Goal: Task Accomplishment & Management: Complete application form

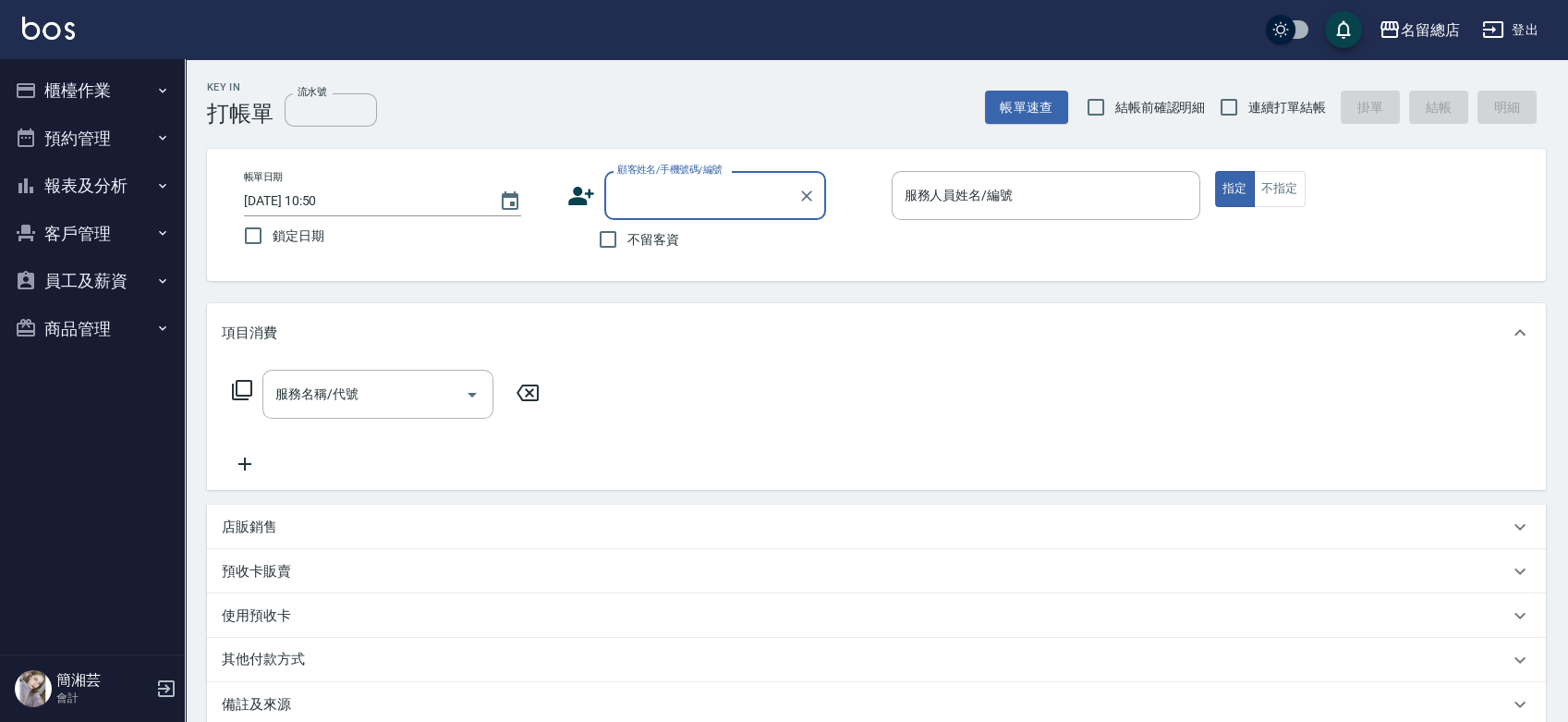
click at [126, 87] on button "櫃檯作業" at bounding box center [92, 90] width 170 height 48
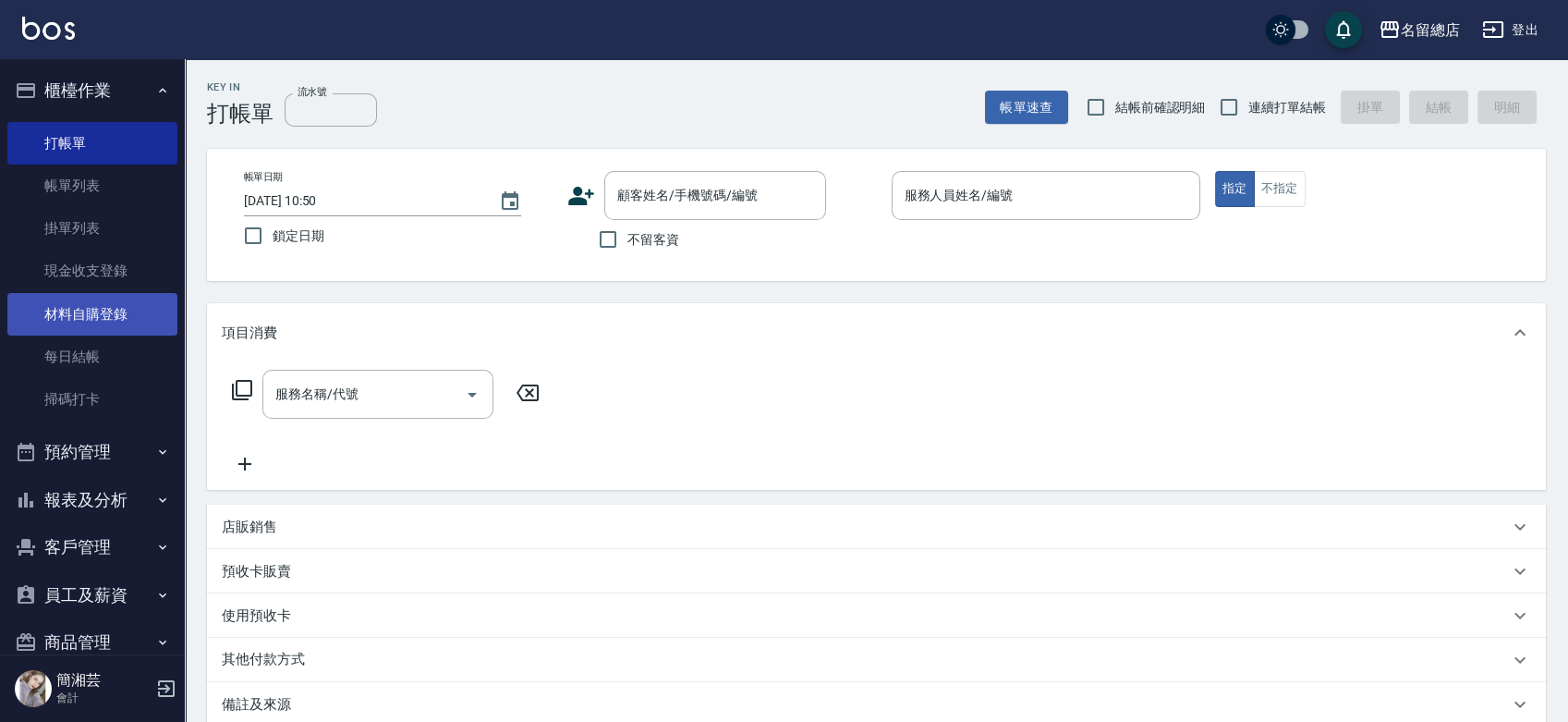
click at [106, 311] on link "材料自購登錄" at bounding box center [92, 314] width 170 height 42
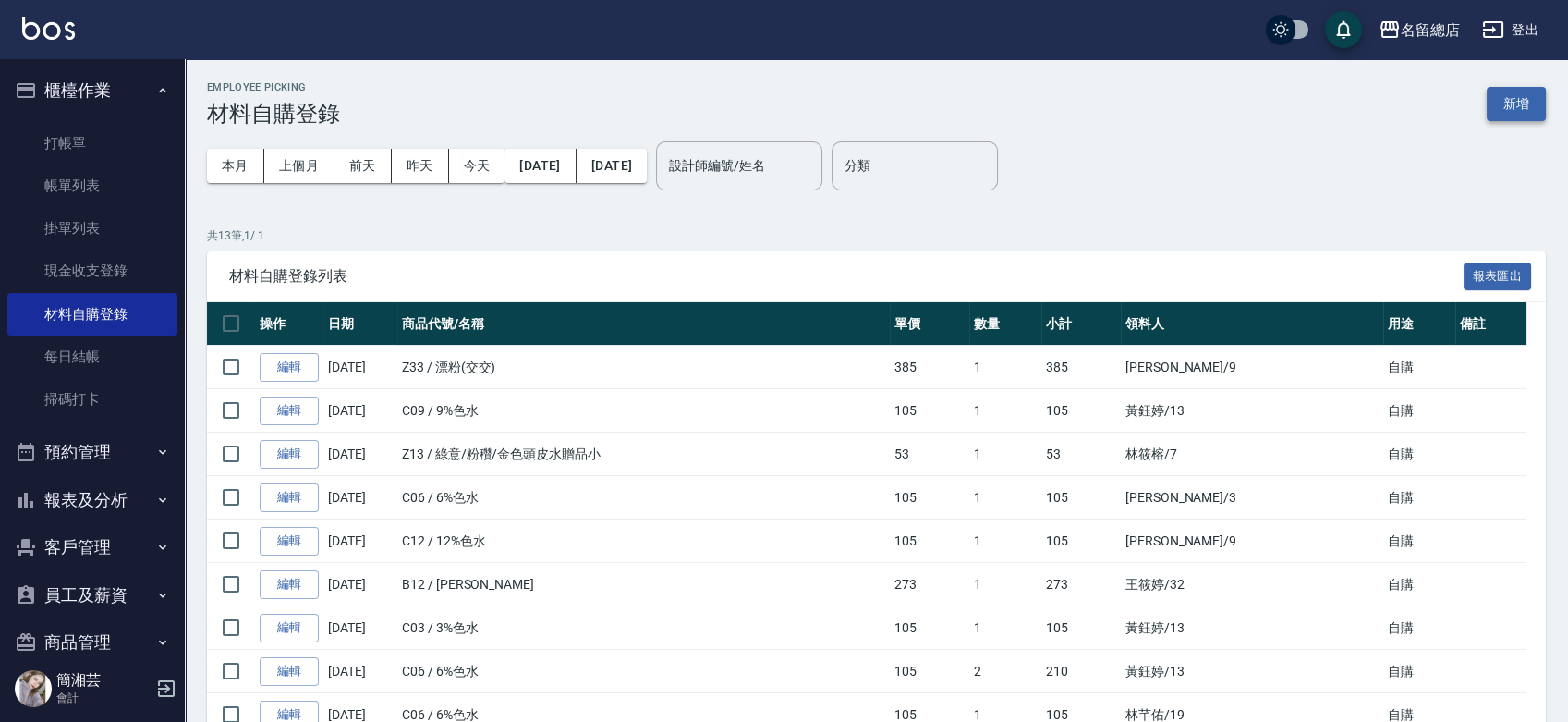
click at [1546, 102] on div "Employee Picking 材料自購登錄 新增 本月 上個月 [DATE] [DATE] [DATE] [DATE] [DATE] 設計師編號/姓名 設…" at bounding box center [876, 532] width 1383 height 947
click at [1499, 111] on button "新增" at bounding box center [1517, 104] width 59 height 35
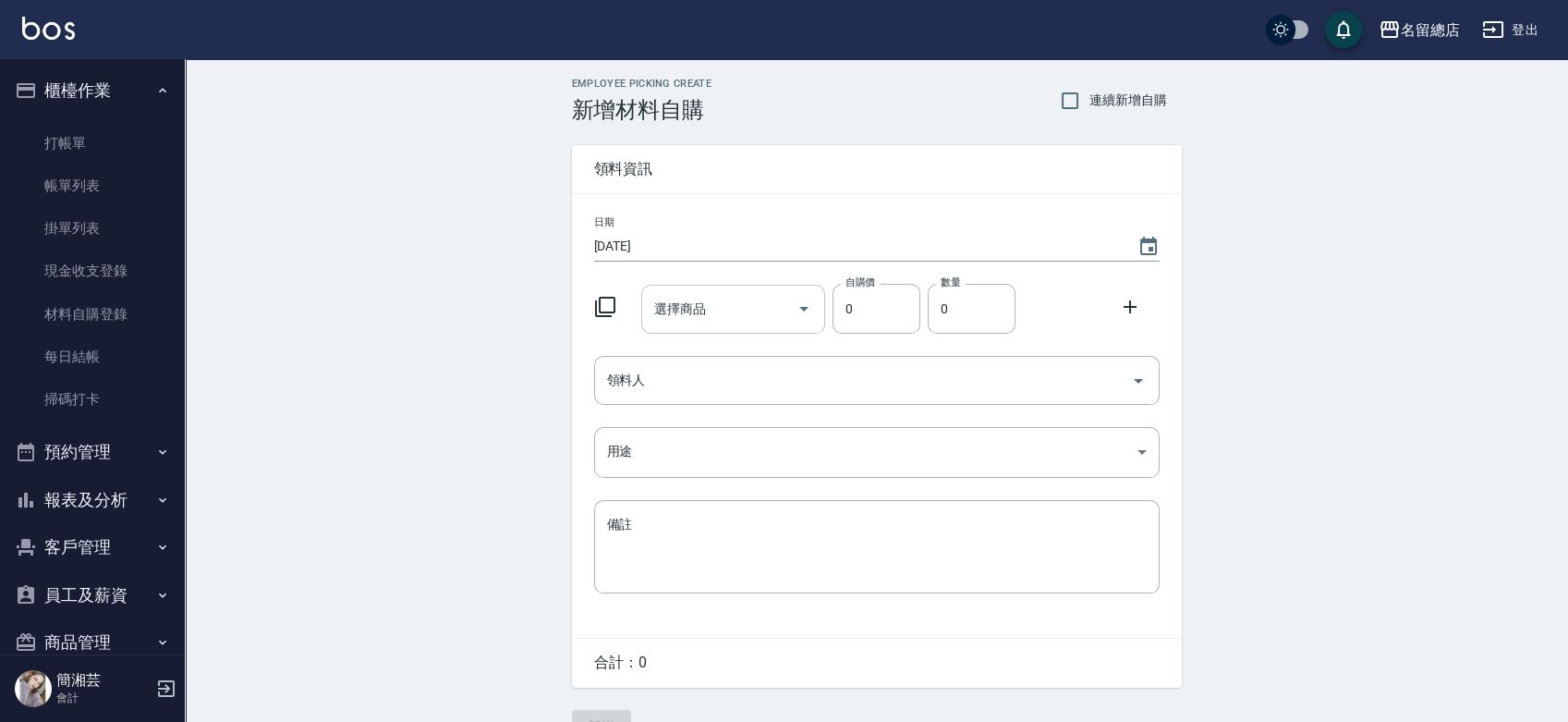
click at [782, 306] on input "選擇商品" at bounding box center [719, 309] width 139 height 33
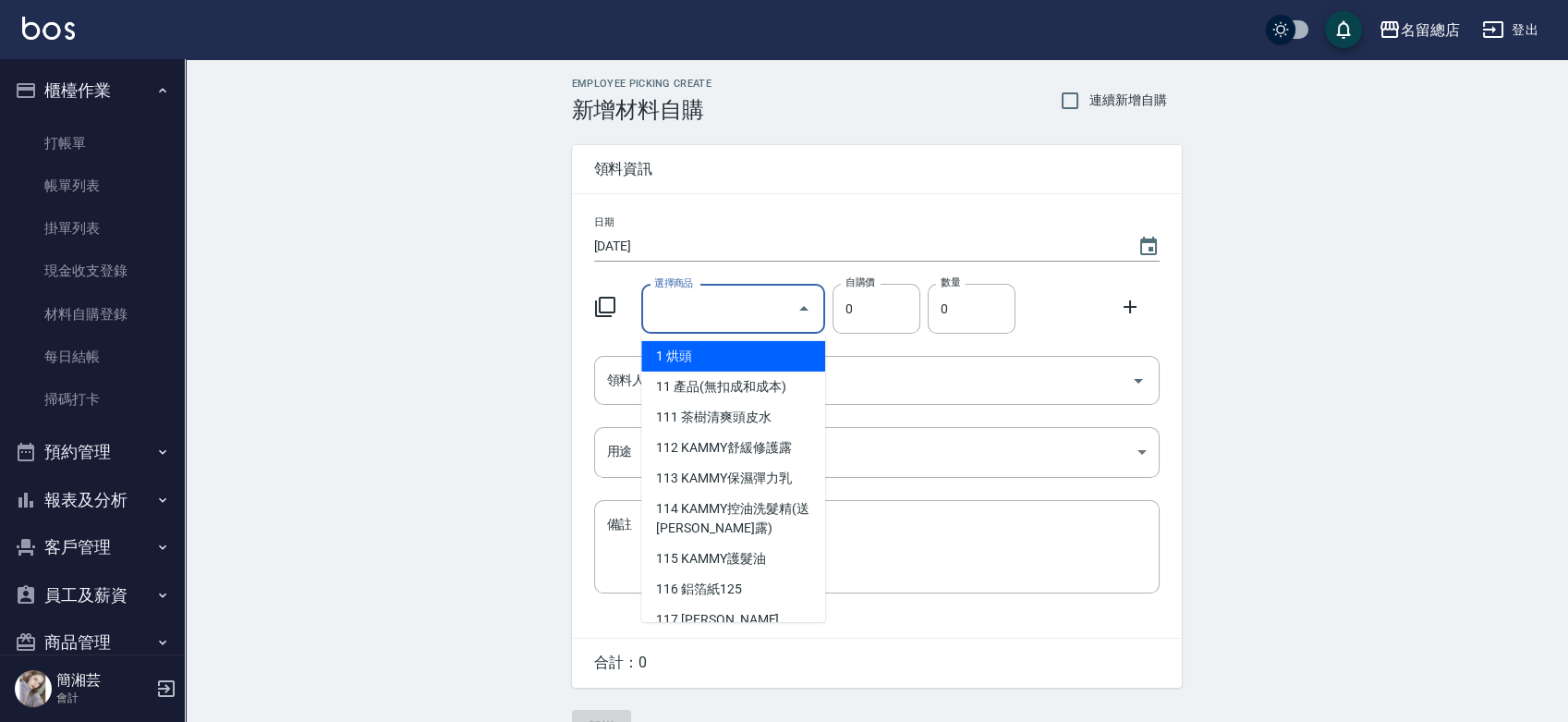
type input "6%色水"
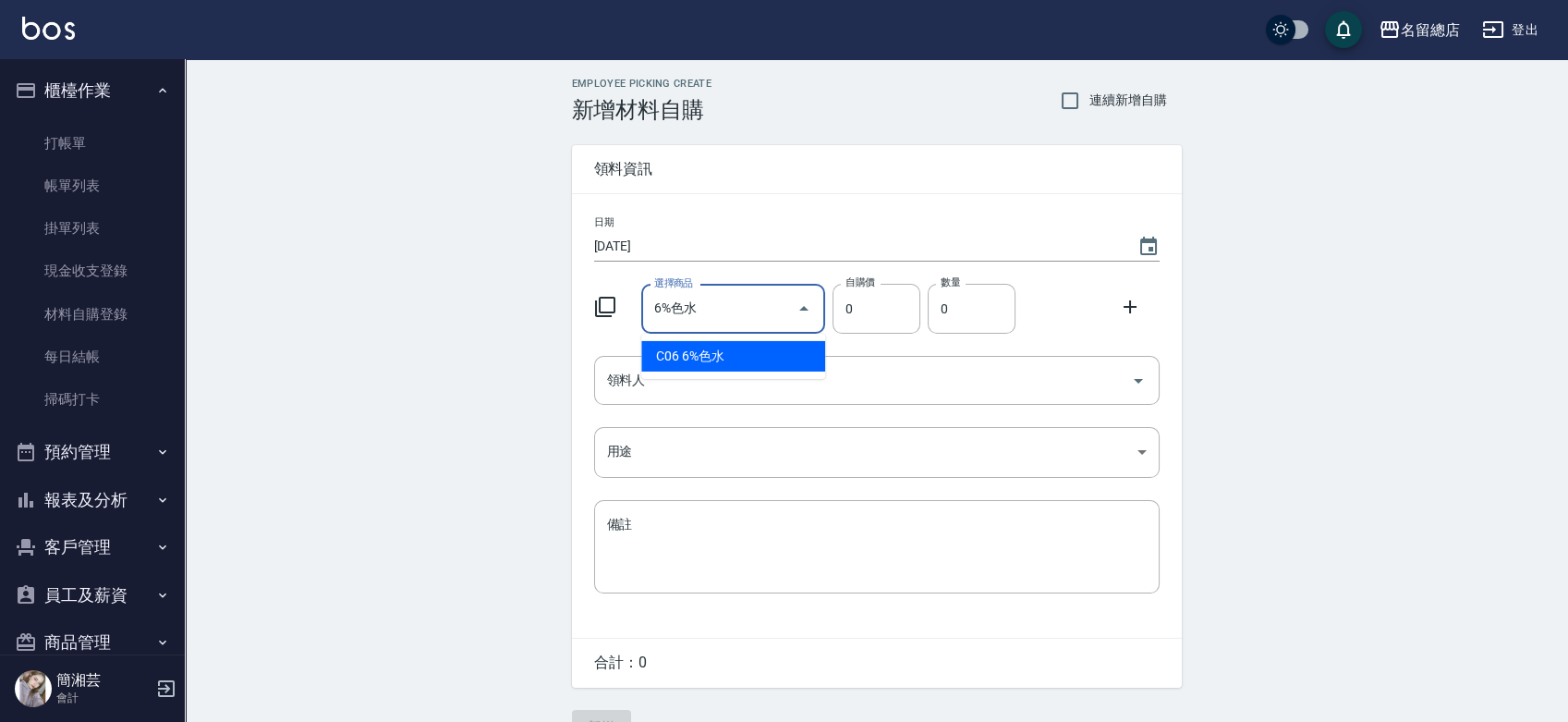
click at [741, 356] on li "C06 6%色水" at bounding box center [734, 356] width 184 height 31
type input "105"
type input "1"
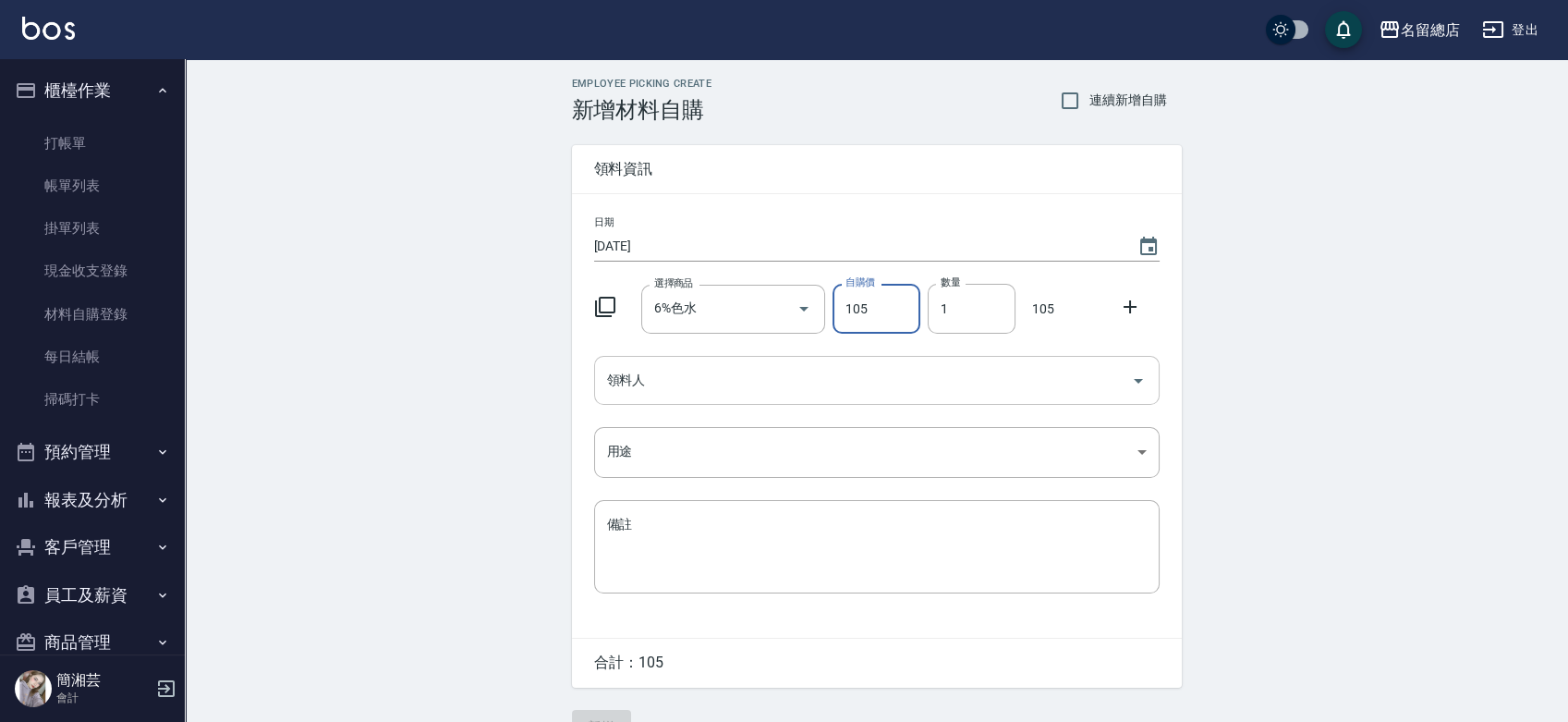
click at [725, 383] on input "領料人" at bounding box center [863, 380] width 521 height 33
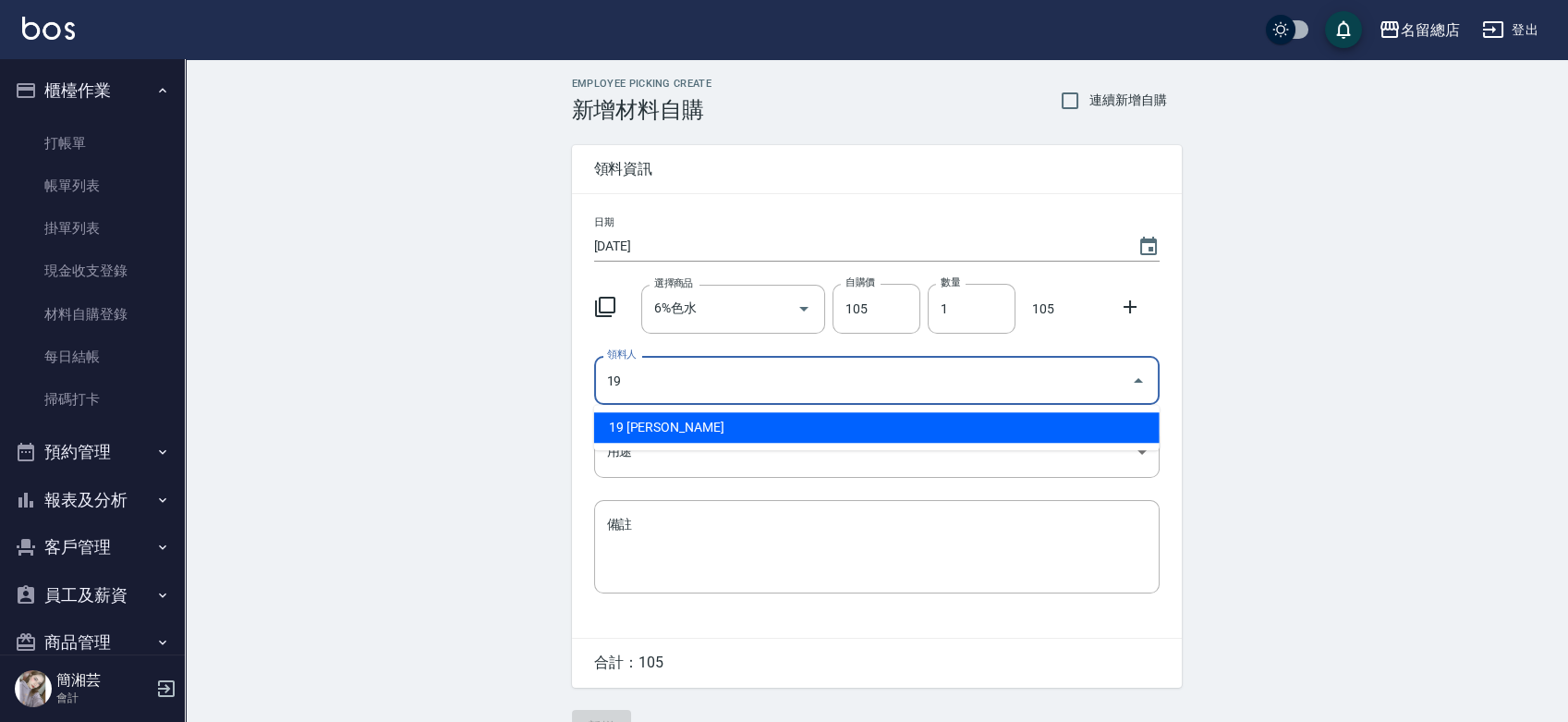
type input "19 [PERSON_NAME]"
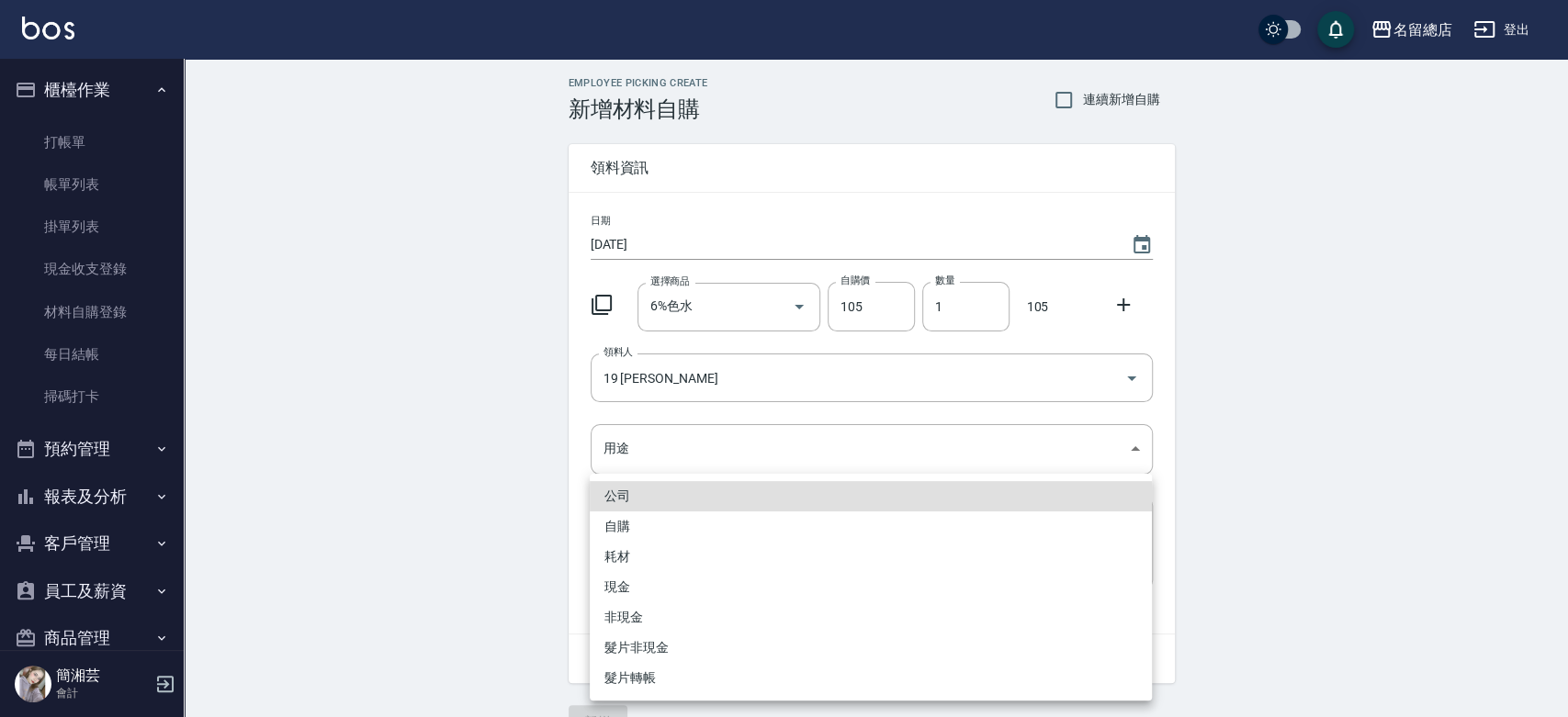
click at [622, 512] on li "自購" at bounding box center [870, 526] width 562 height 30
type input "自購"
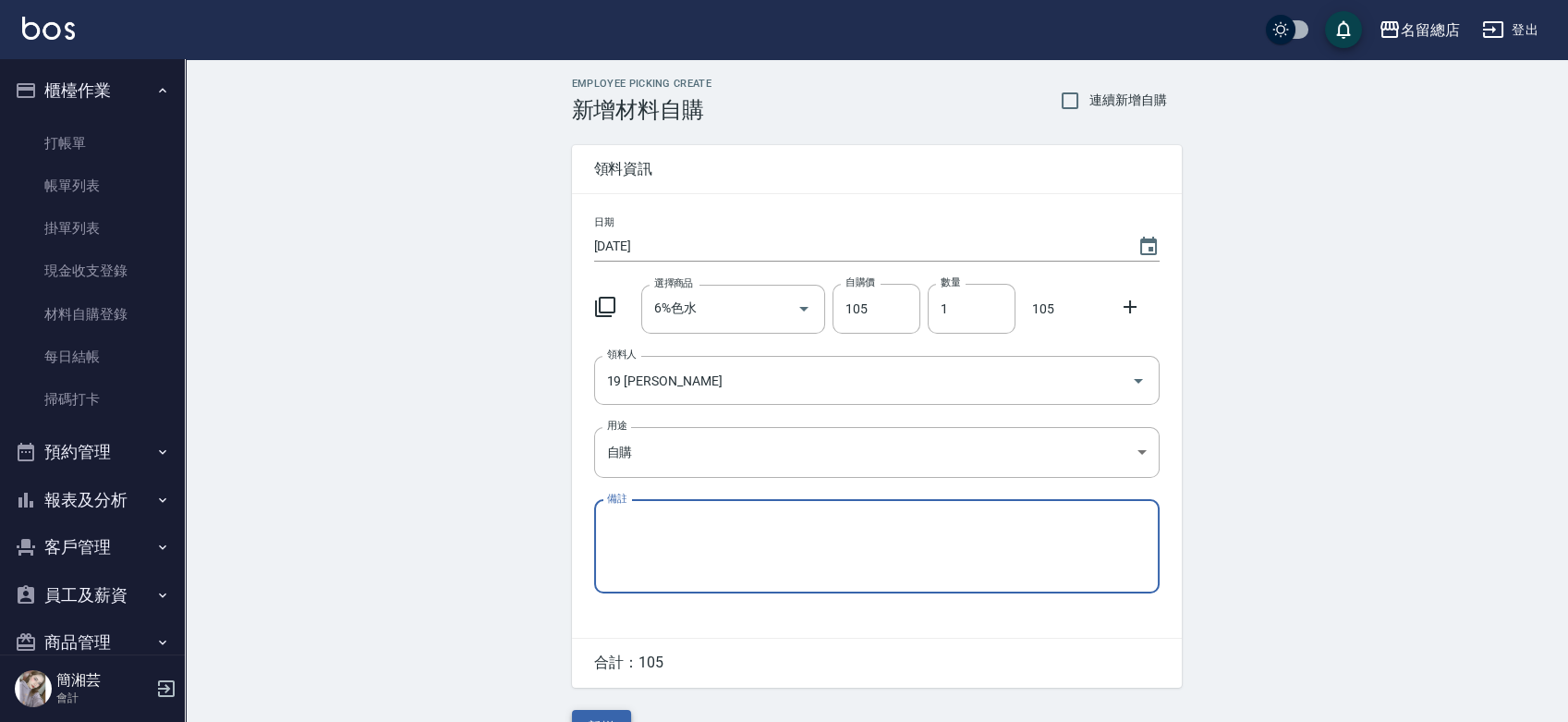
click at [593, 715] on button "新增" at bounding box center [601, 727] width 59 height 35
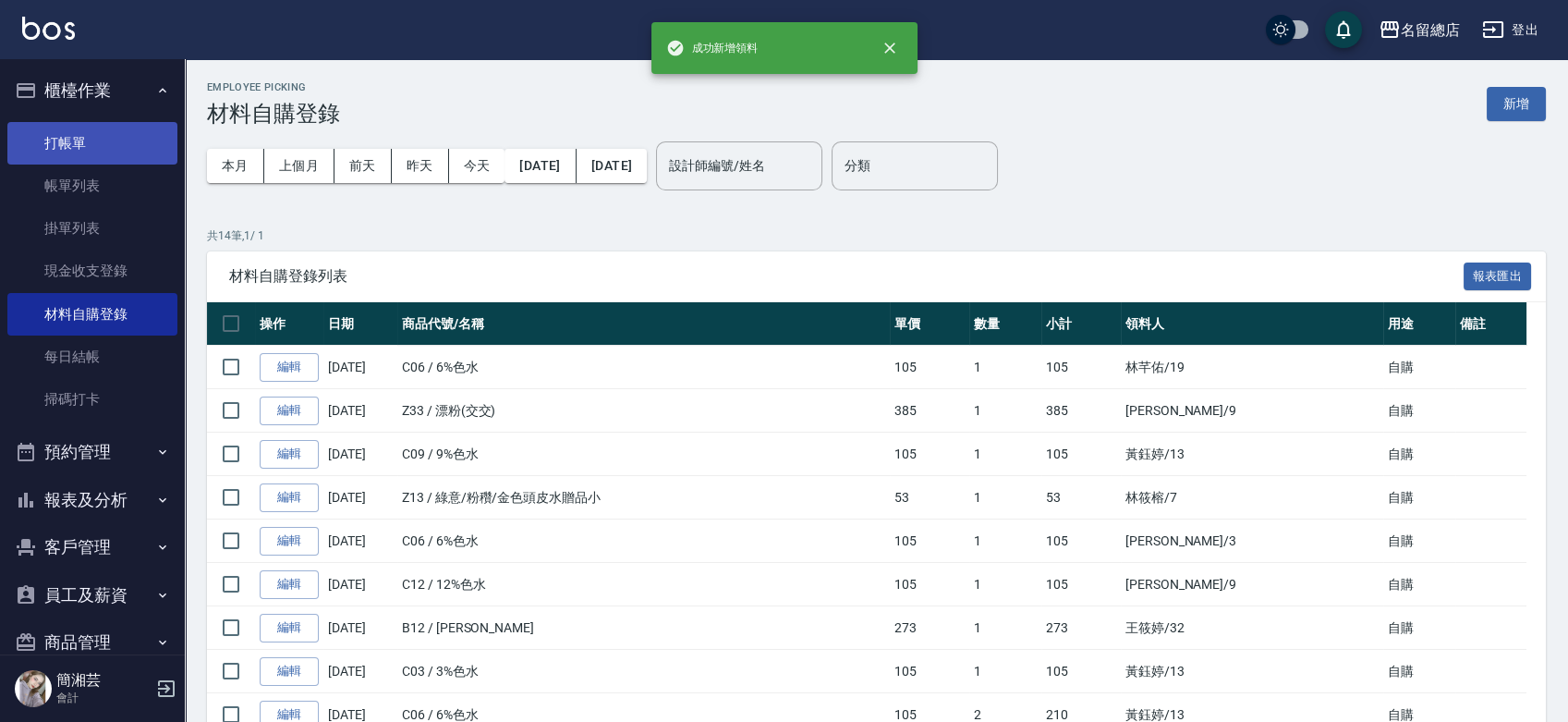
drag, startPoint x: 91, startPoint y: 116, endPoint x: 91, endPoint y: 134, distance: 18.0
click at [91, 122] on ul "打帳單 帳單列表 掛單列表 現金收支登錄 材料自購登錄 每日結帳 掃碼打卡" at bounding box center [92, 272] width 170 height 314
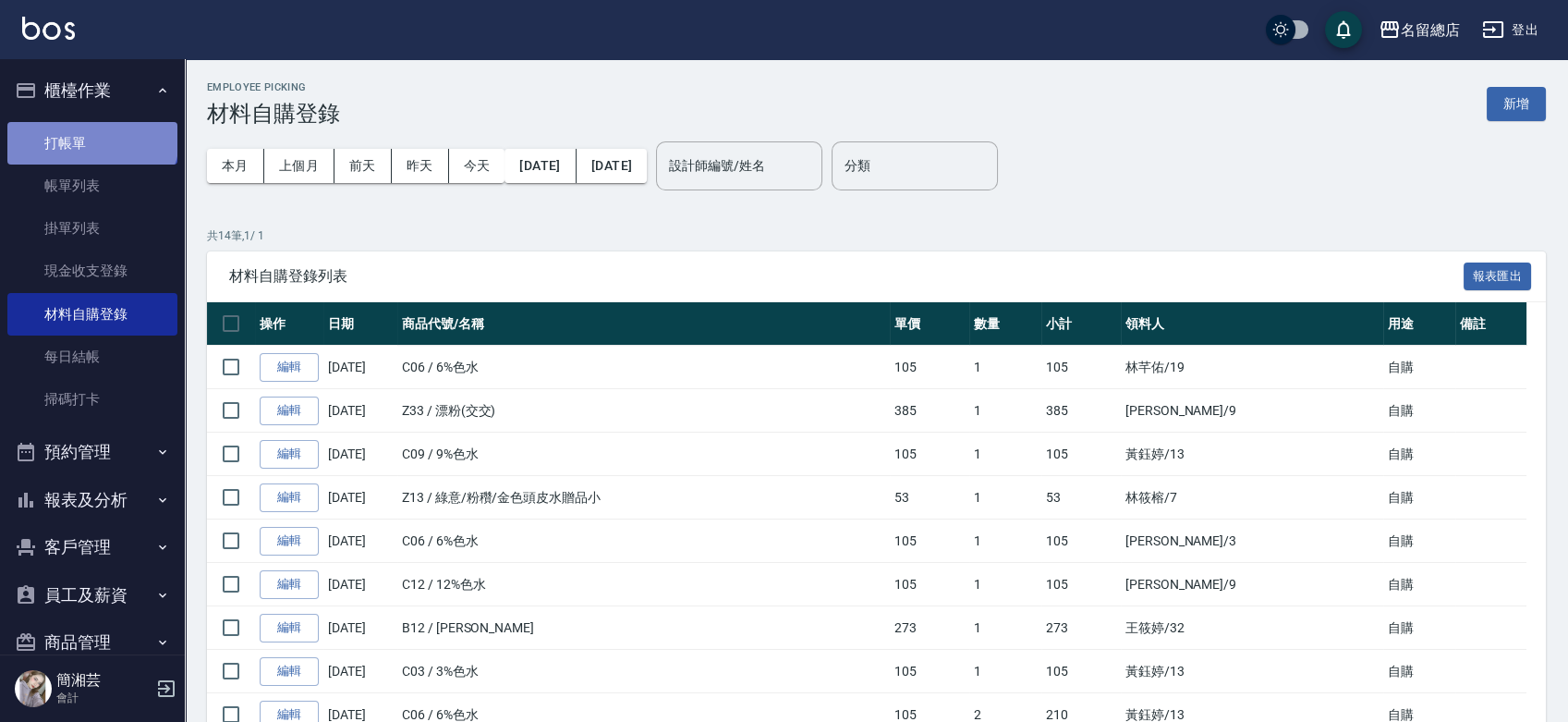
click at [91, 134] on link "打帳單" at bounding box center [92, 143] width 170 height 42
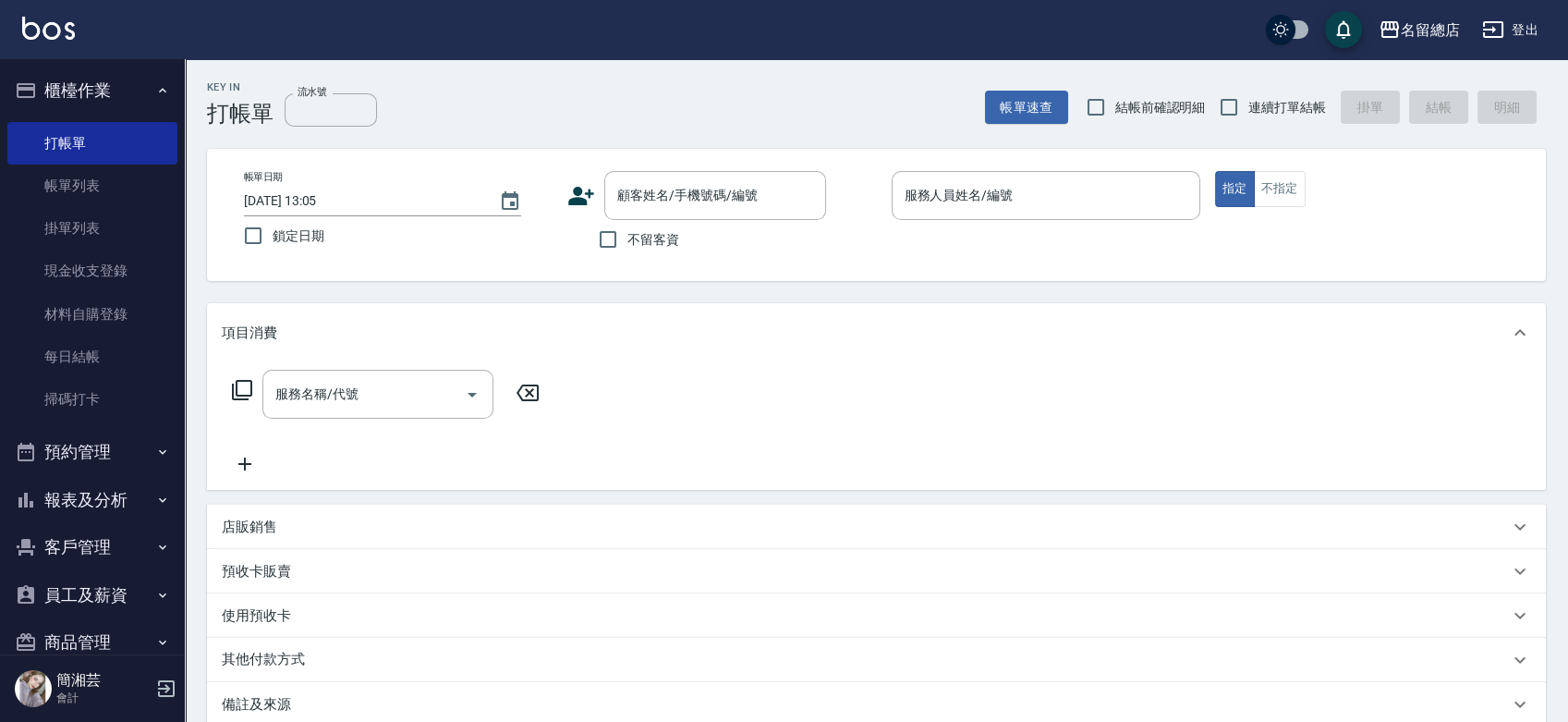
click at [605, 261] on div "帳單日期 [DATE] 13:05 鎖定日期 顧客姓名/手機號碼/編號 顧客姓名/手機號碼/編號 不留客資 服務人員姓名/編號 服務人員姓名/編號 指定 不指定" at bounding box center [877, 215] width 1339 height 132
click at [606, 249] on input "不留客資" at bounding box center [607, 239] width 39 height 39
checkbox input "true"
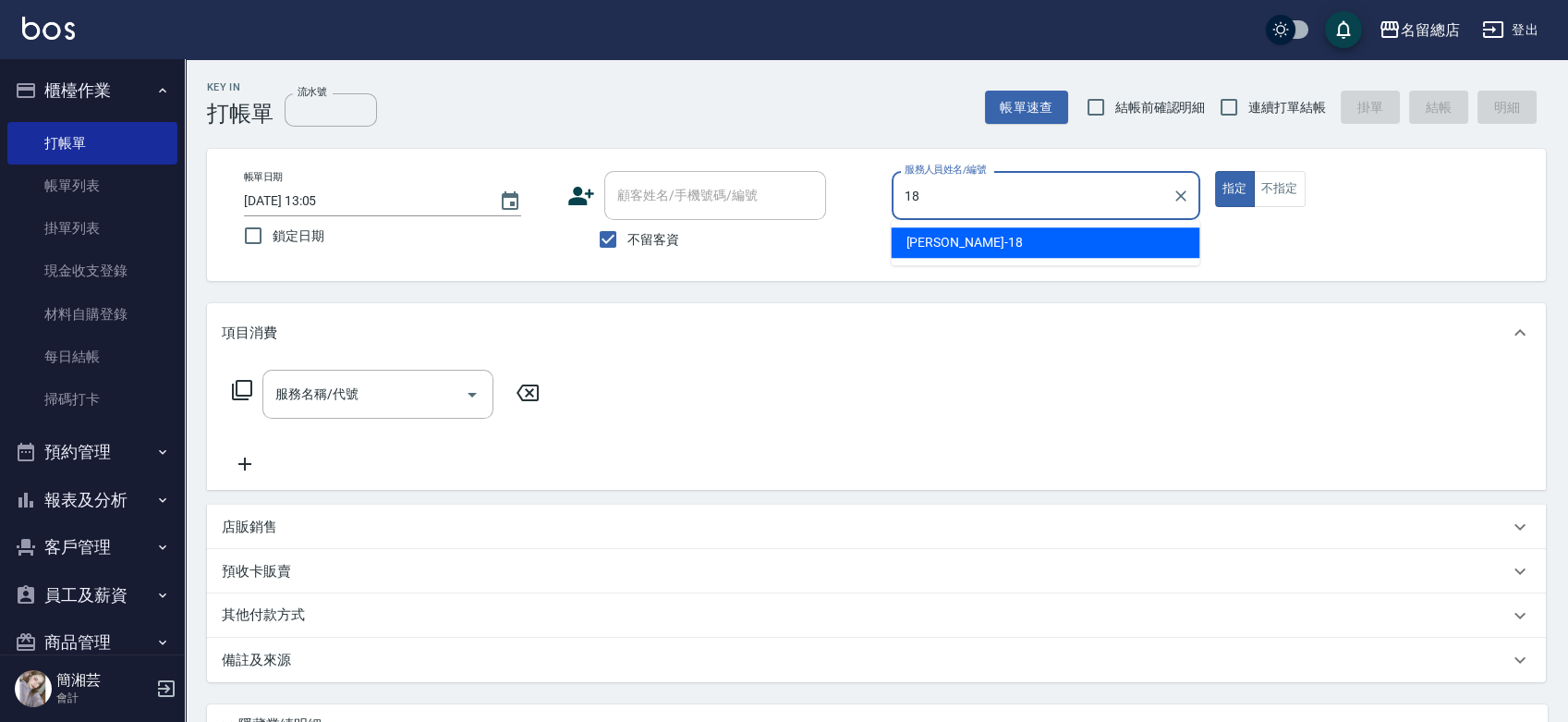
type input "[PERSON_NAME]-18"
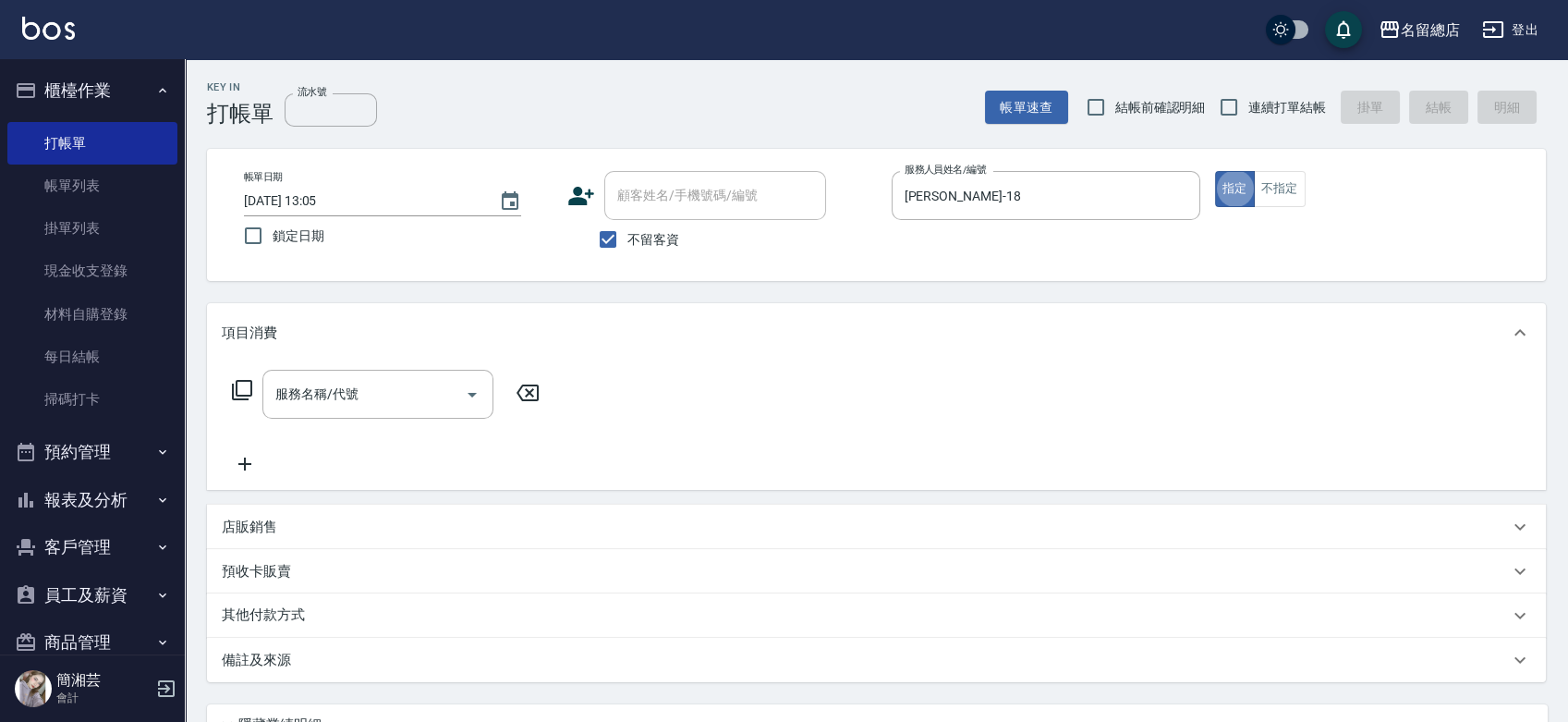
type button "true"
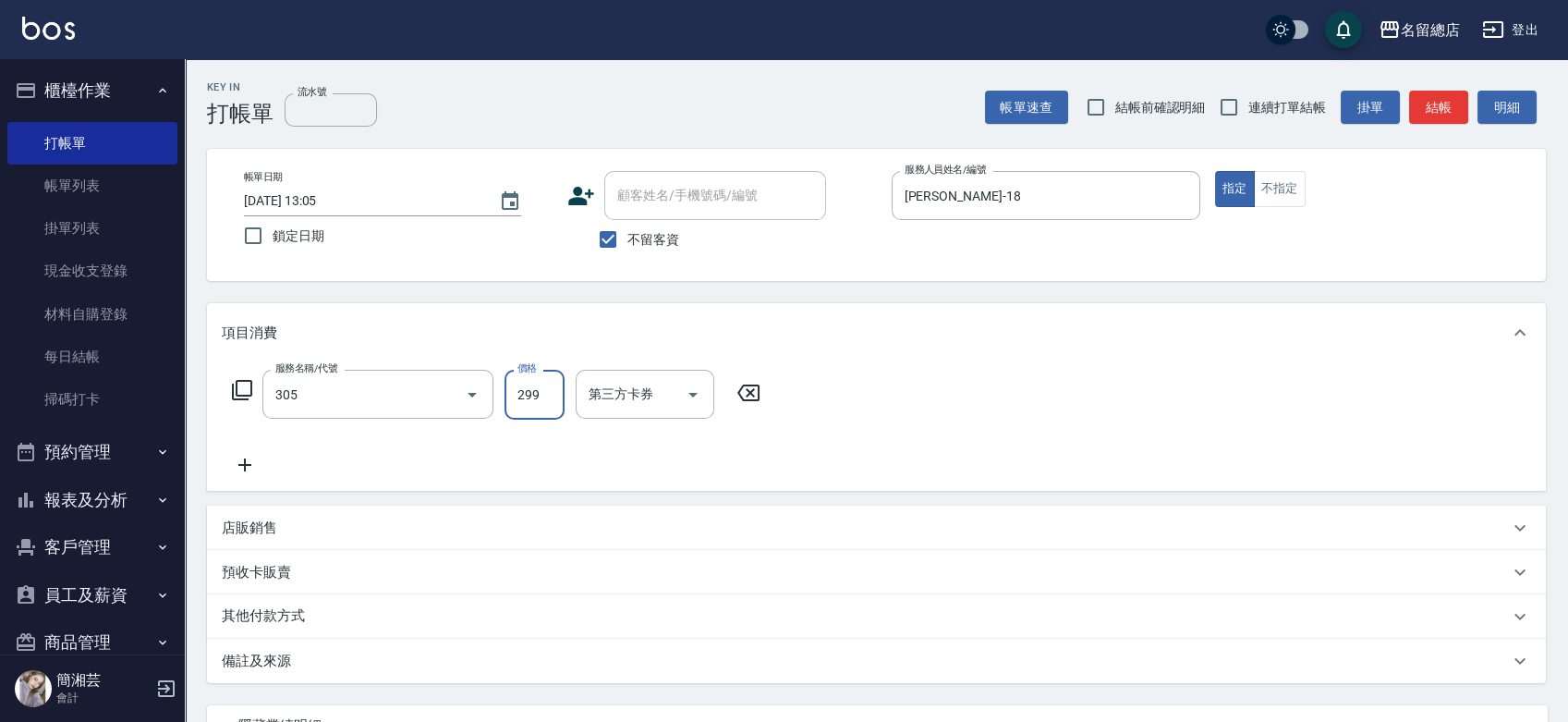
type input "剪髮(305)"
type input "500"
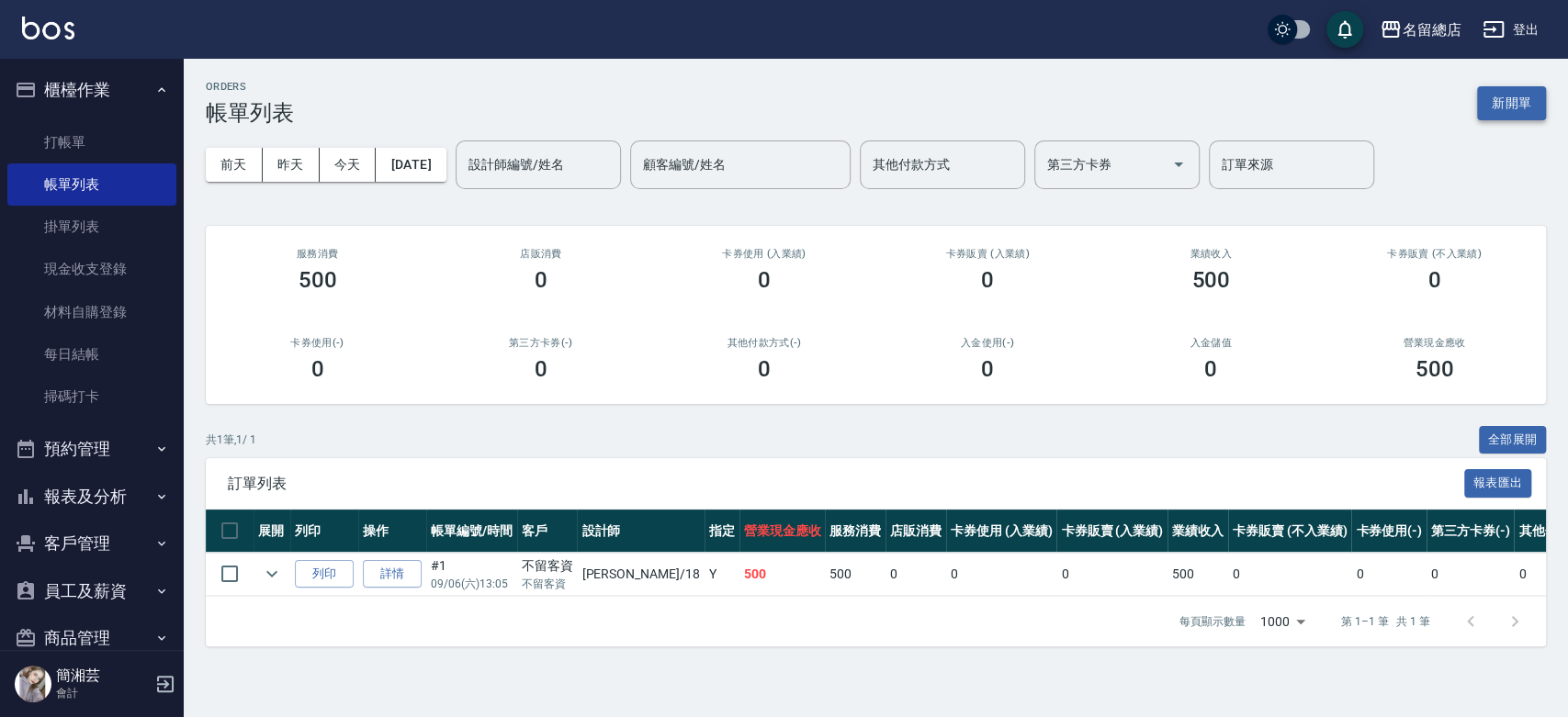
click at [1503, 102] on button "新開單" at bounding box center [1511, 103] width 69 height 34
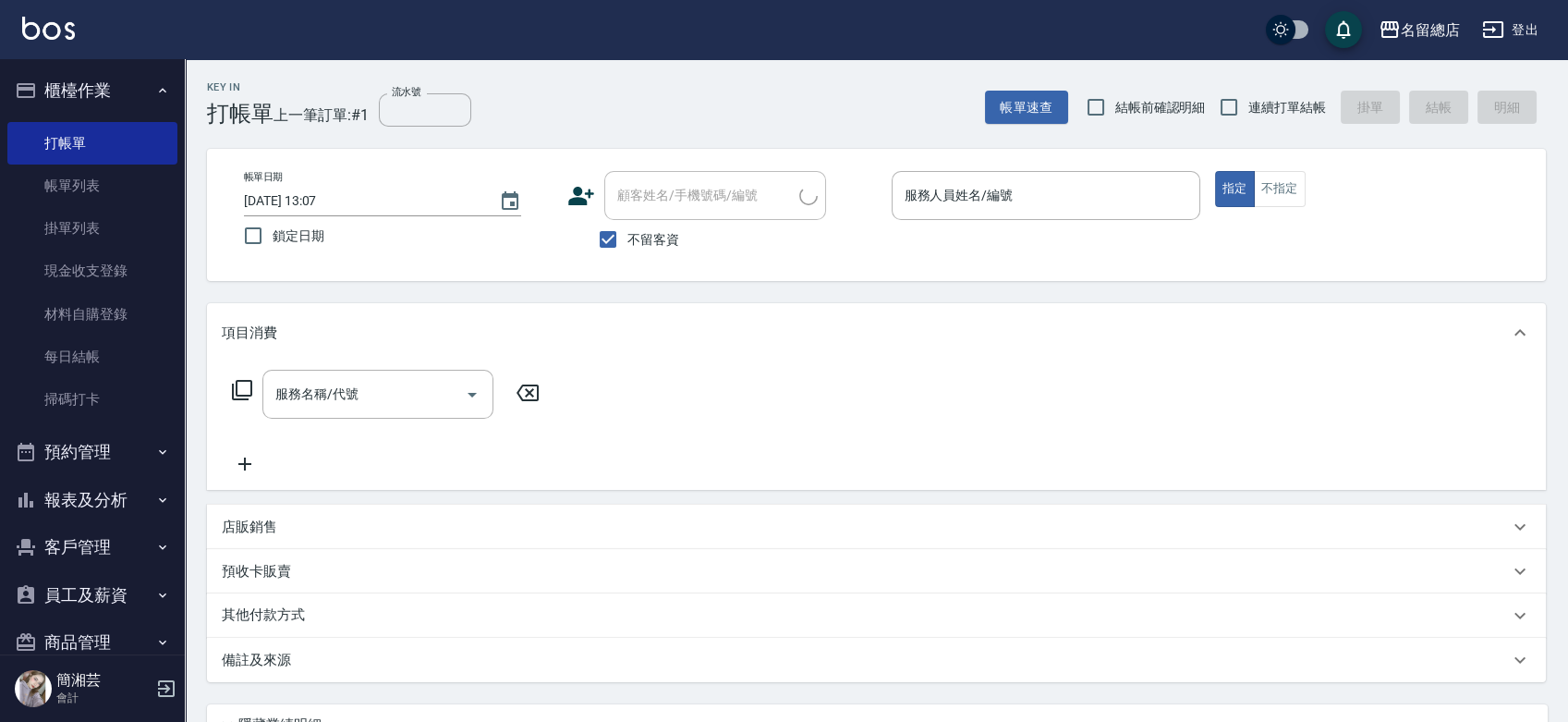
click at [1265, 102] on span "連續打單結帳" at bounding box center [1288, 108] width 78 height 20
click at [1249, 102] on input "連續打單結帳" at bounding box center [1228, 107] width 39 height 39
checkbox input "true"
click at [989, 217] on div "服務人員姓名/編號" at bounding box center [1046, 196] width 309 height 49
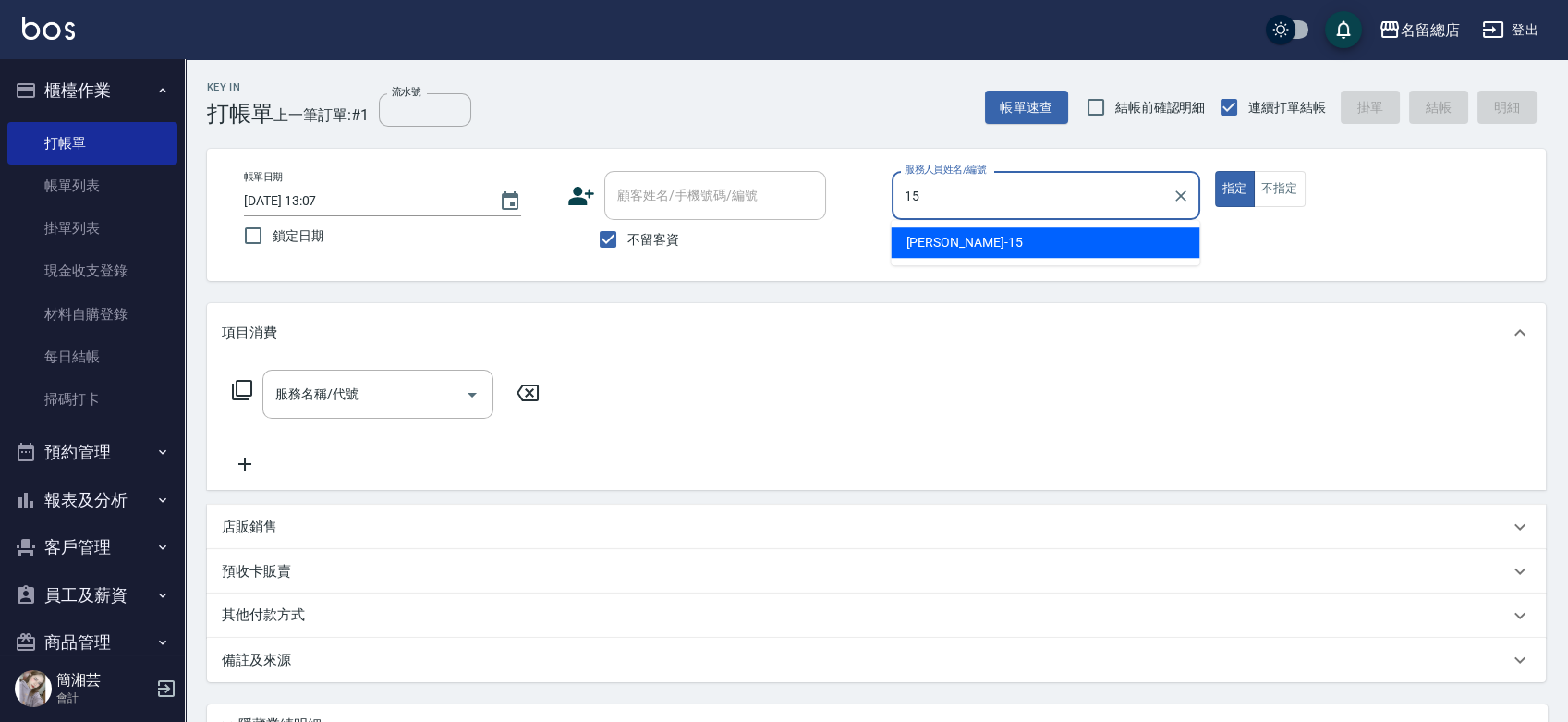
type input "[PERSON_NAME]-15"
type button "true"
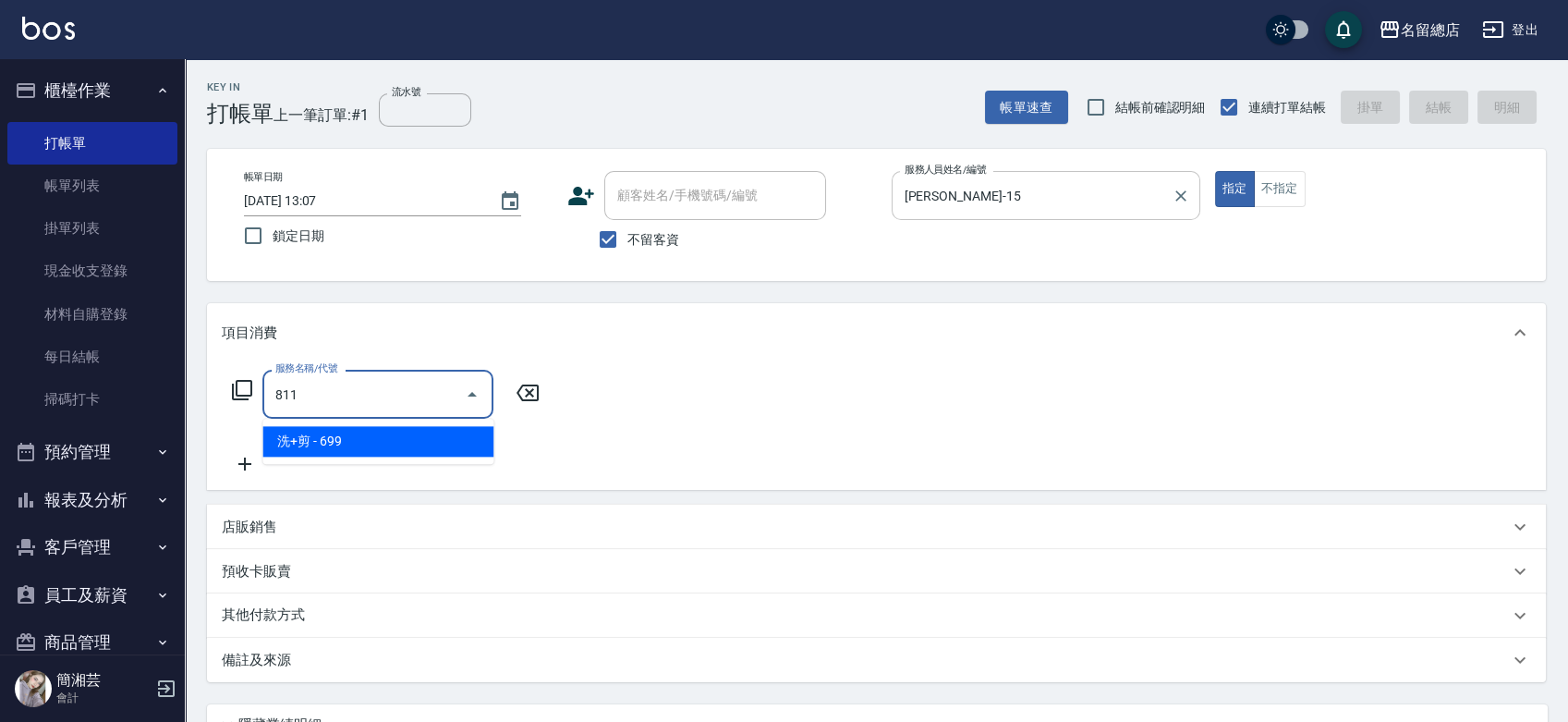
type input "洗+剪(811)"
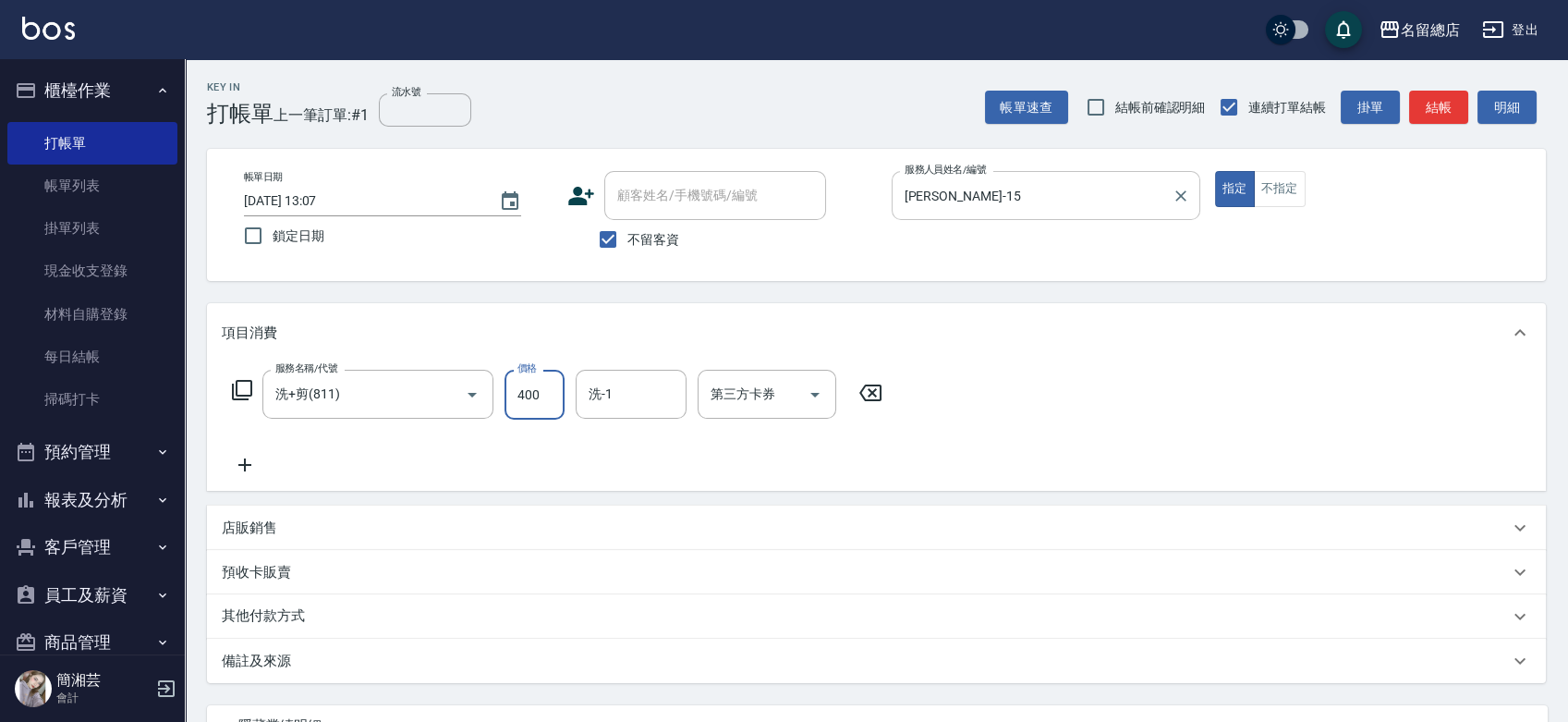
type input "400"
click at [437, 397] on icon "Clear" at bounding box center [446, 394] width 19 height 19
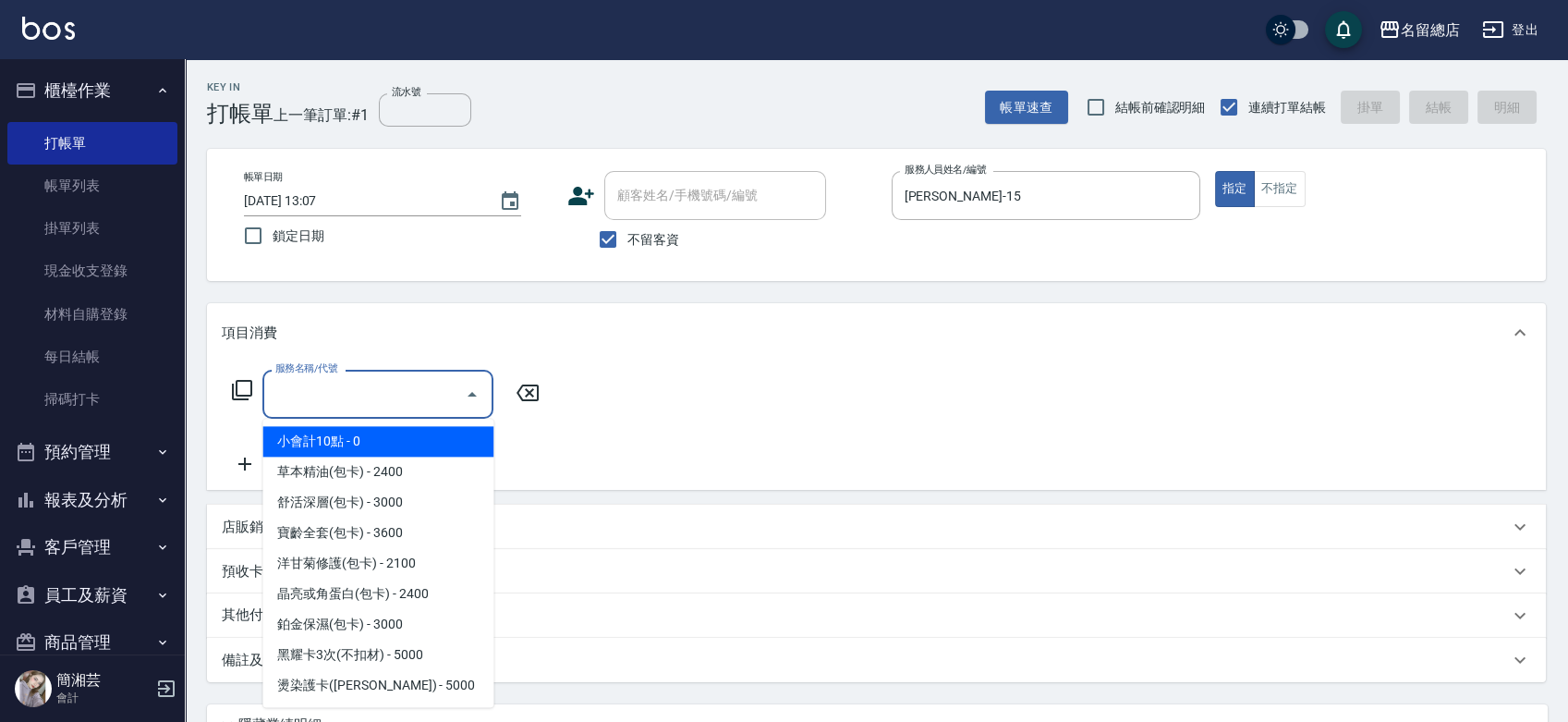
type input "0"
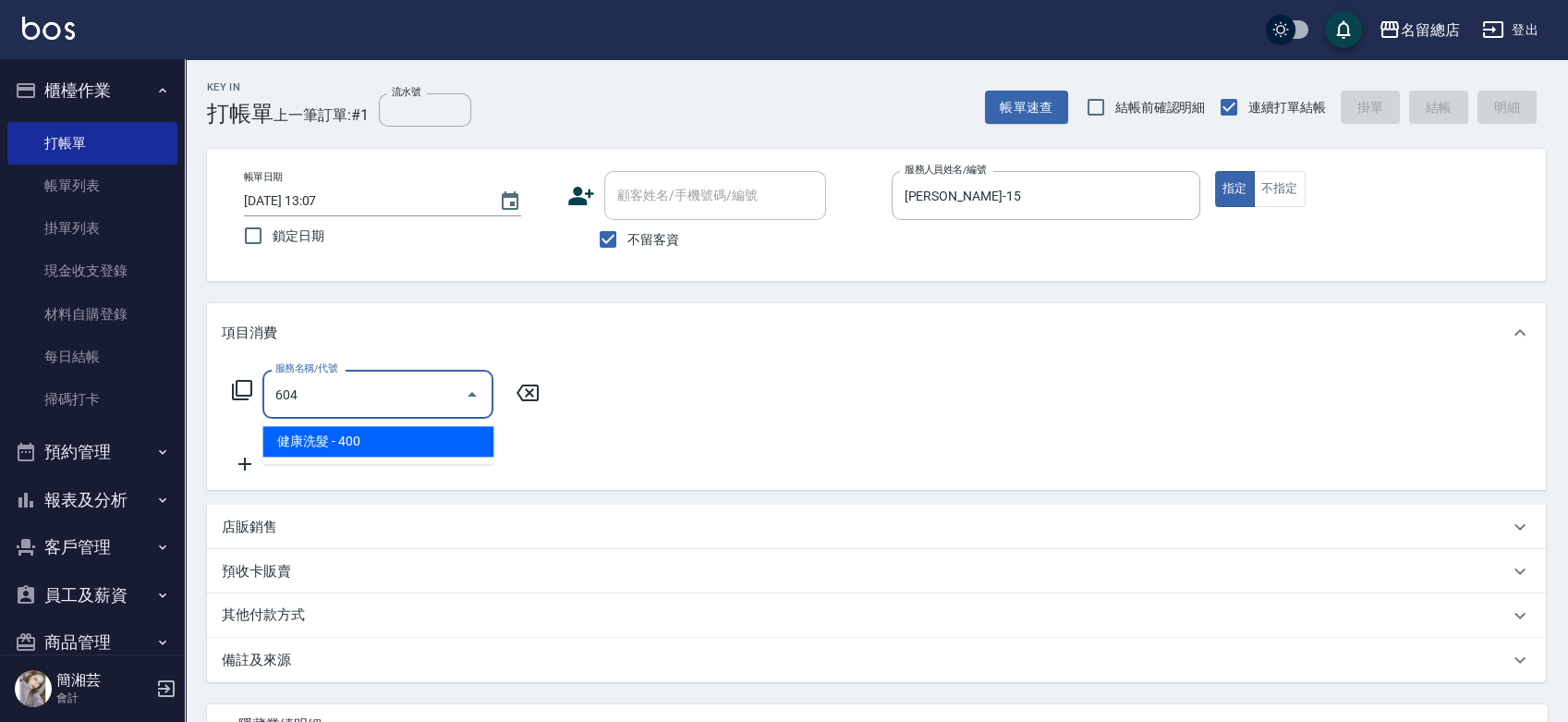
type input "健康洗髮(604)"
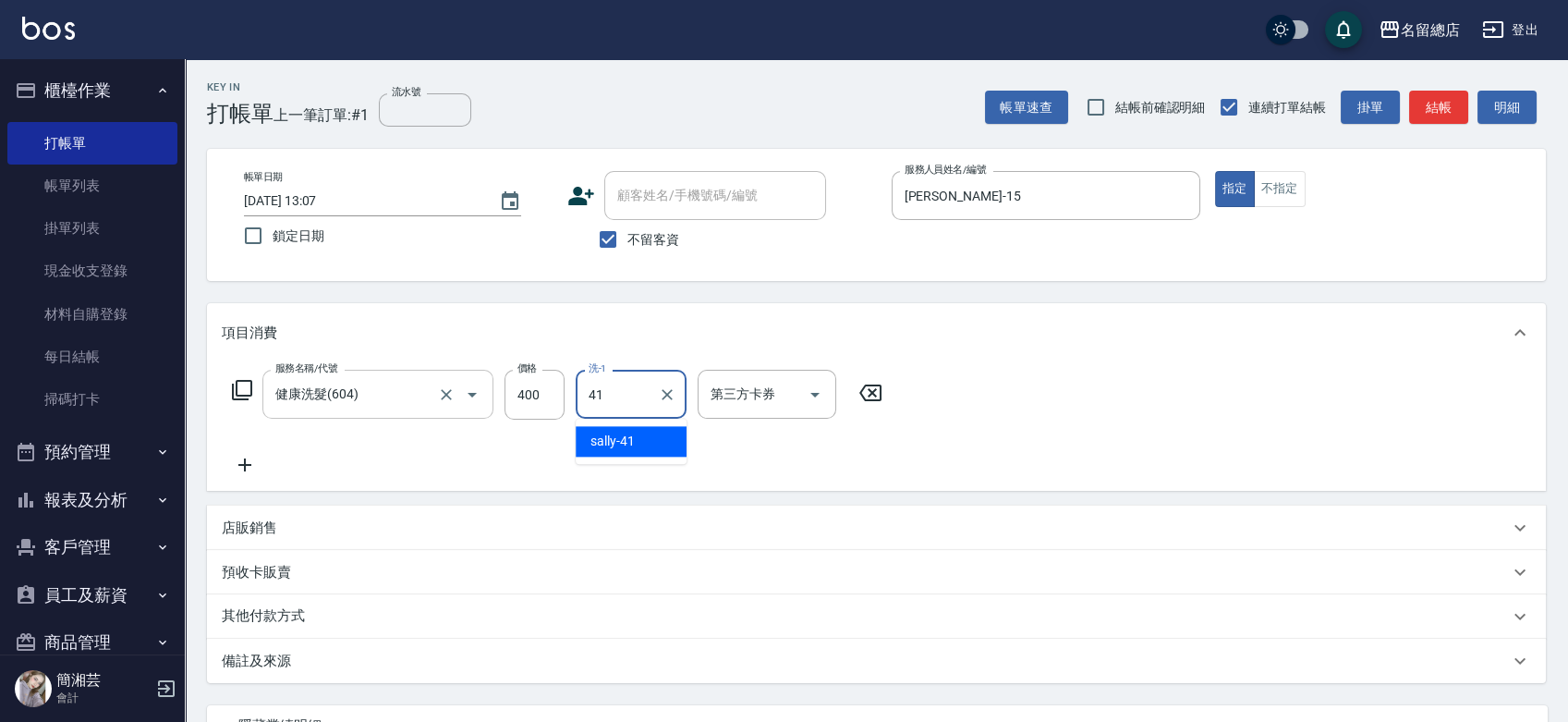
type input "[PERSON_NAME]-41"
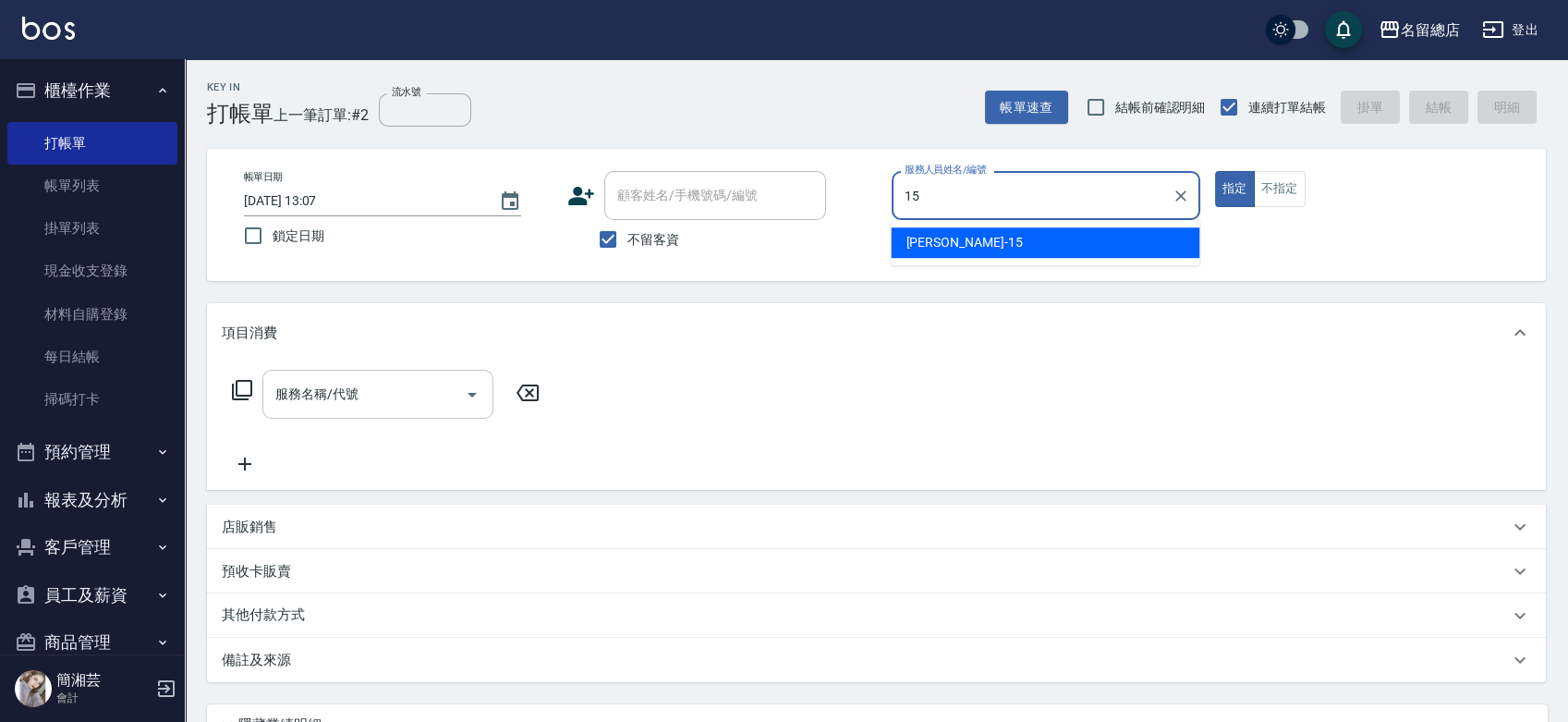
type input "[PERSON_NAME]-15"
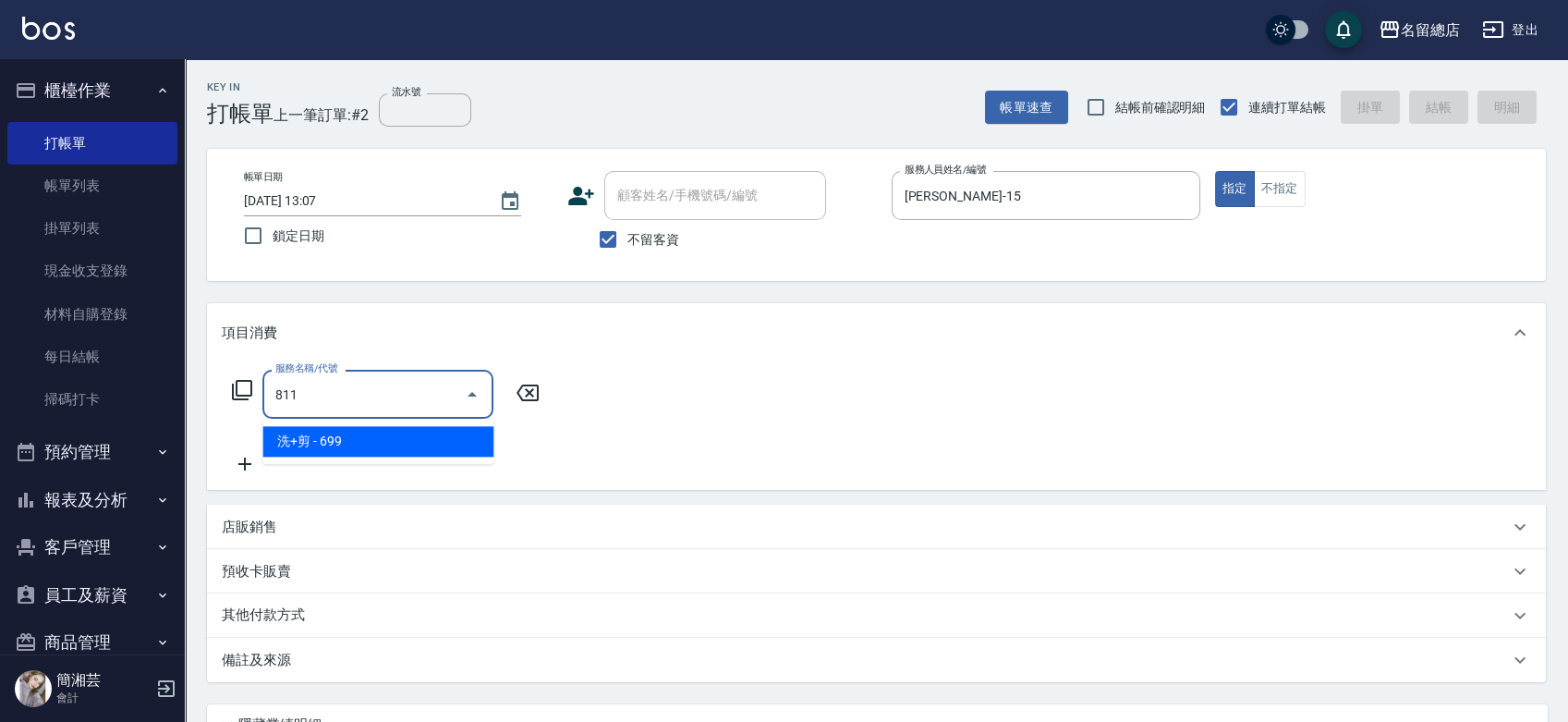
type input "洗+剪(811)"
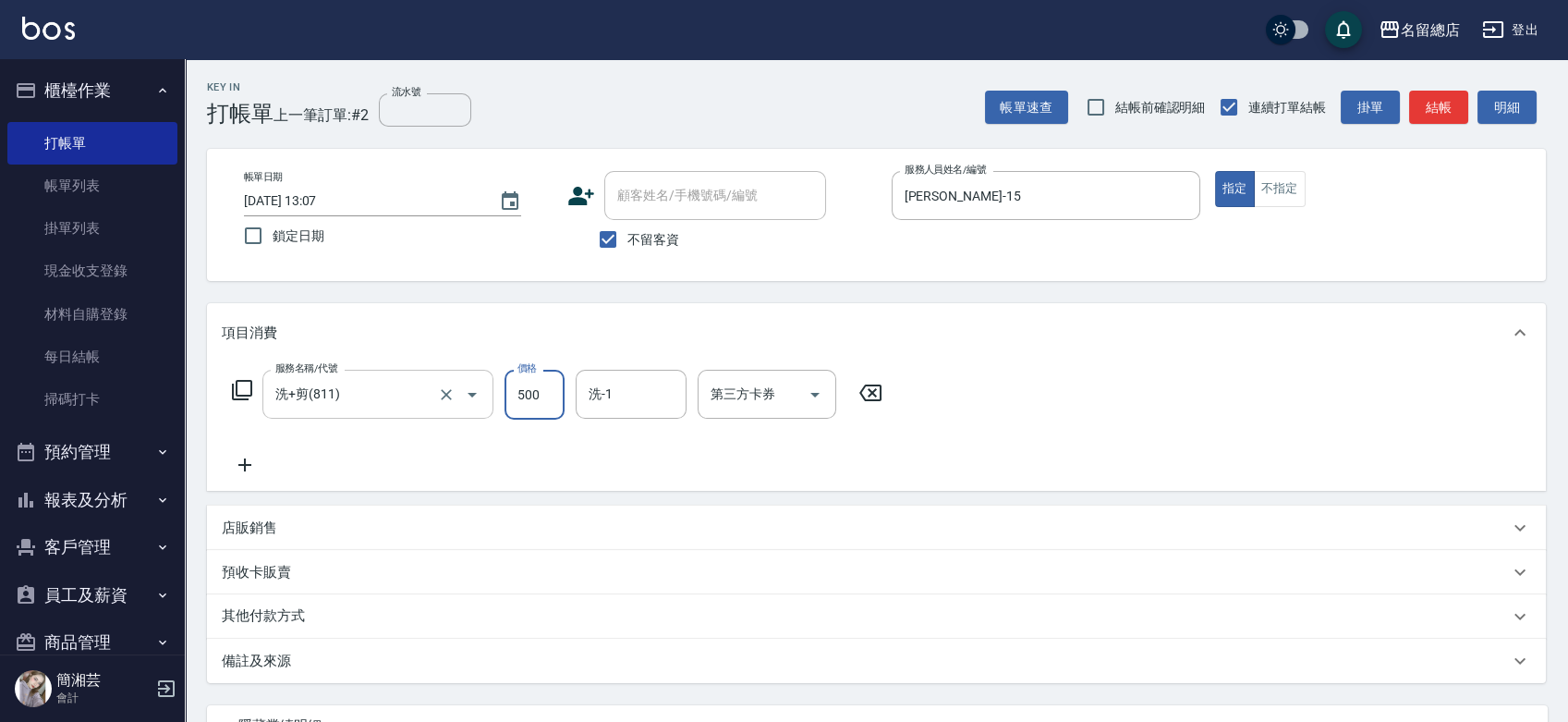
type input "500"
type input "游之語-48"
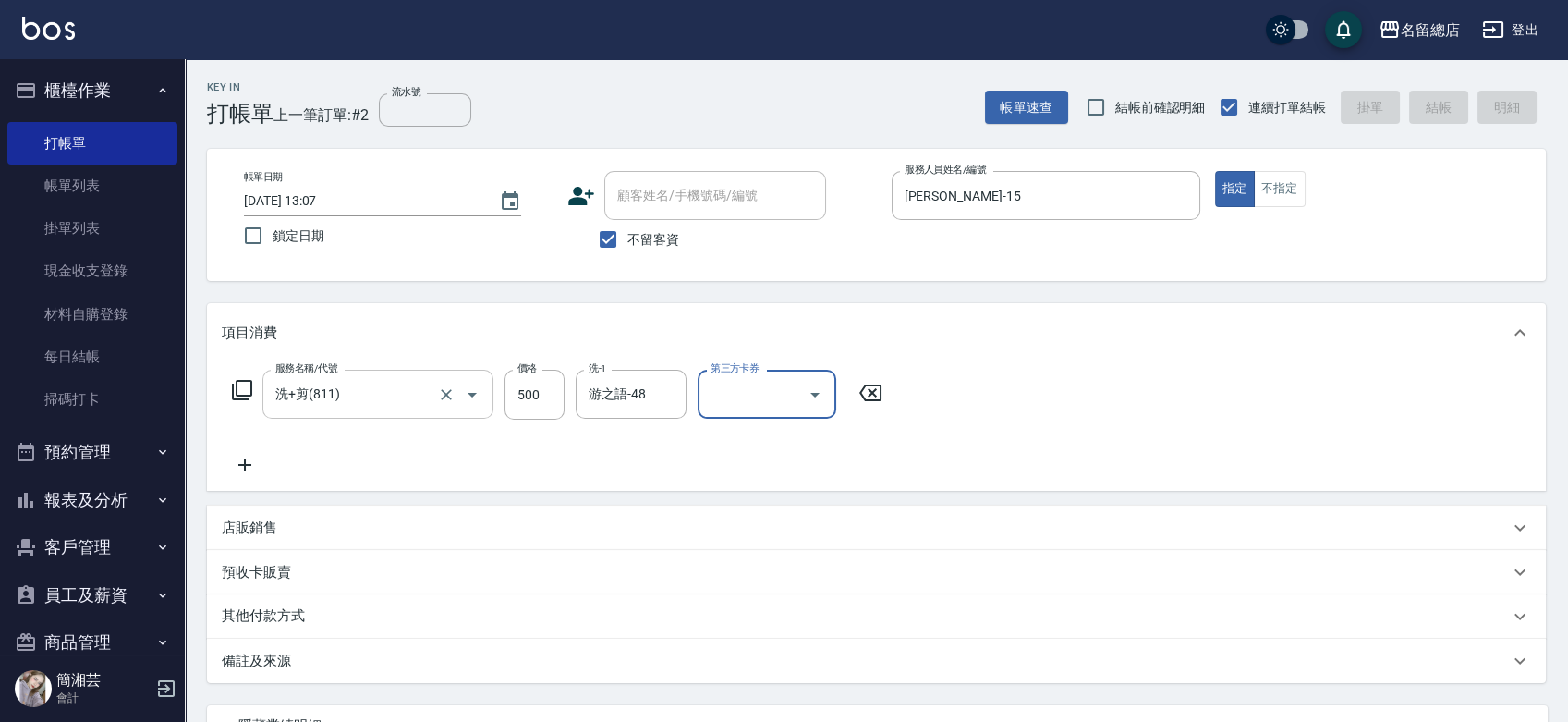
type input "[DATE] 13:08"
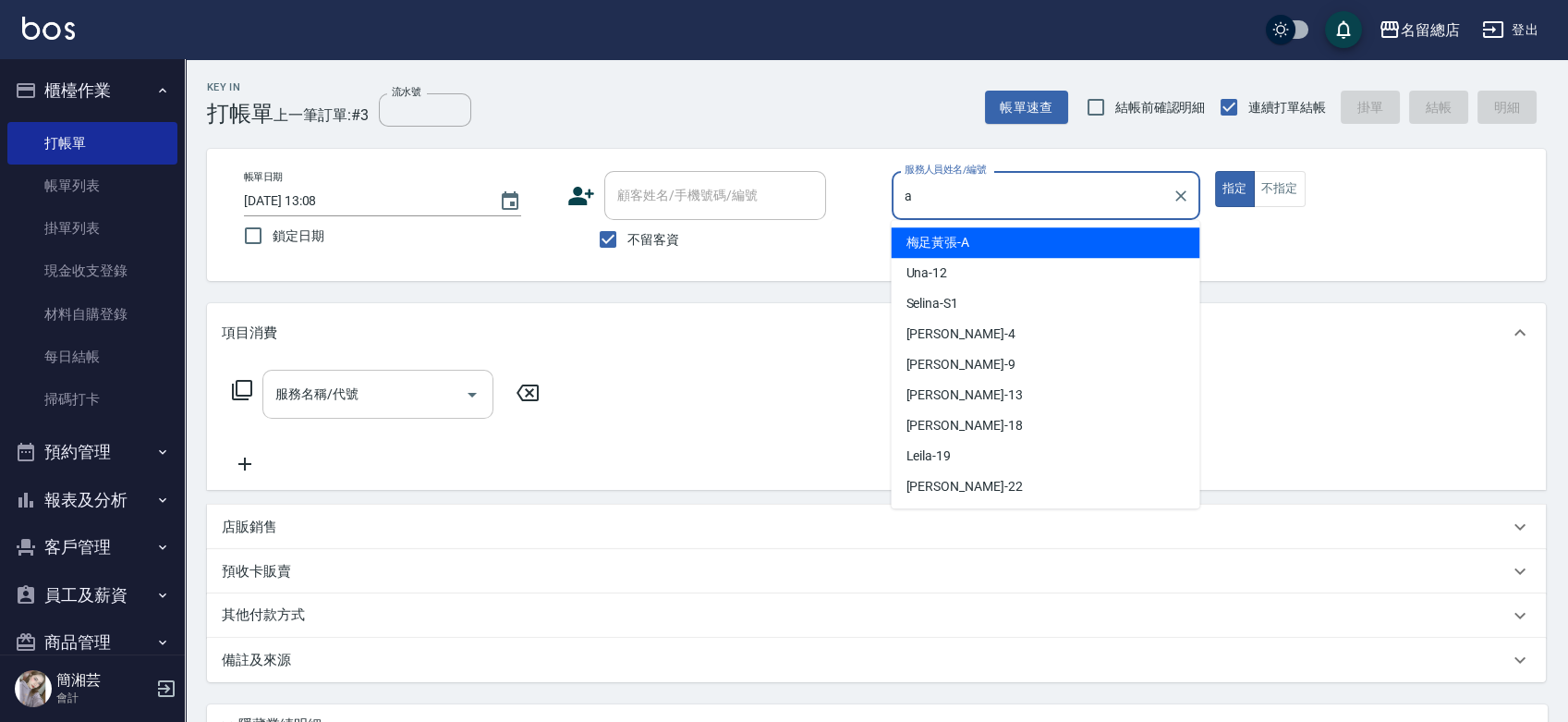
type input "梅足黃張-A"
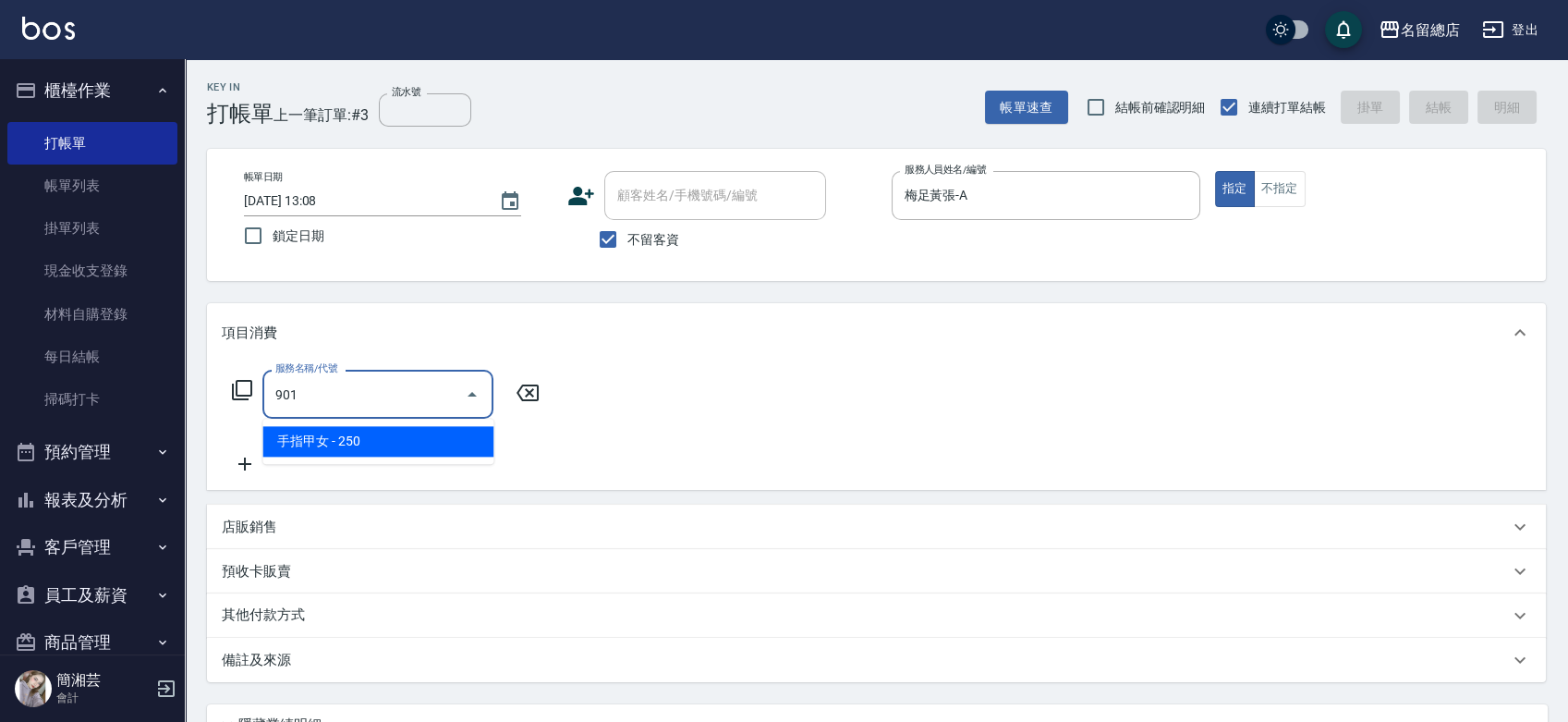
type input "手指甲女(901)"
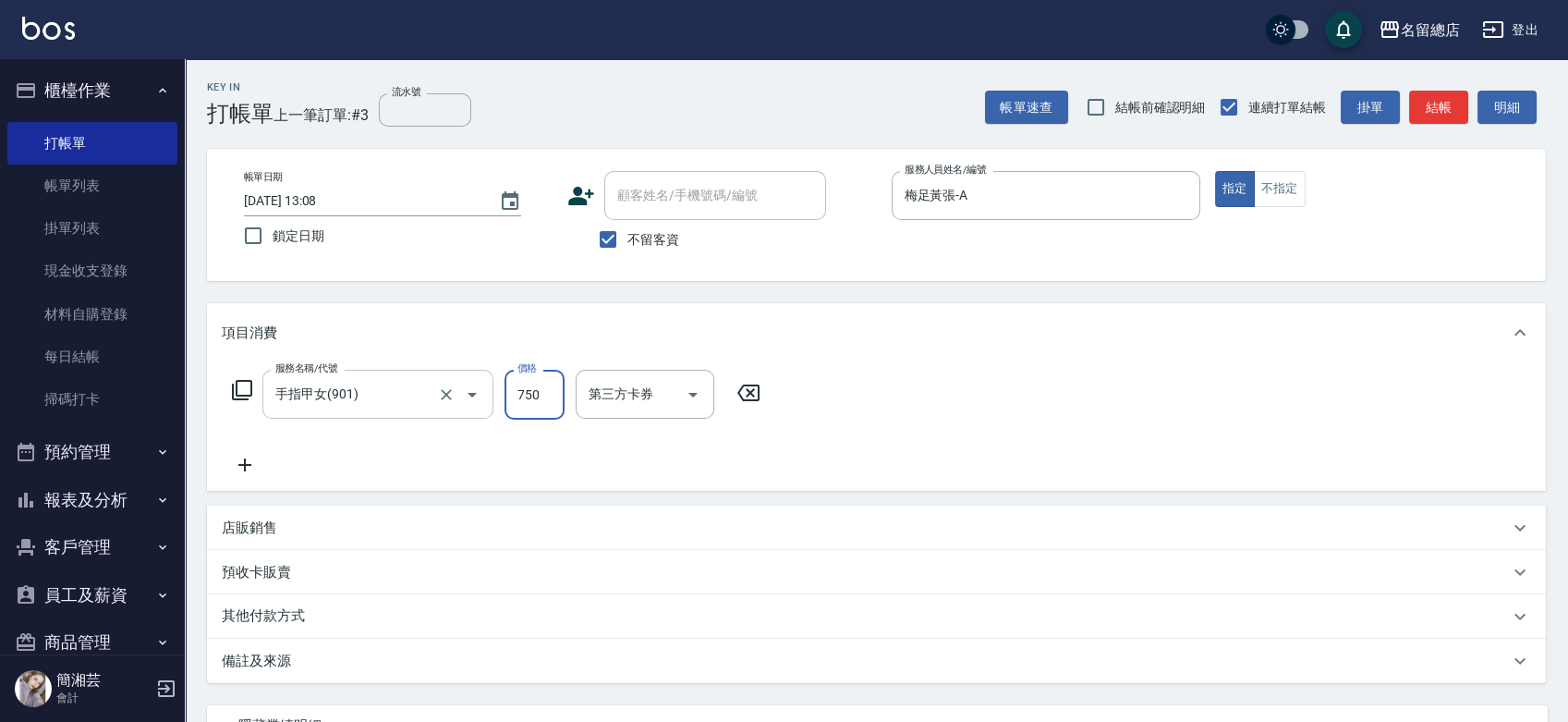
type input "750"
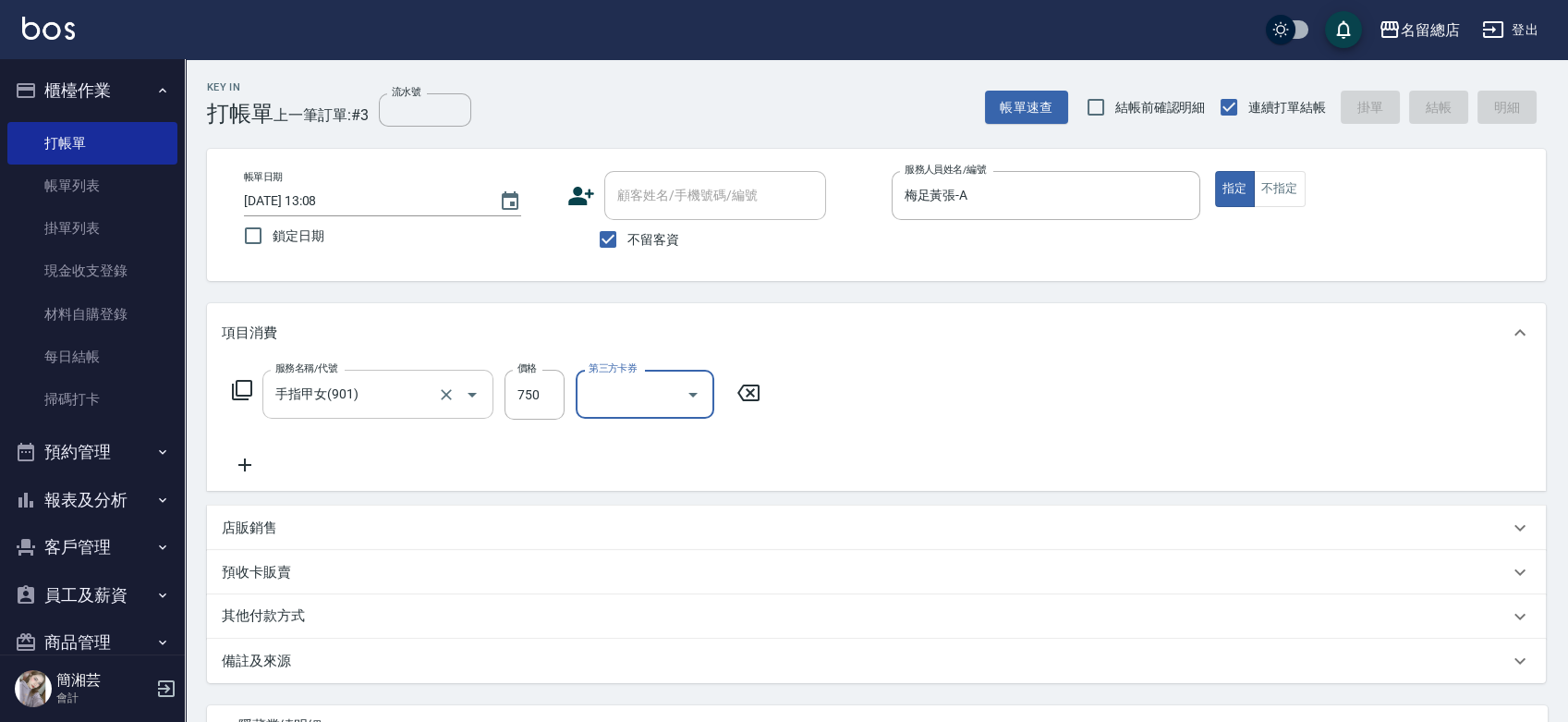
type input "[DATE] 13:09"
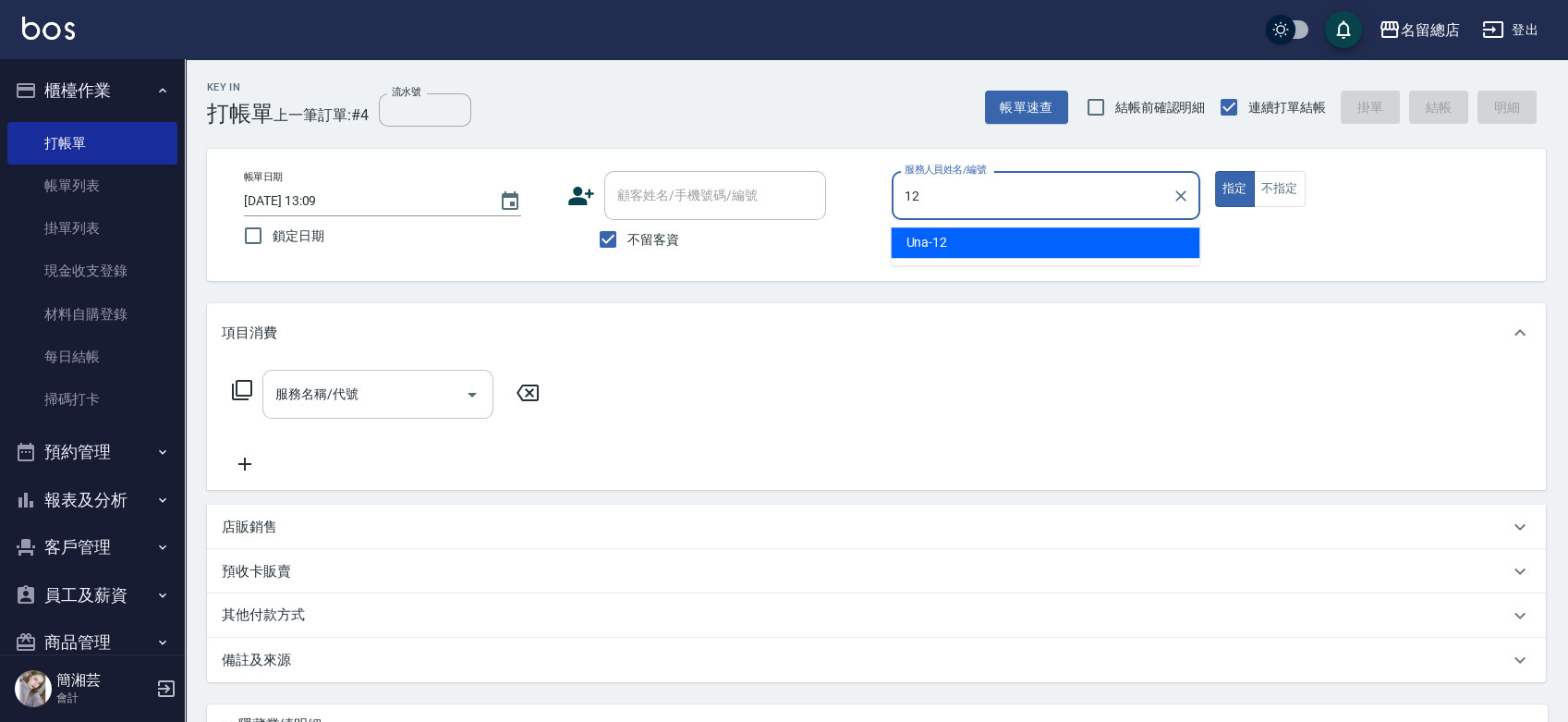
type input "Una-12"
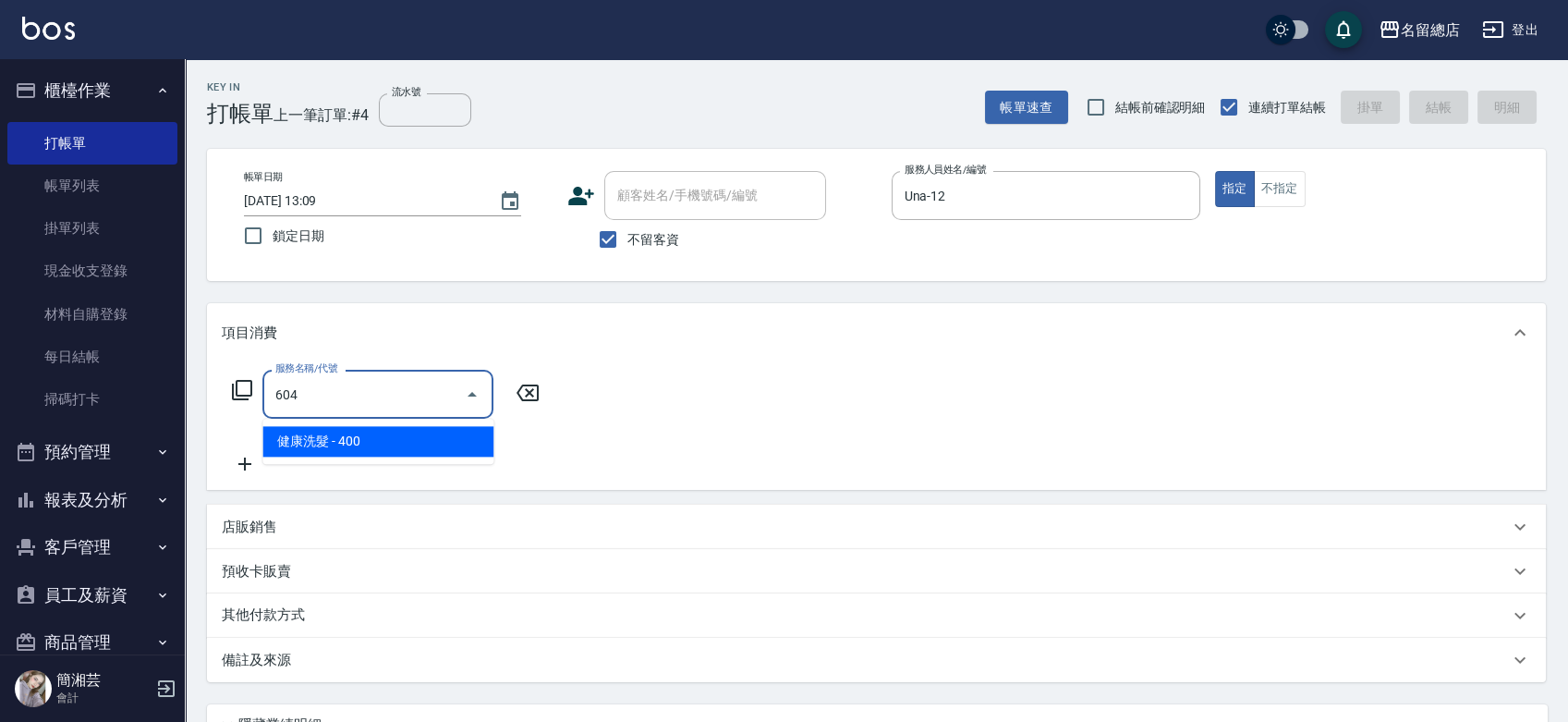
type input "健康洗髮(604)"
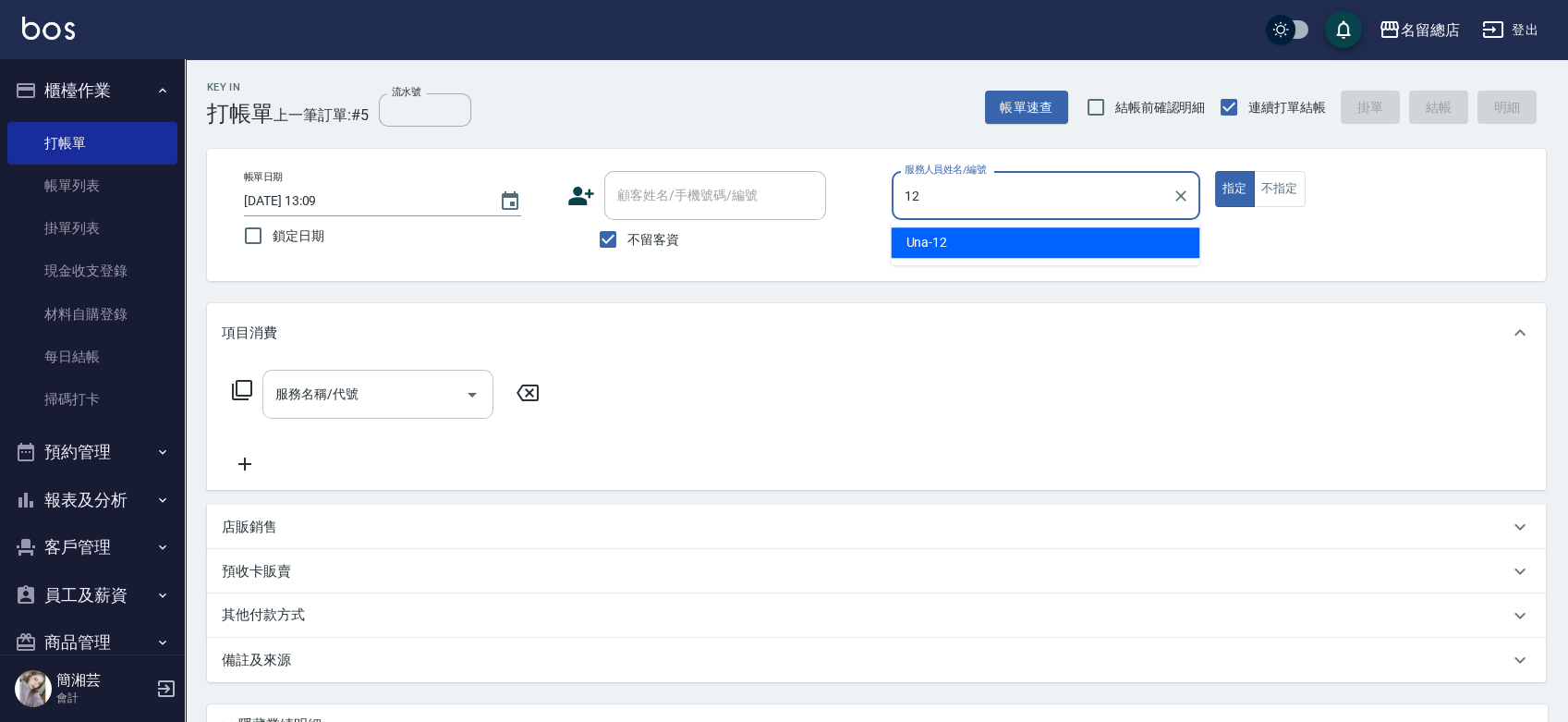
type input "Una-12"
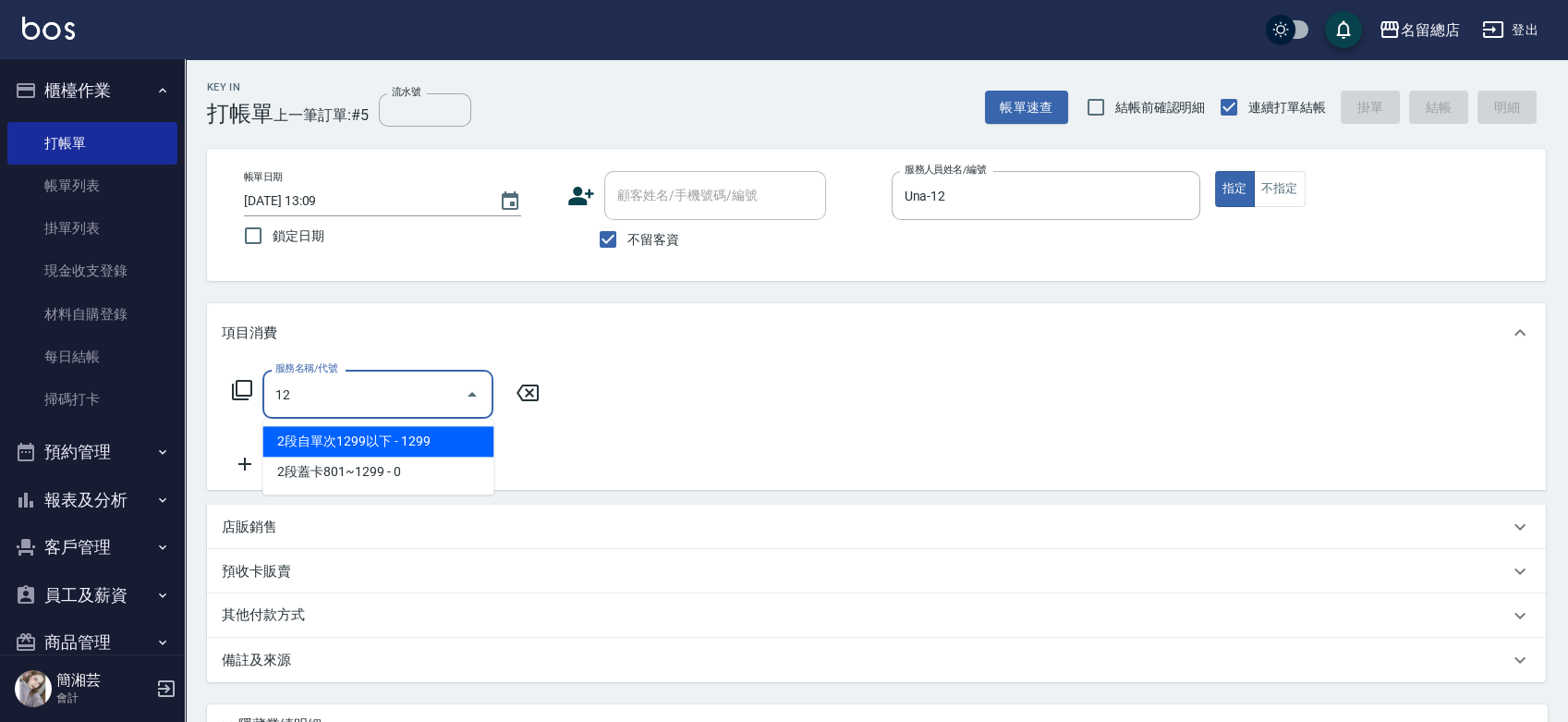
type input "120"
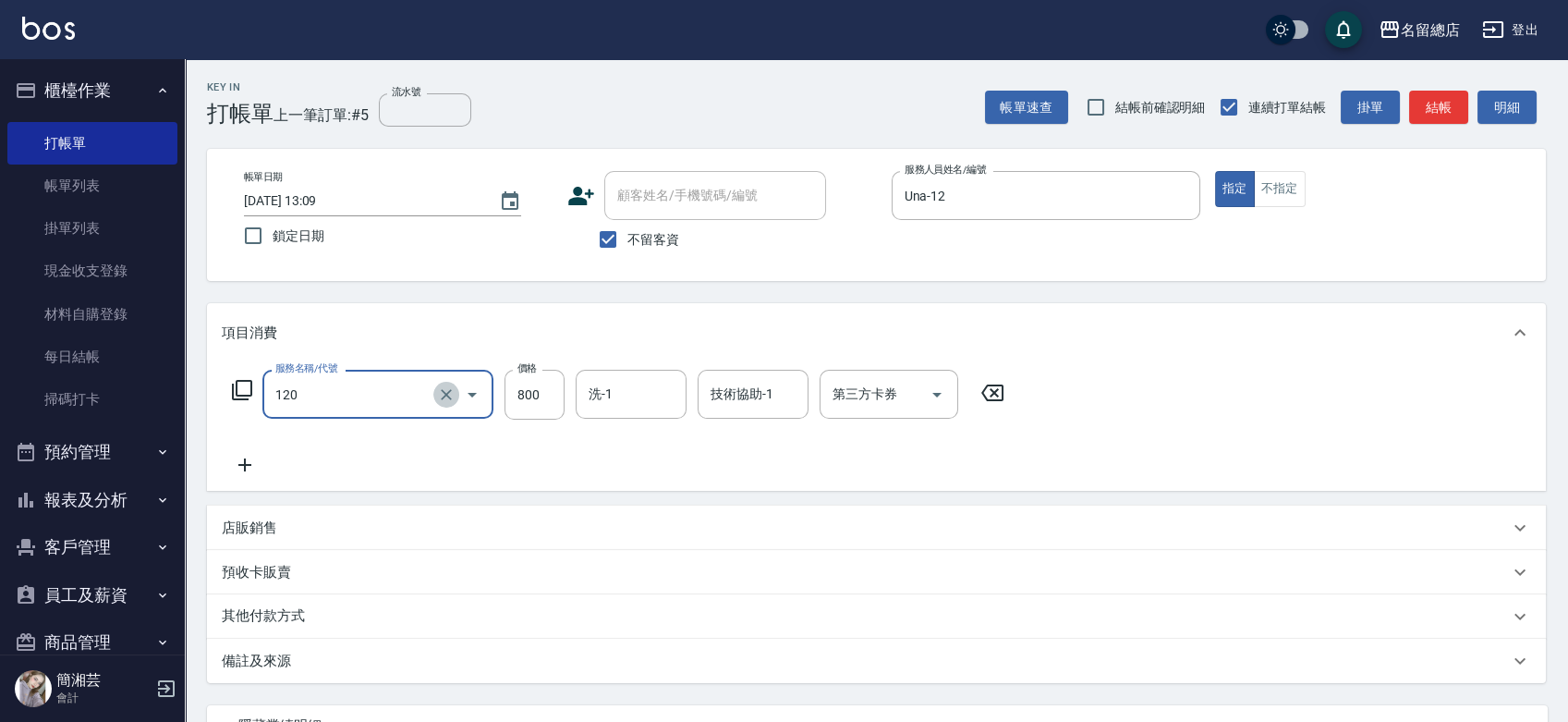
click at [451, 396] on icon "Clear" at bounding box center [446, 394] width 19 height 19
type input "自備護髮(401)"
type input "1399"
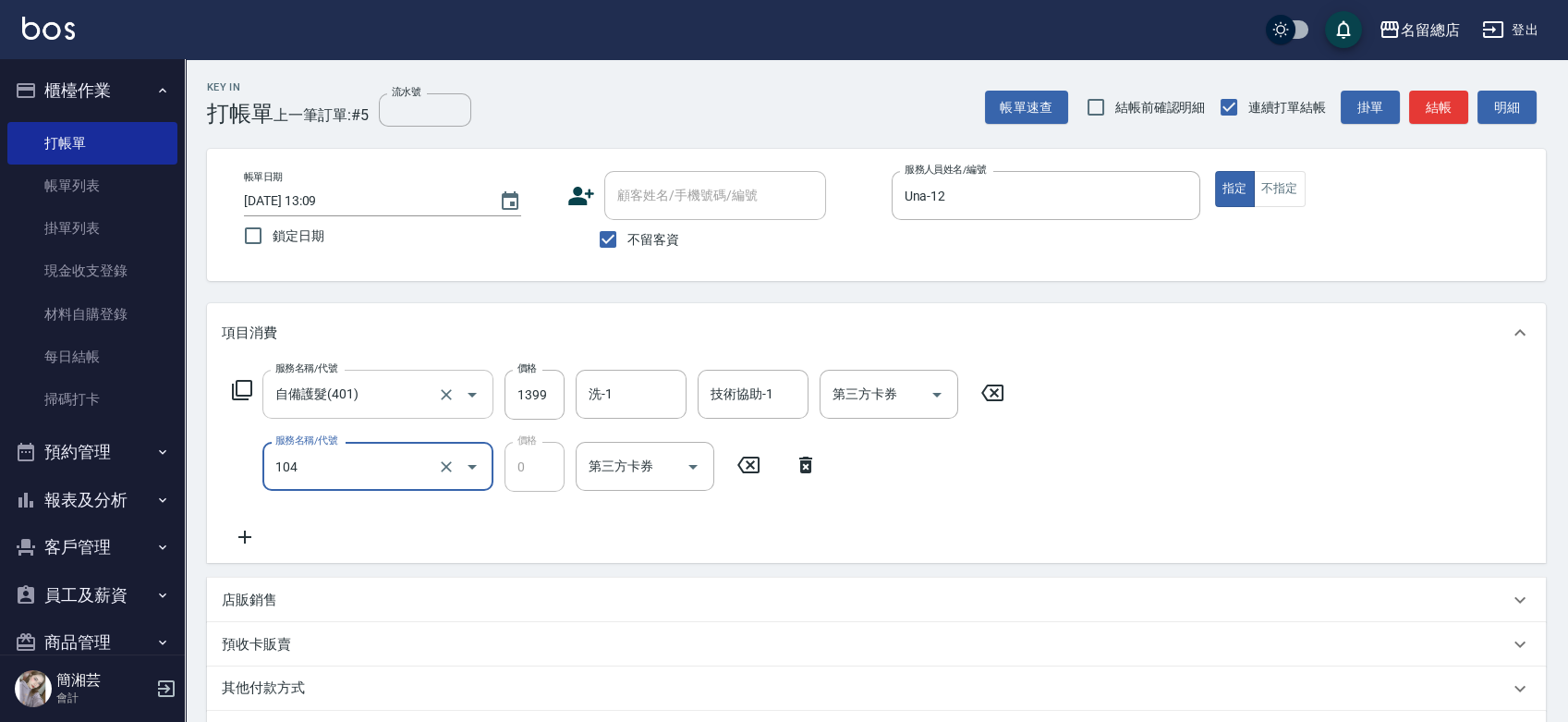
type input "頭皮蓋卡2點(104)"
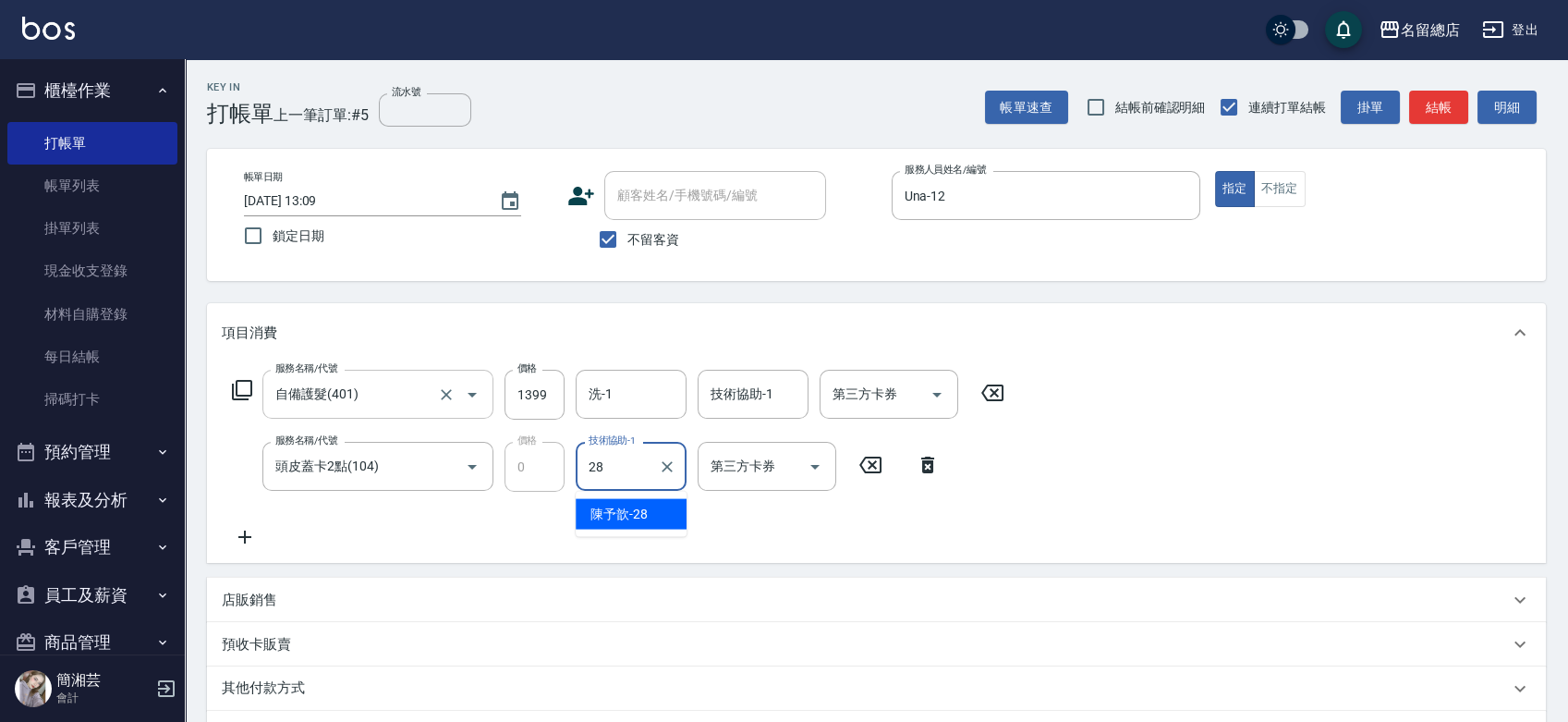
type input "陳予歆-28"
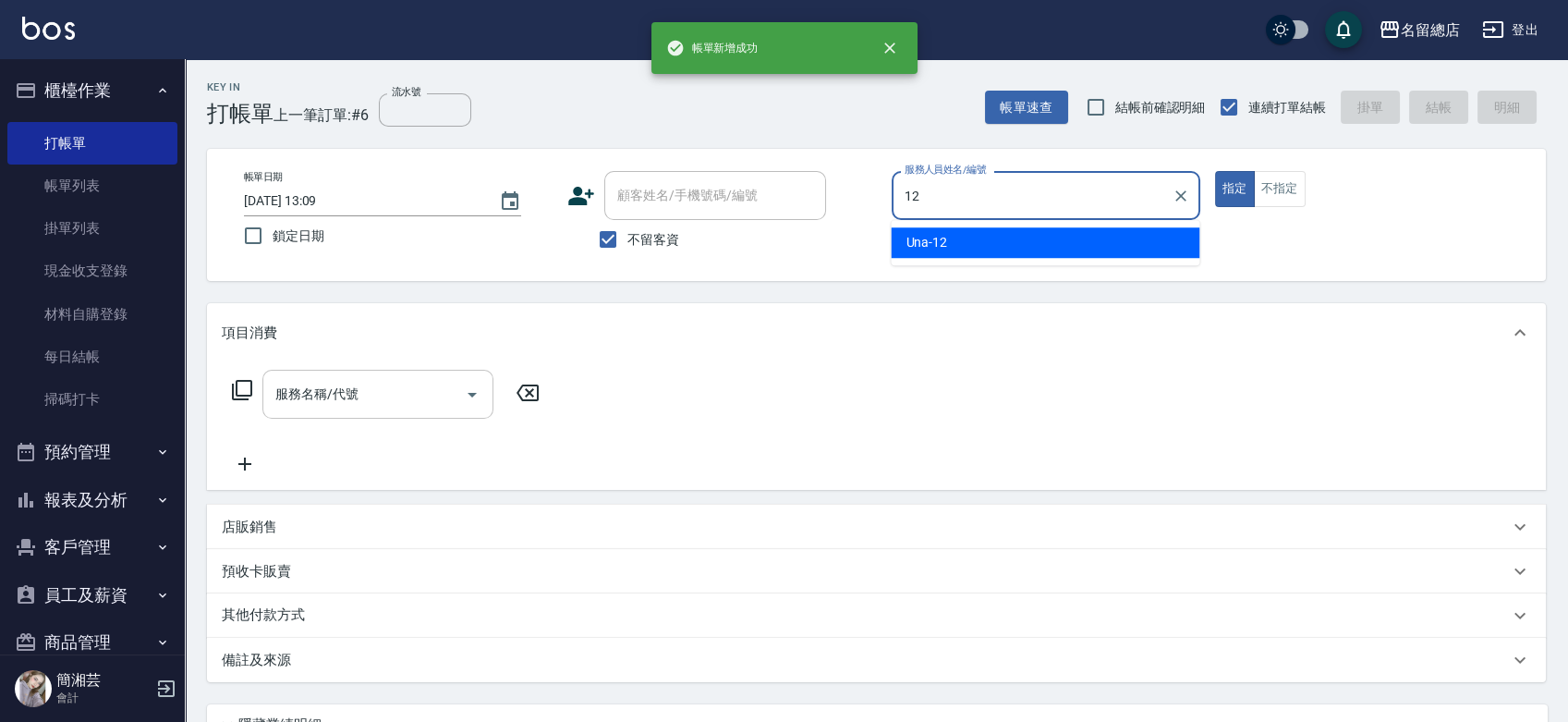
type input "Una-12"
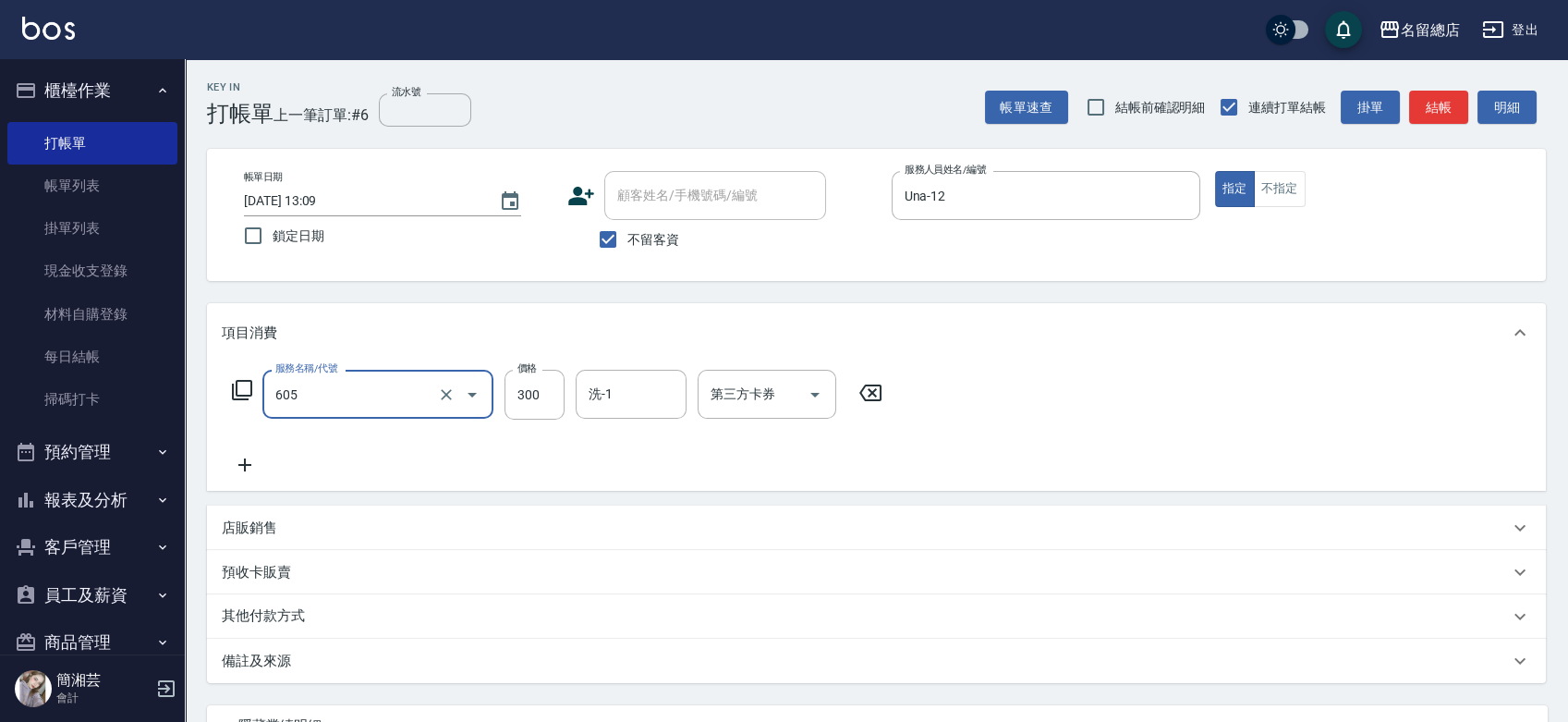
type input "洗髮 (女)(605)"
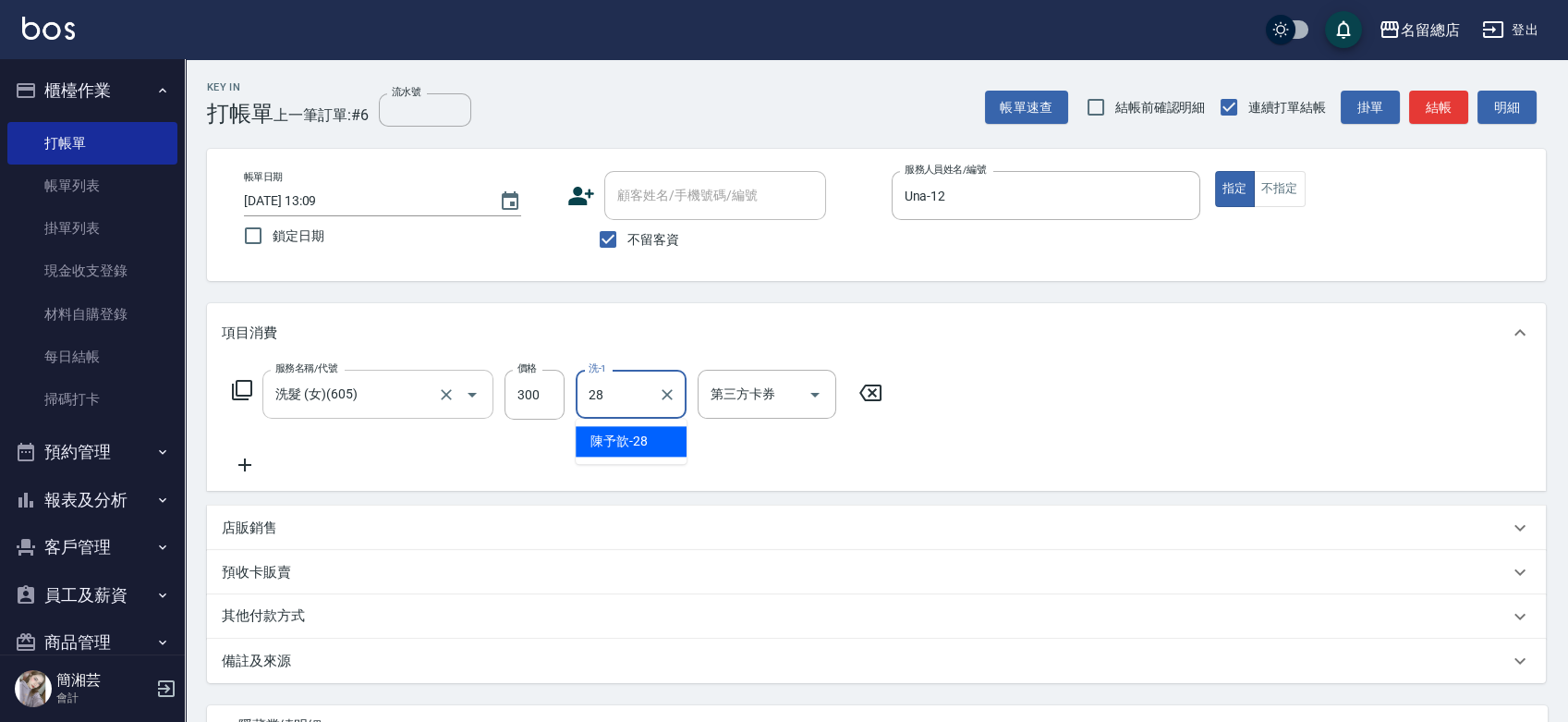
type input "陳予歆-28"
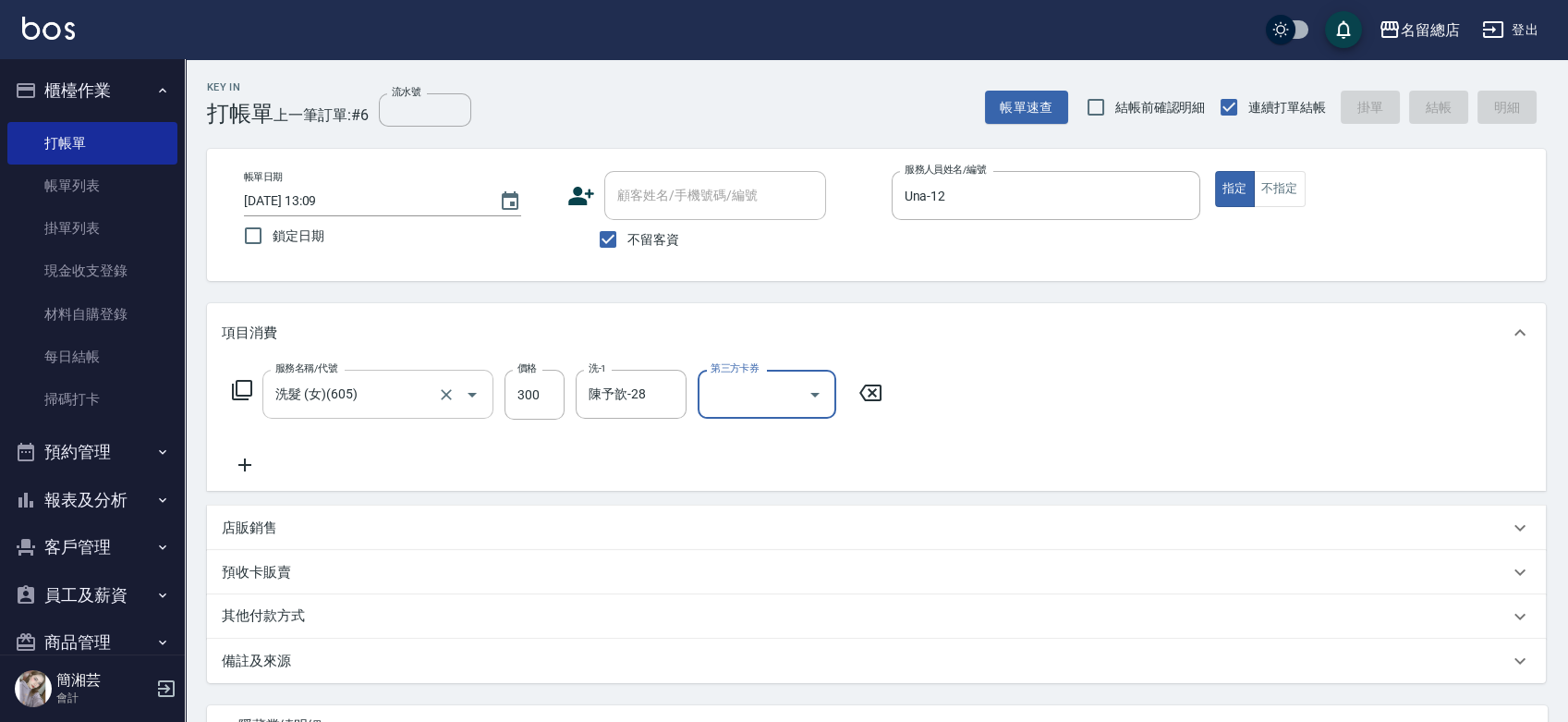
type input "[DATE] 13:10"
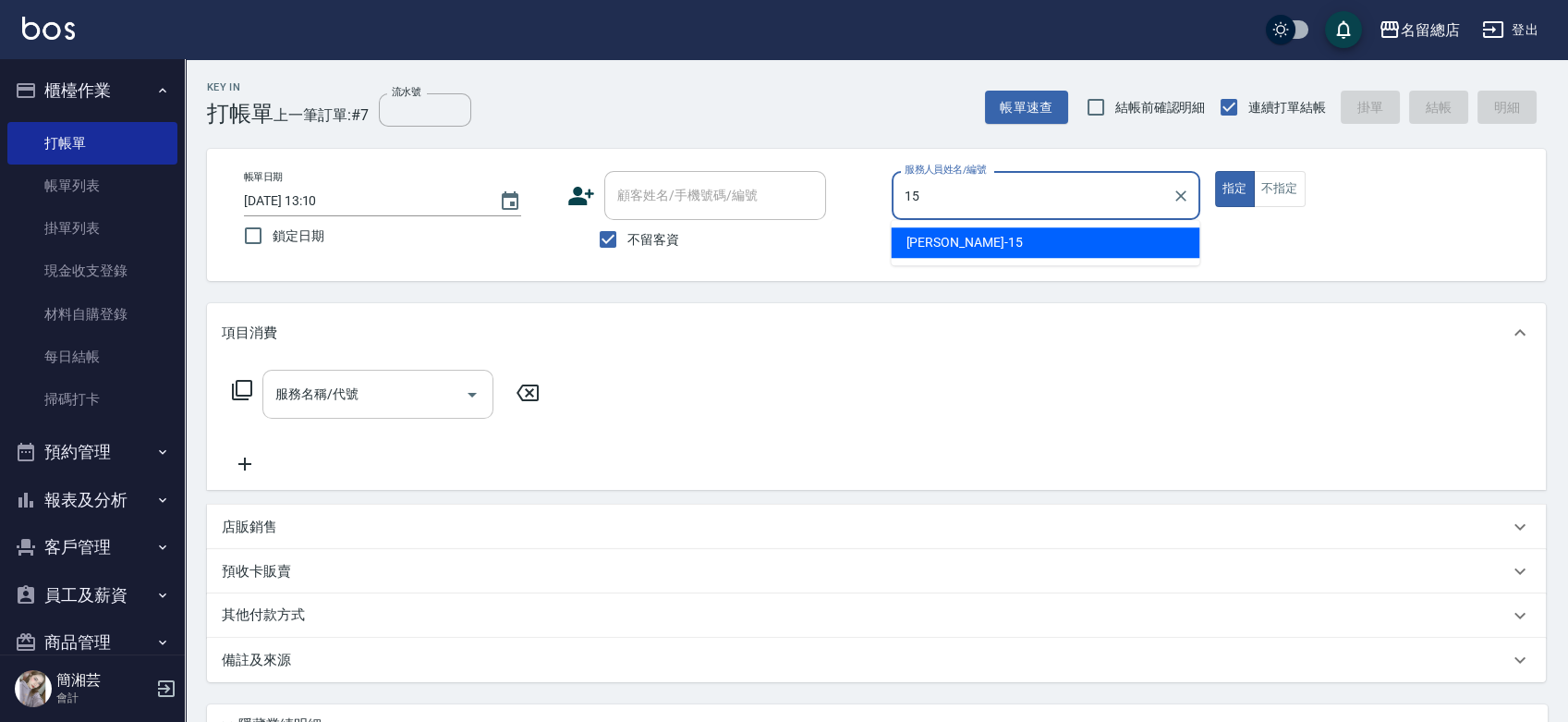
type input "[PERSON_NAME]-15"
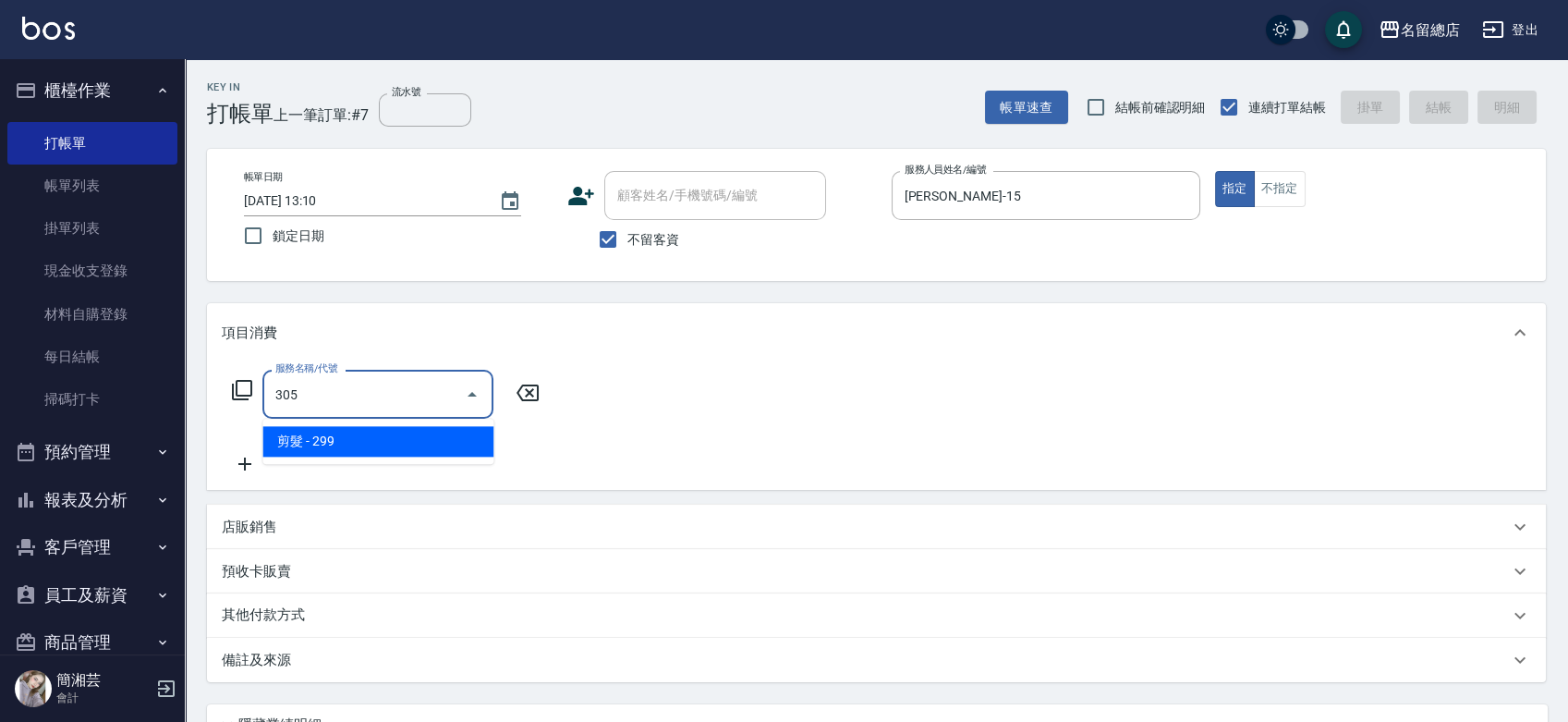
type input "剪髮(305)"
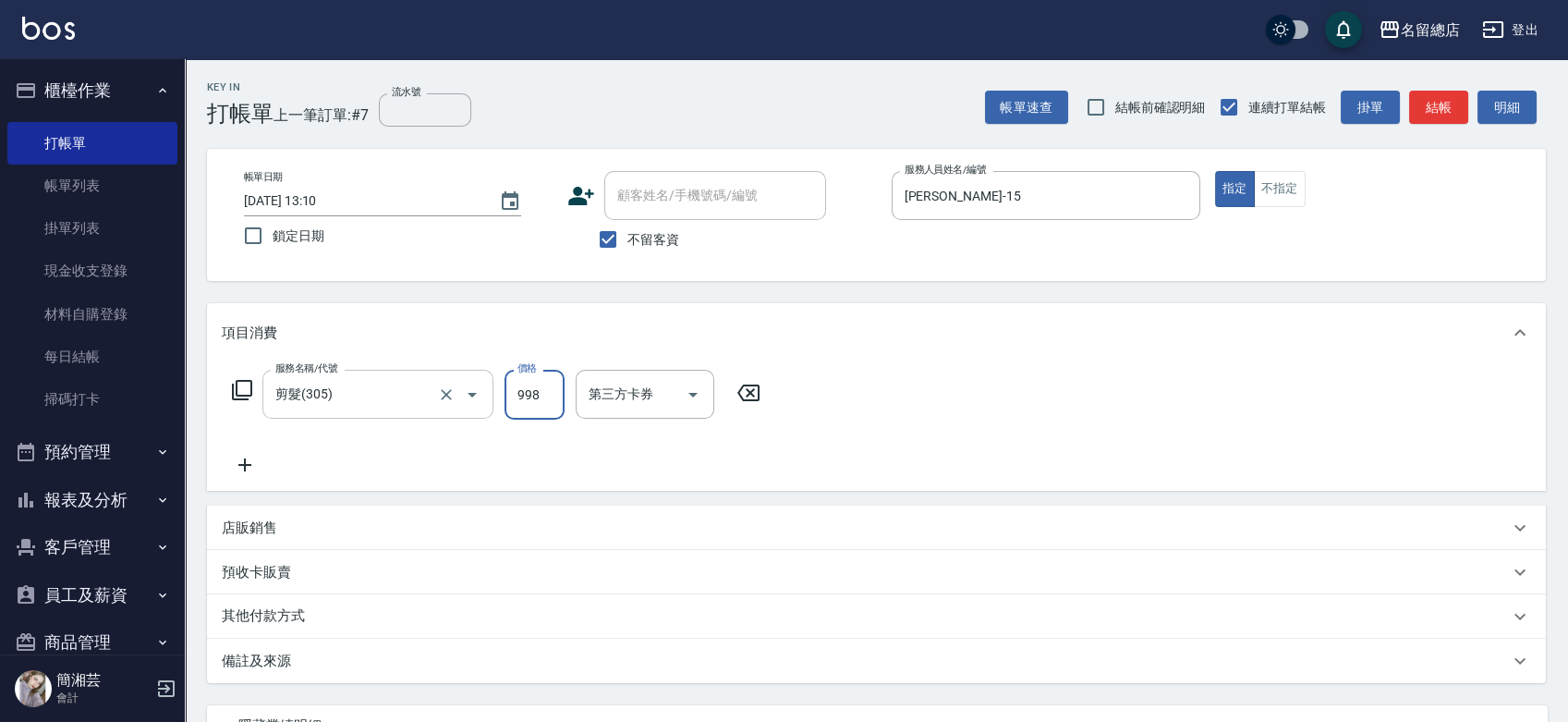
type input "998"
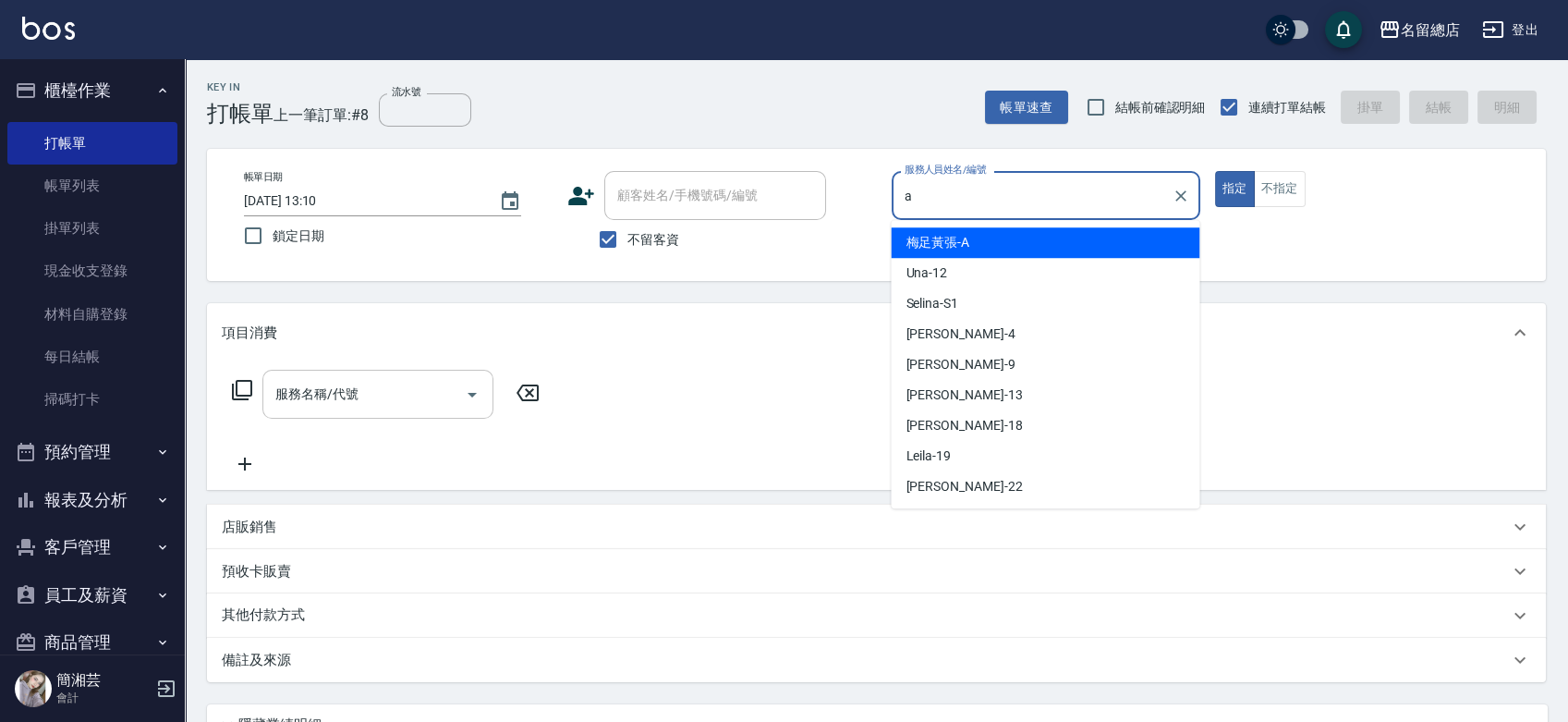
type input "梅足黃張-A"
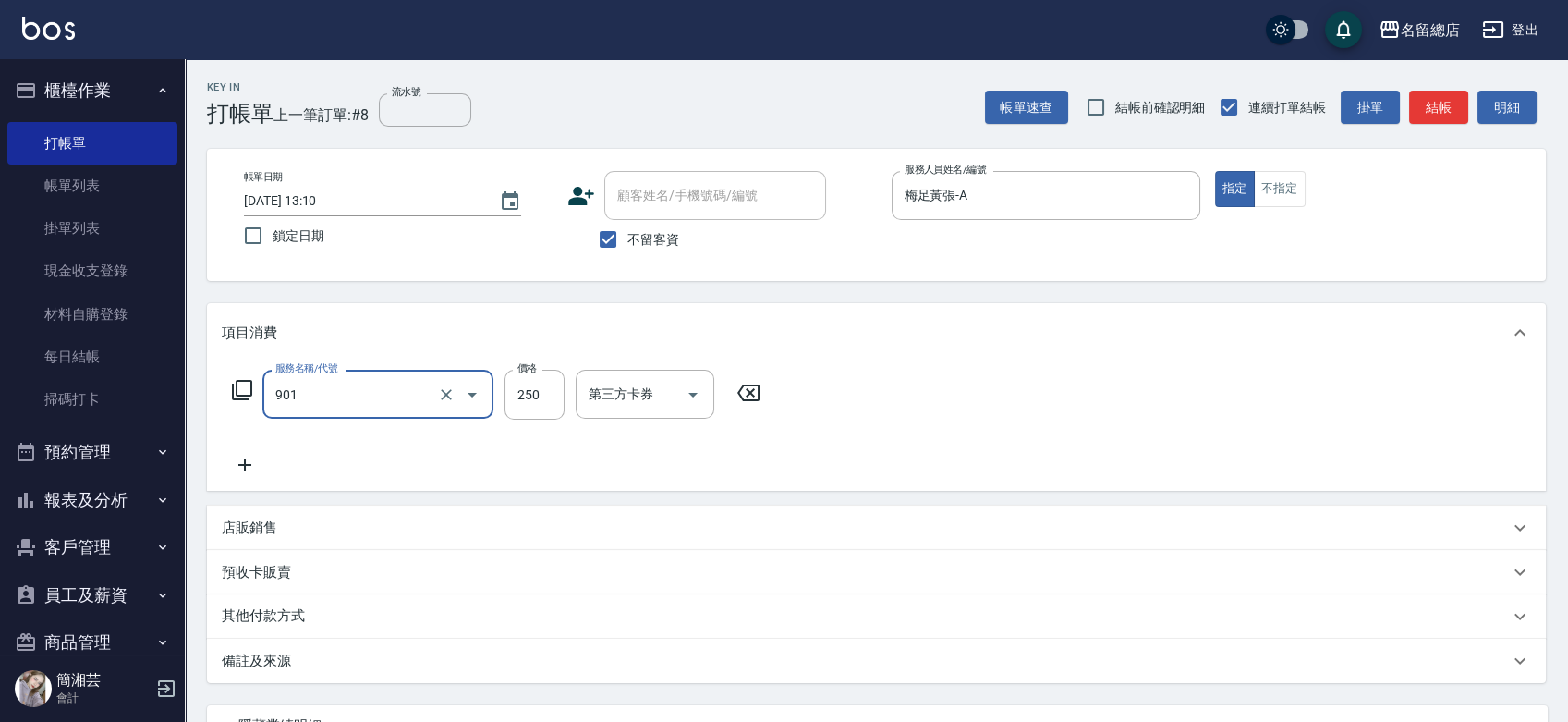
type input "手指甲女(901)"
type input "500"
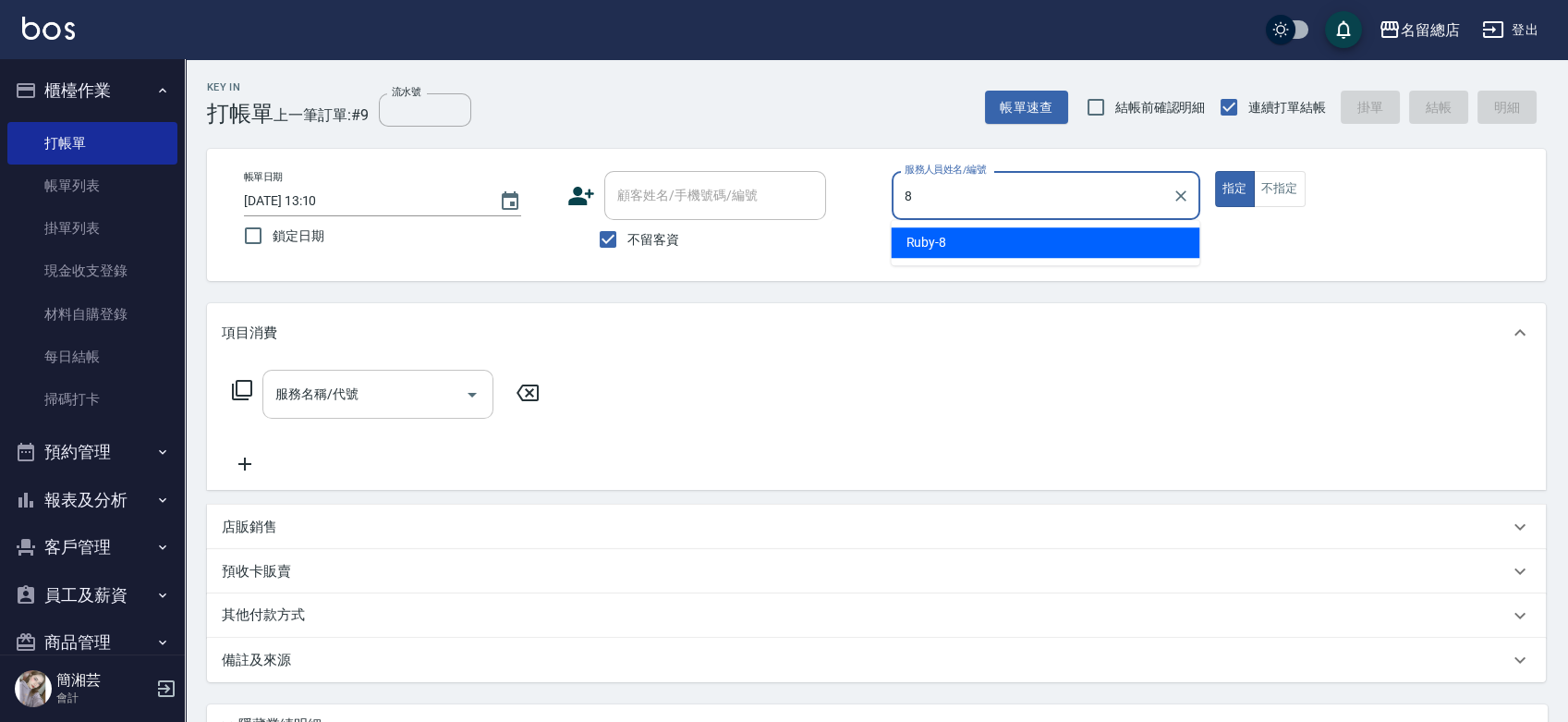
type input "Ruby-8"
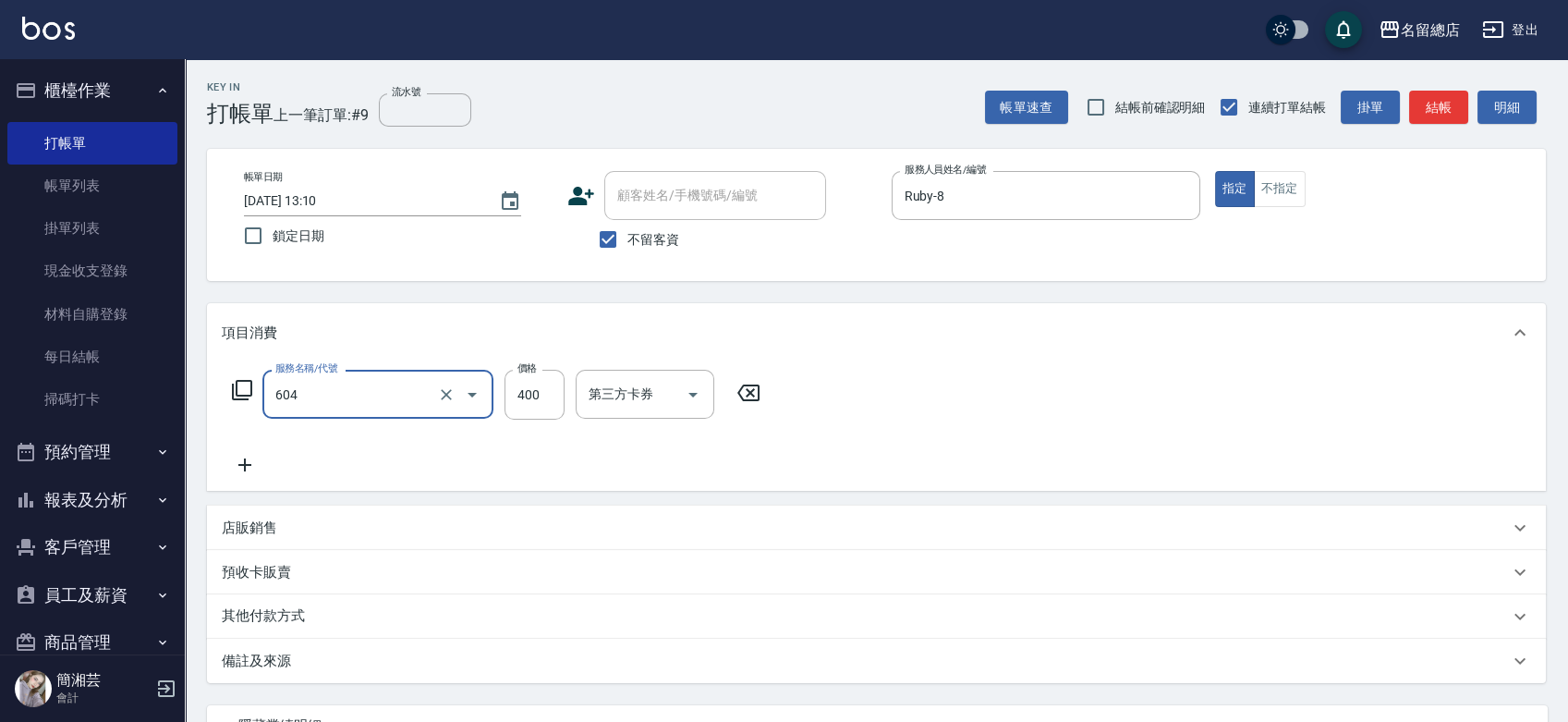
type input "健康洗髮(604)"
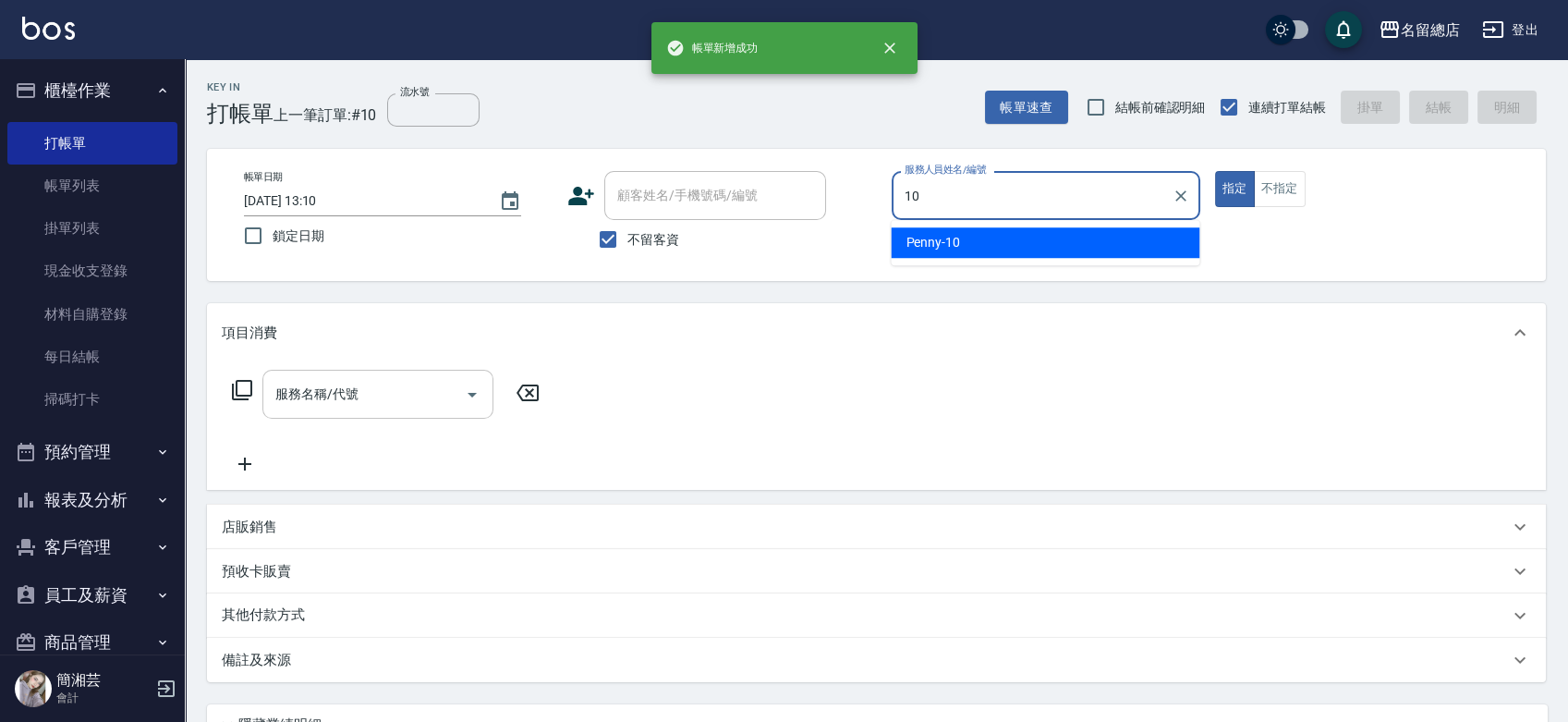
type input "Penny-10"
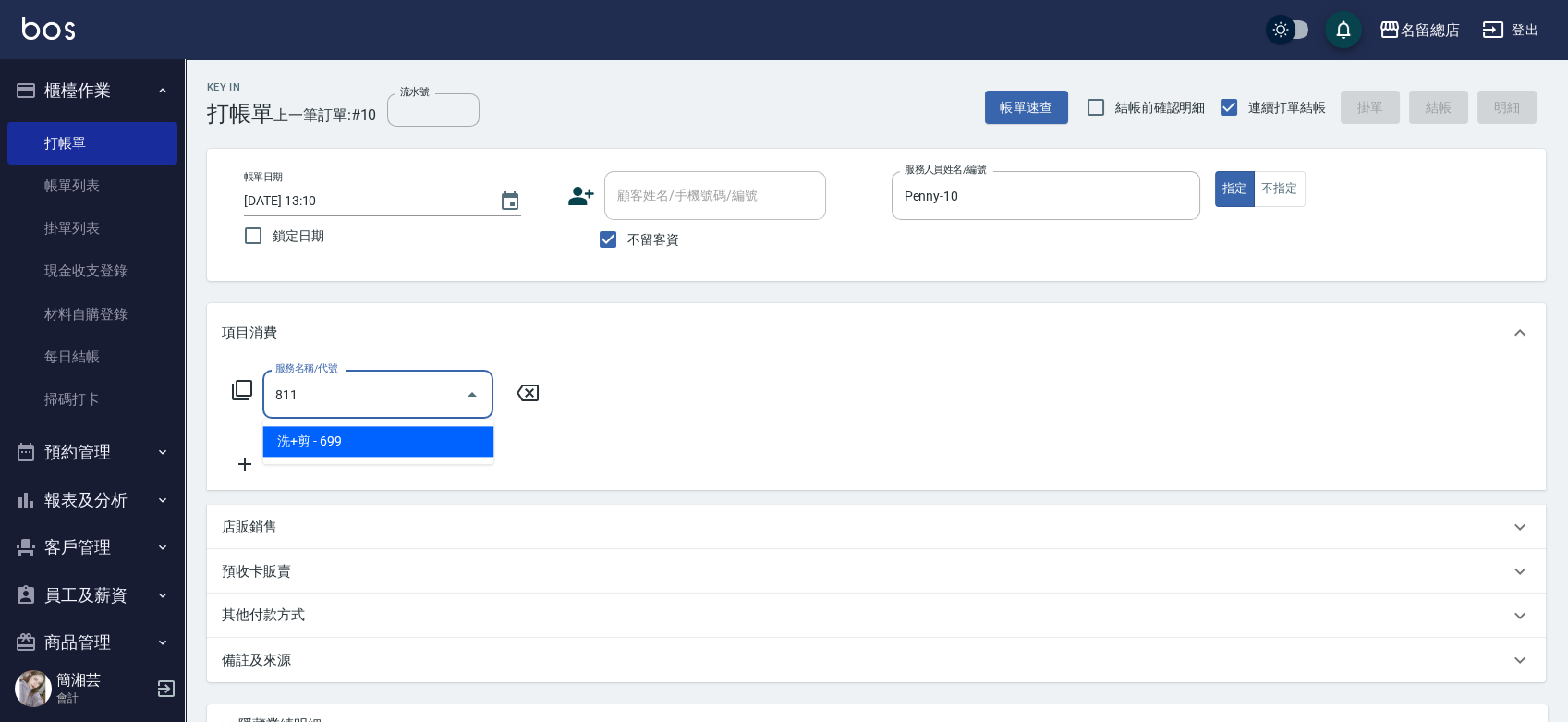
type input "洗+剪(811)"
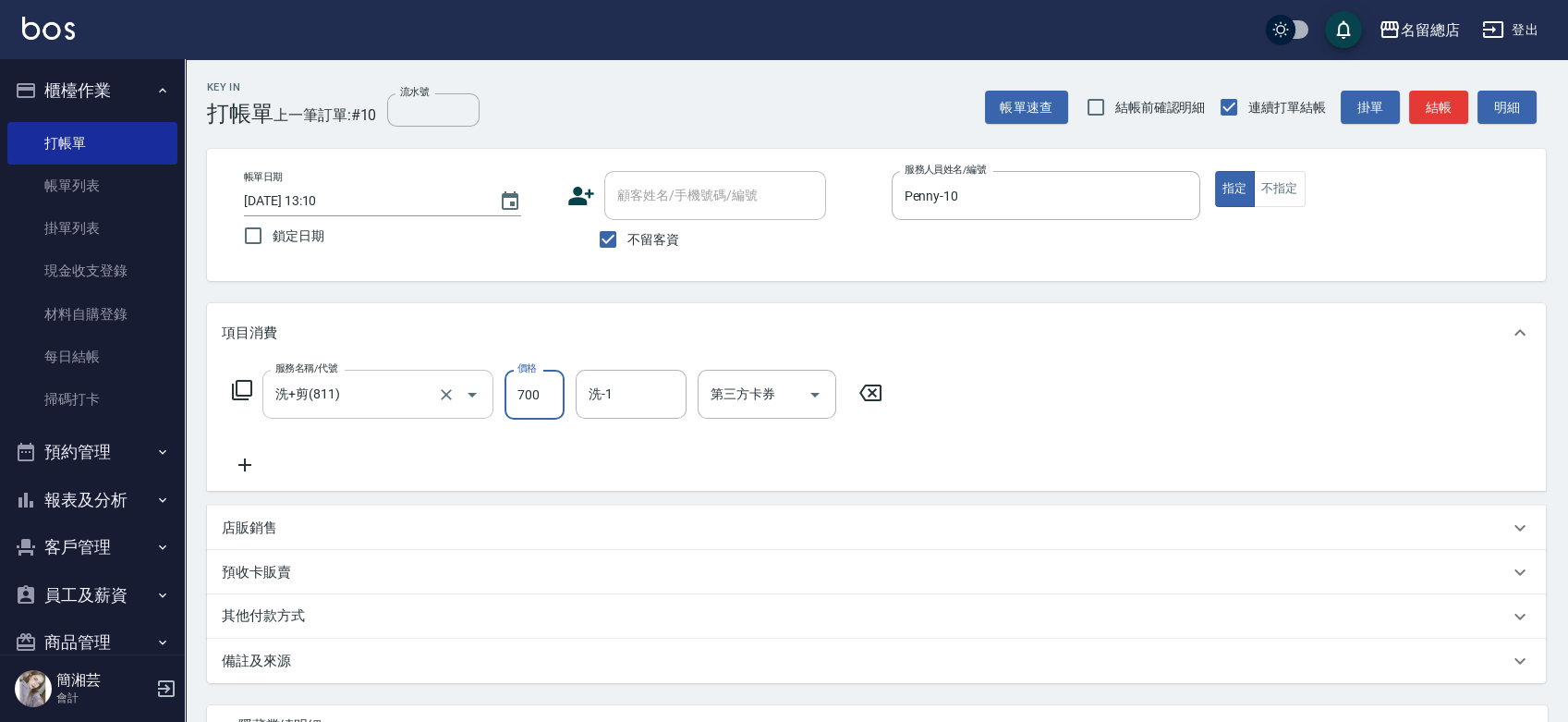
type input "700"
type input "[PERSON_NAME]-26"
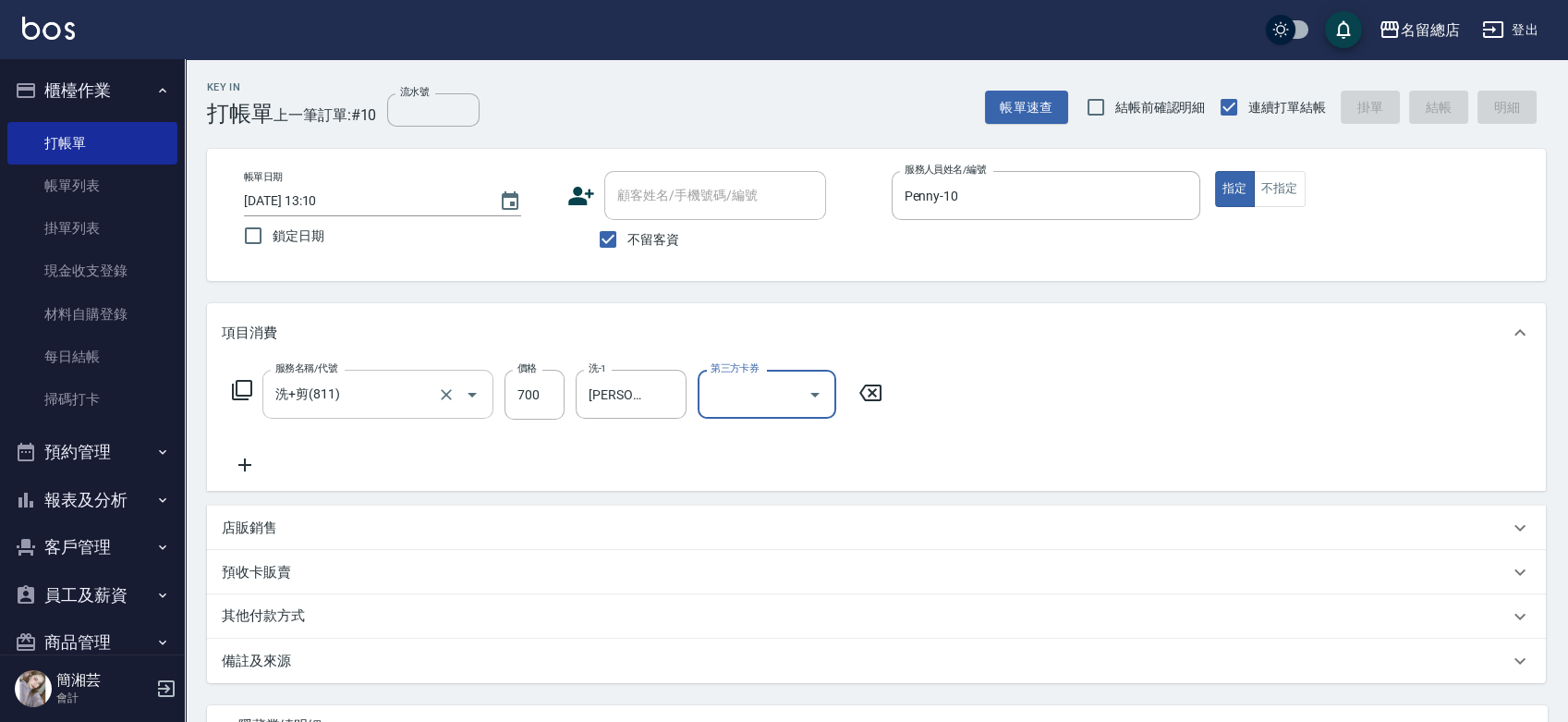
type input "[DATE] 13:11"
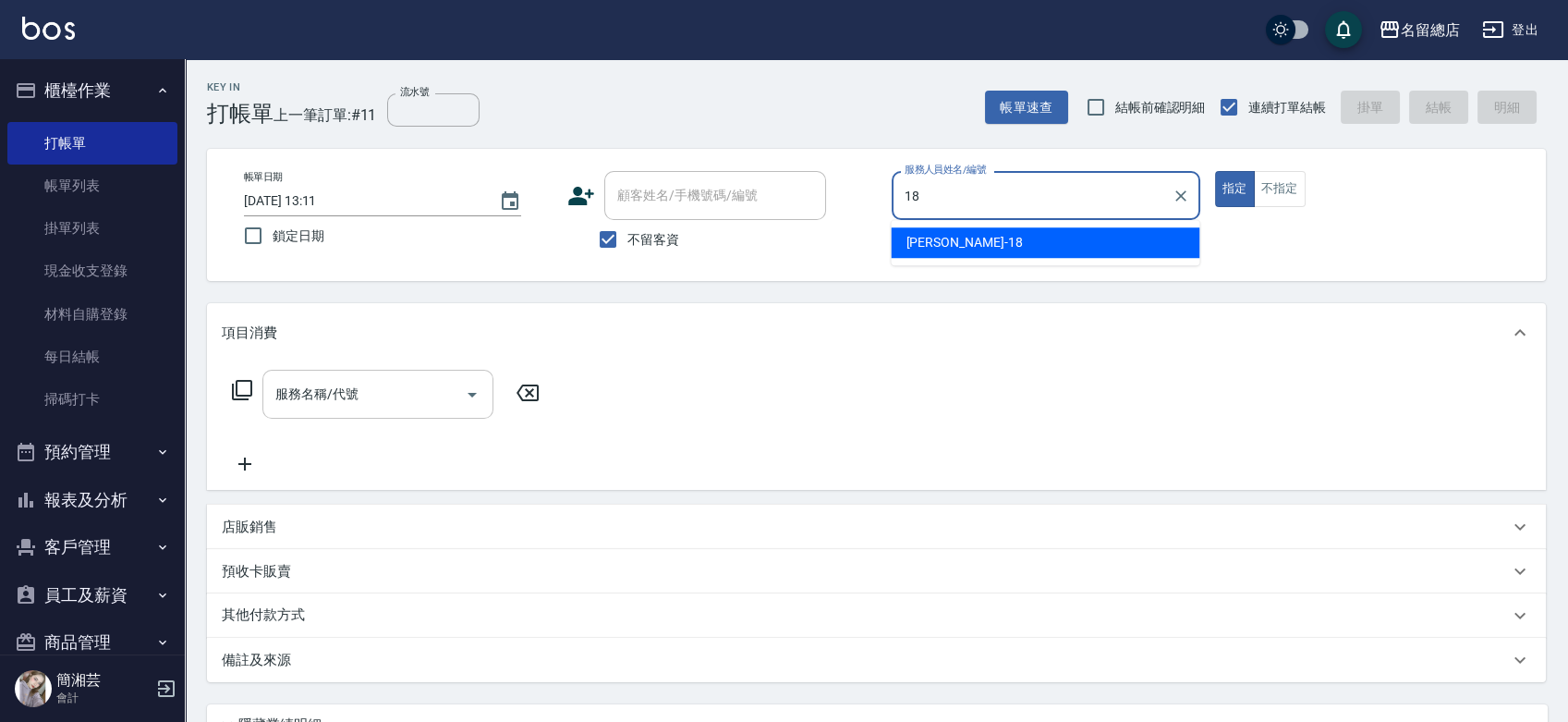
type input "[PERSON_NAME]-18"
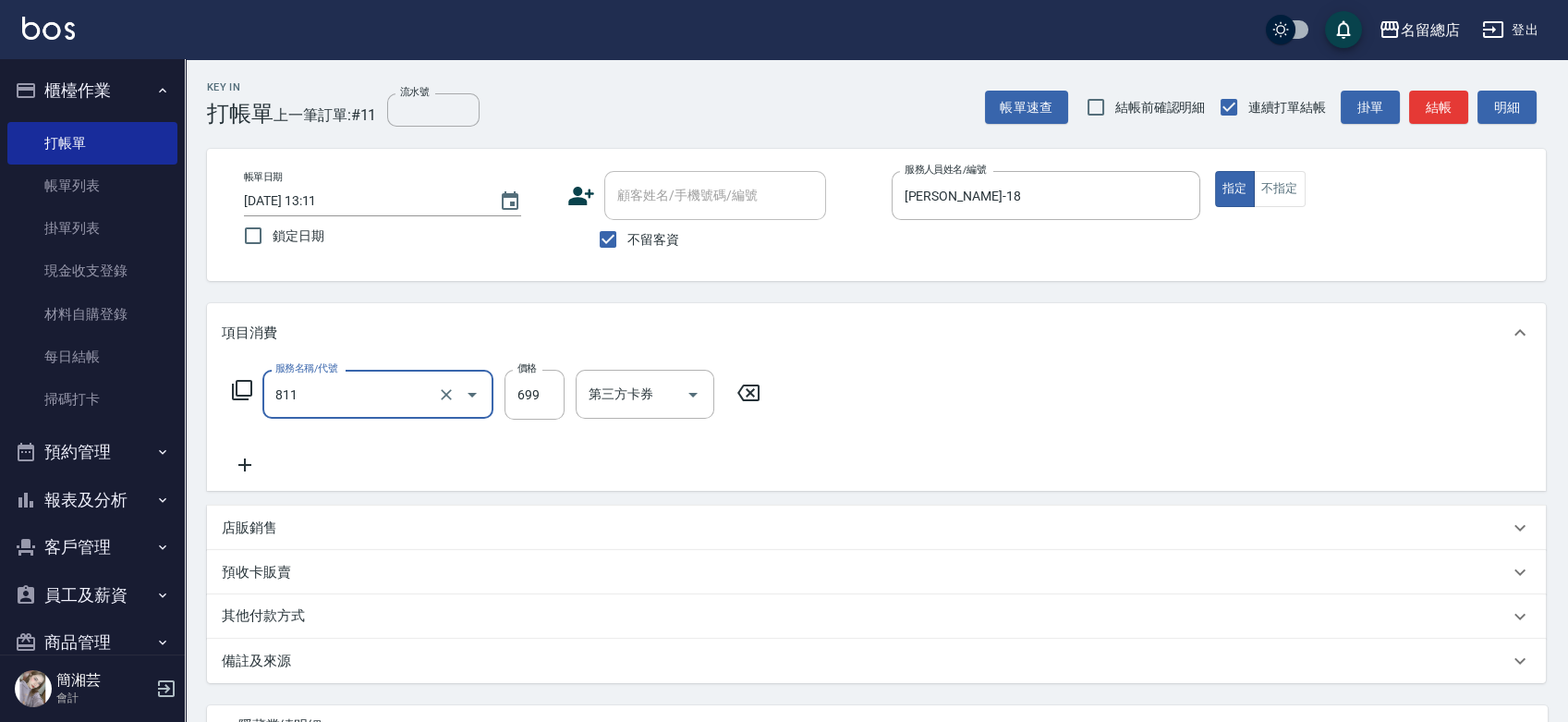
type input "洗+剪(811)"
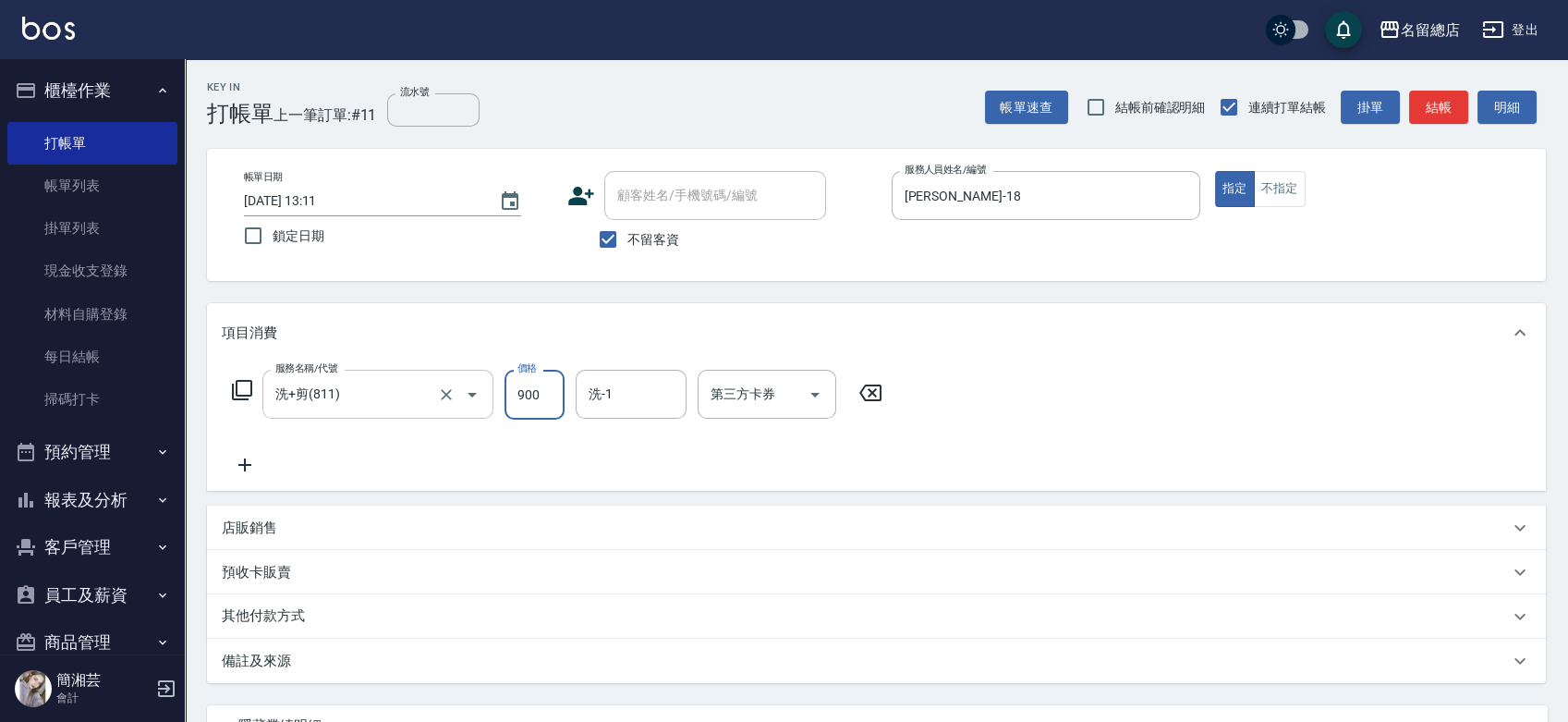
type input "900"
type input "[PERSON_NAME]-26"
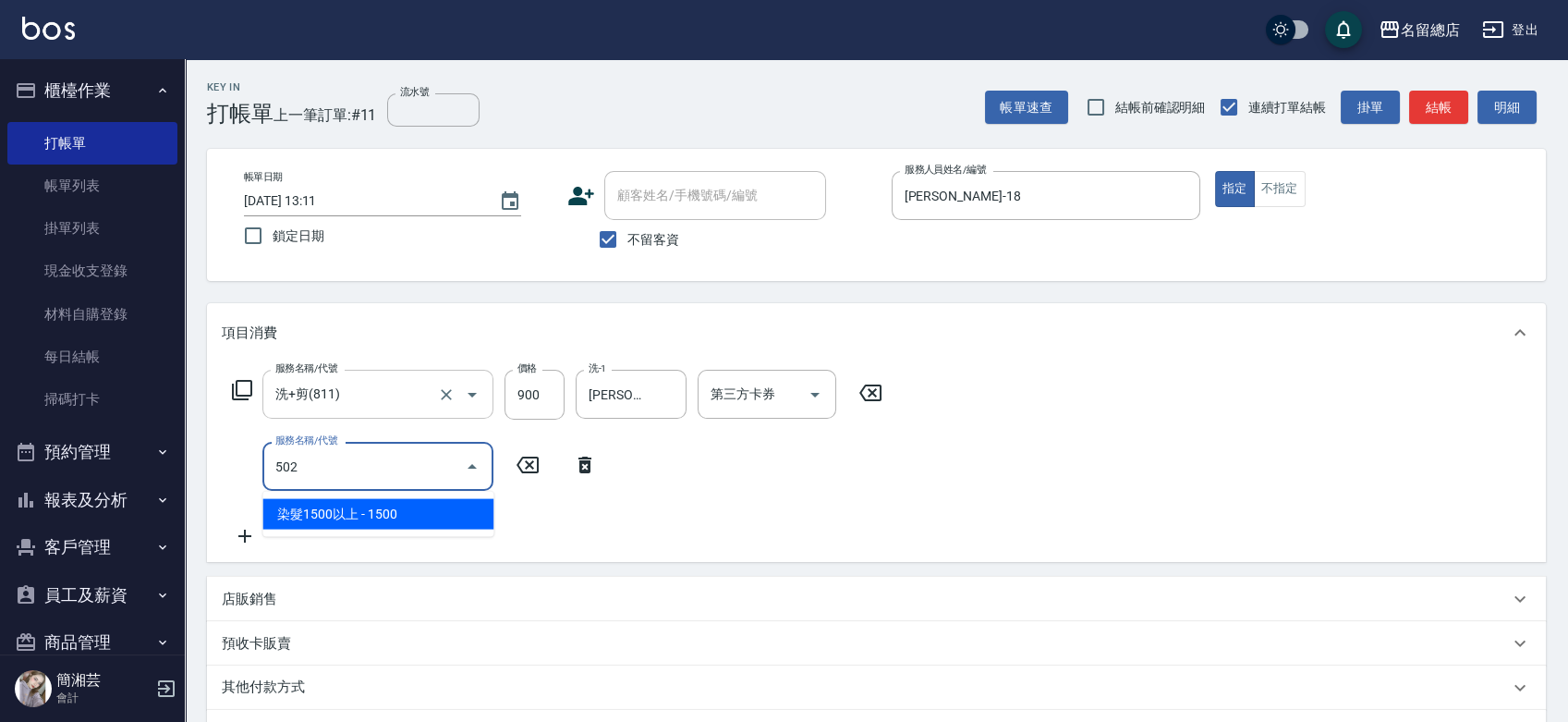
type input "染髮1500以上(502)"
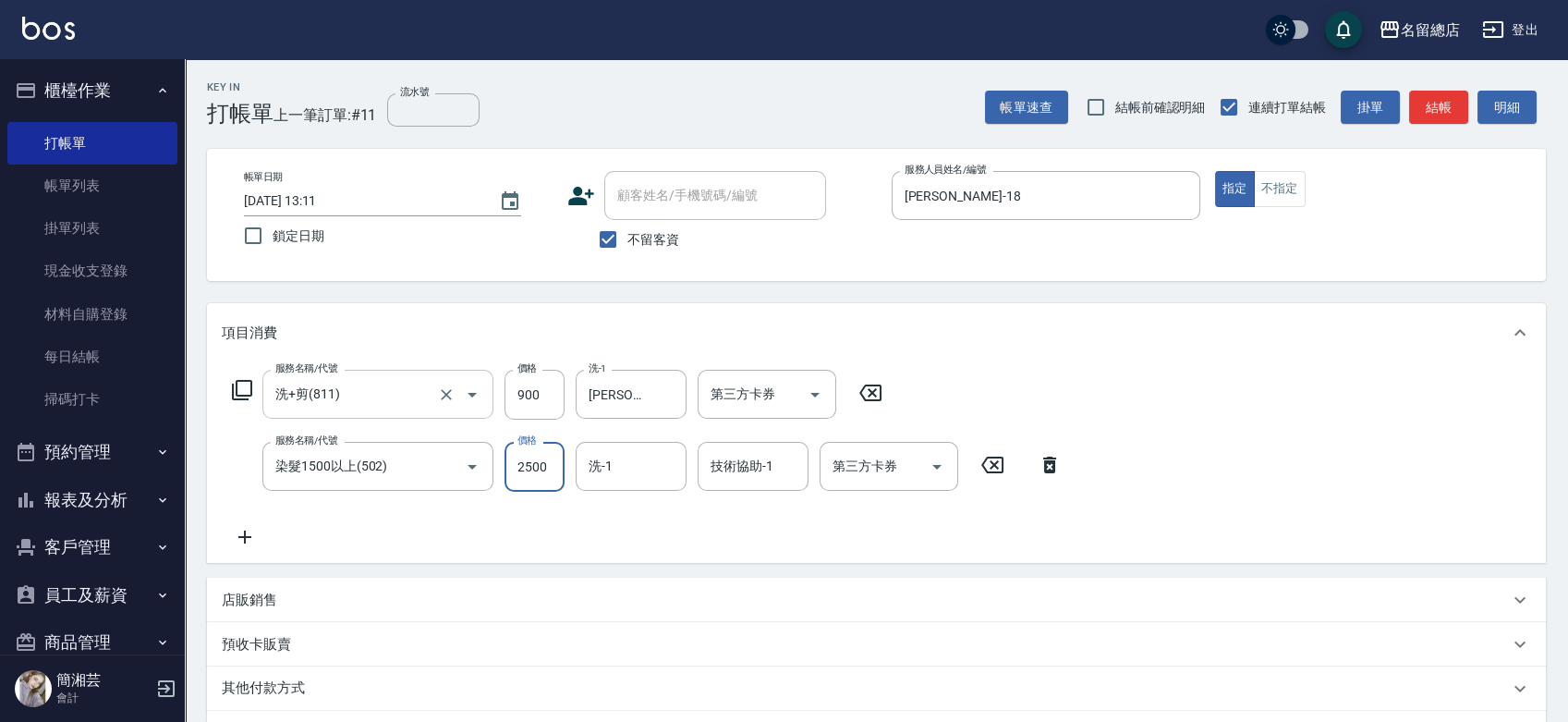
type input "2500"
type input "311"
type input "[PERSON_NAME]-31"
click at [636, 470] on input "洗-1" at bounding box center [631, 466] width 94 height 33
type input "[PERSON_NAME]-31"
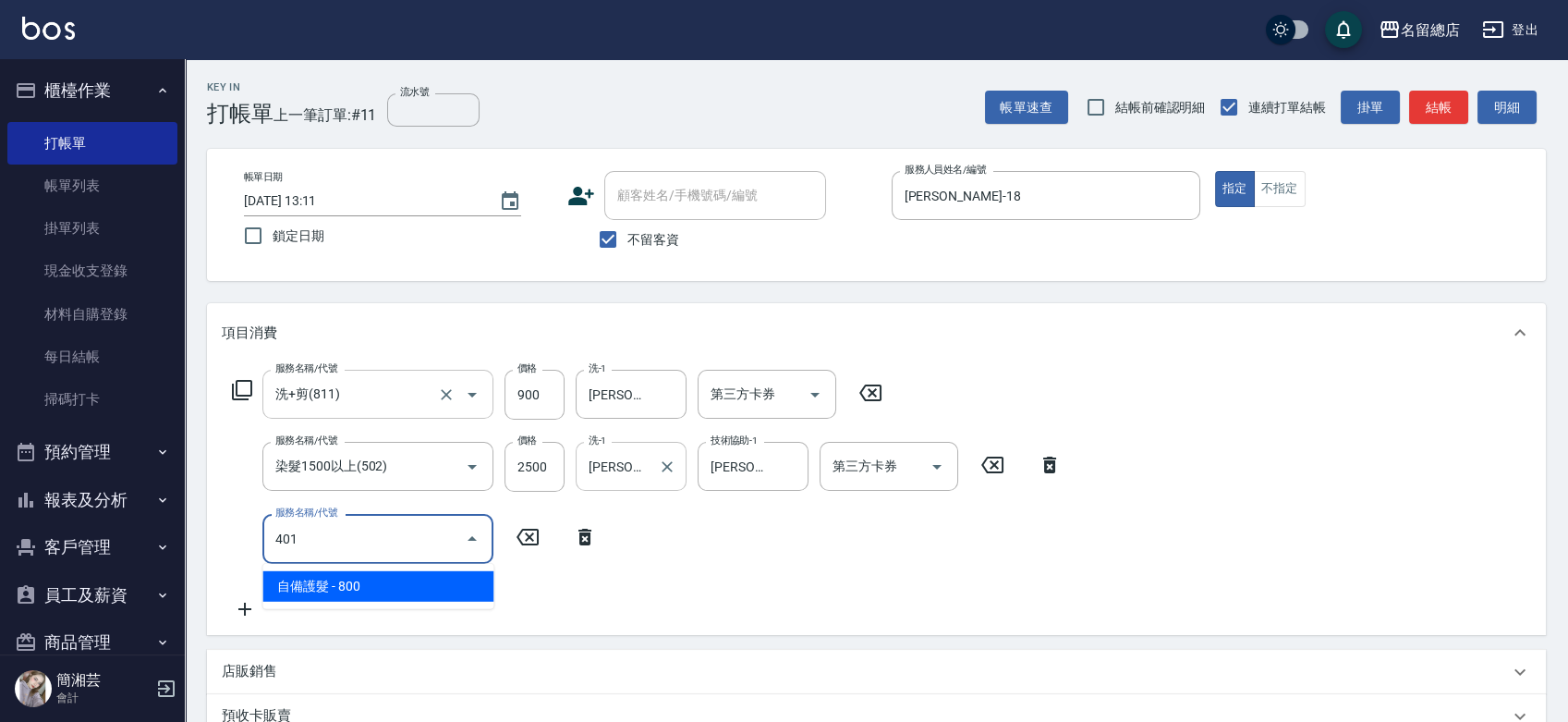
type input "自備護髮(401)"
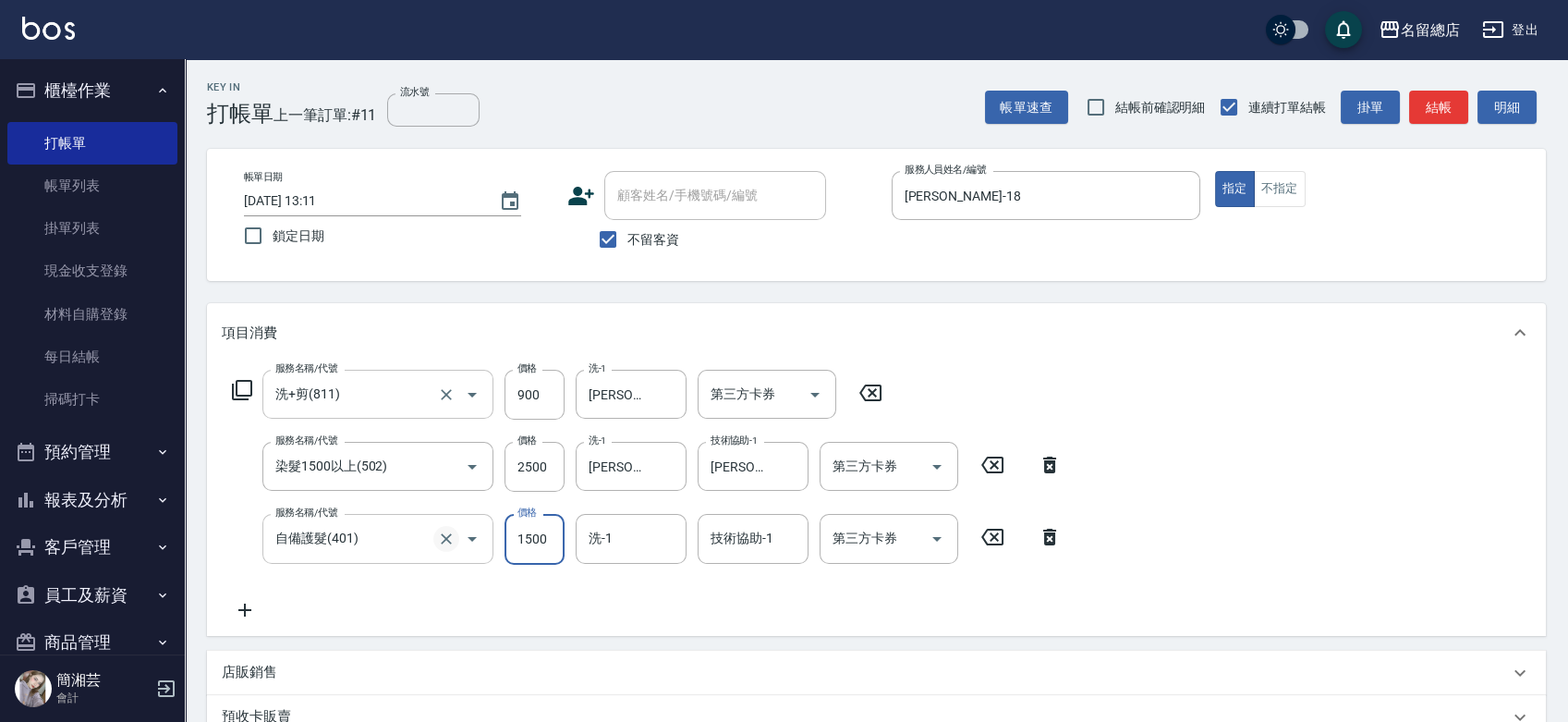
click at [446, 538] on icon "Clear" at bounding box center [445, 538] width 11 height 11
type input "1500"
type input "自備護髮(401)"
click at [446, 538] on icon "Clear" at bounding box center [445, 538] width 11 height 11
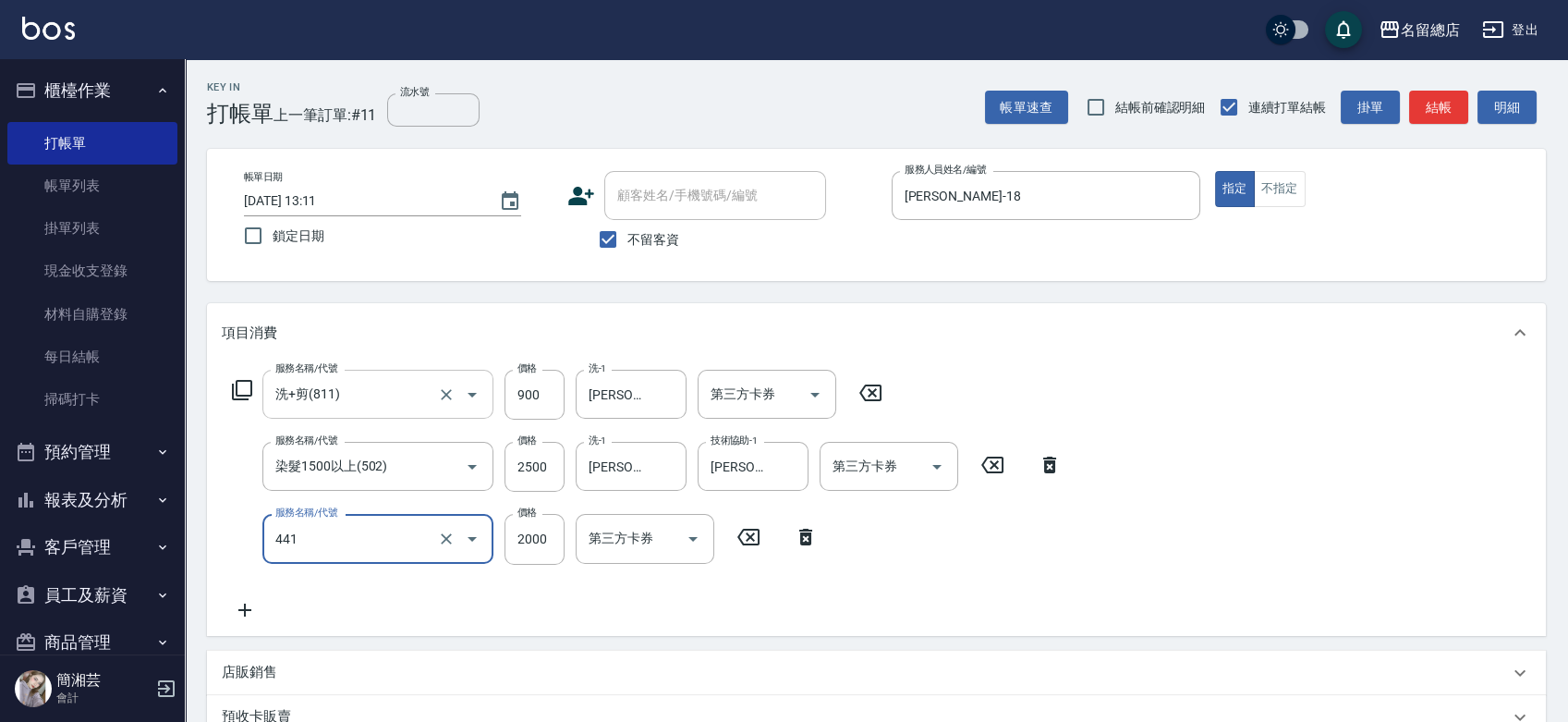
type input "2段自單次1300以上(441)"
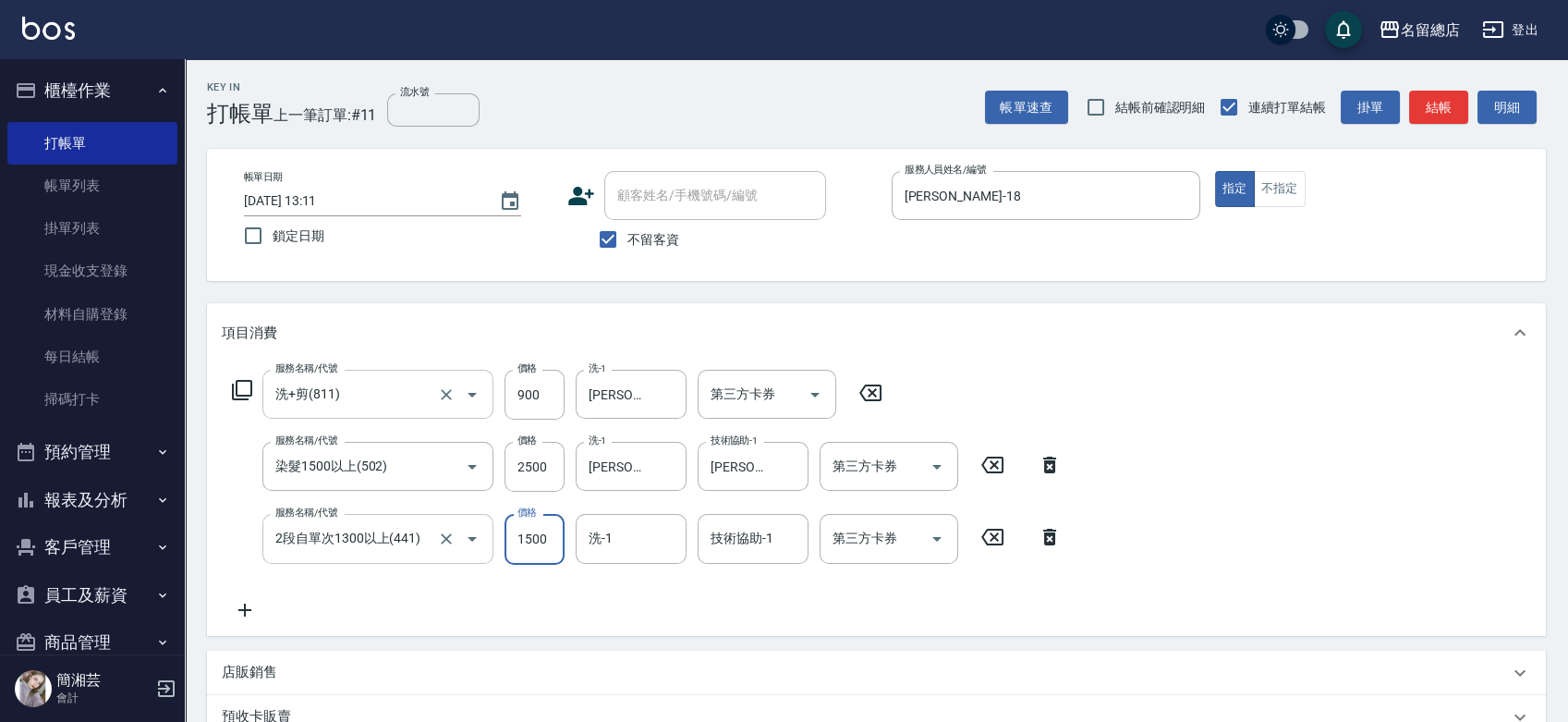
type input "1500"
type input "[PERSON_NAME]-31"
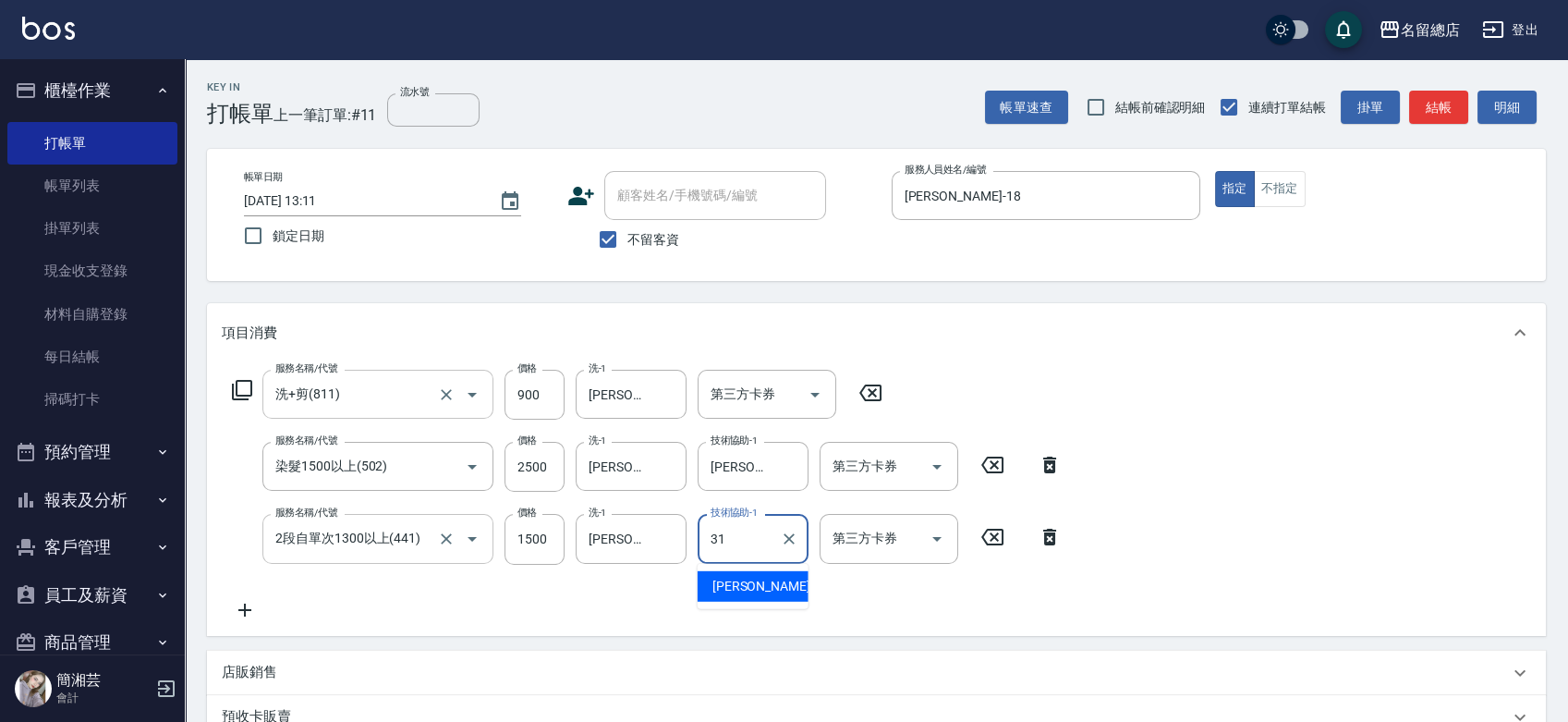
type input "[PERSON_NAME]-31"
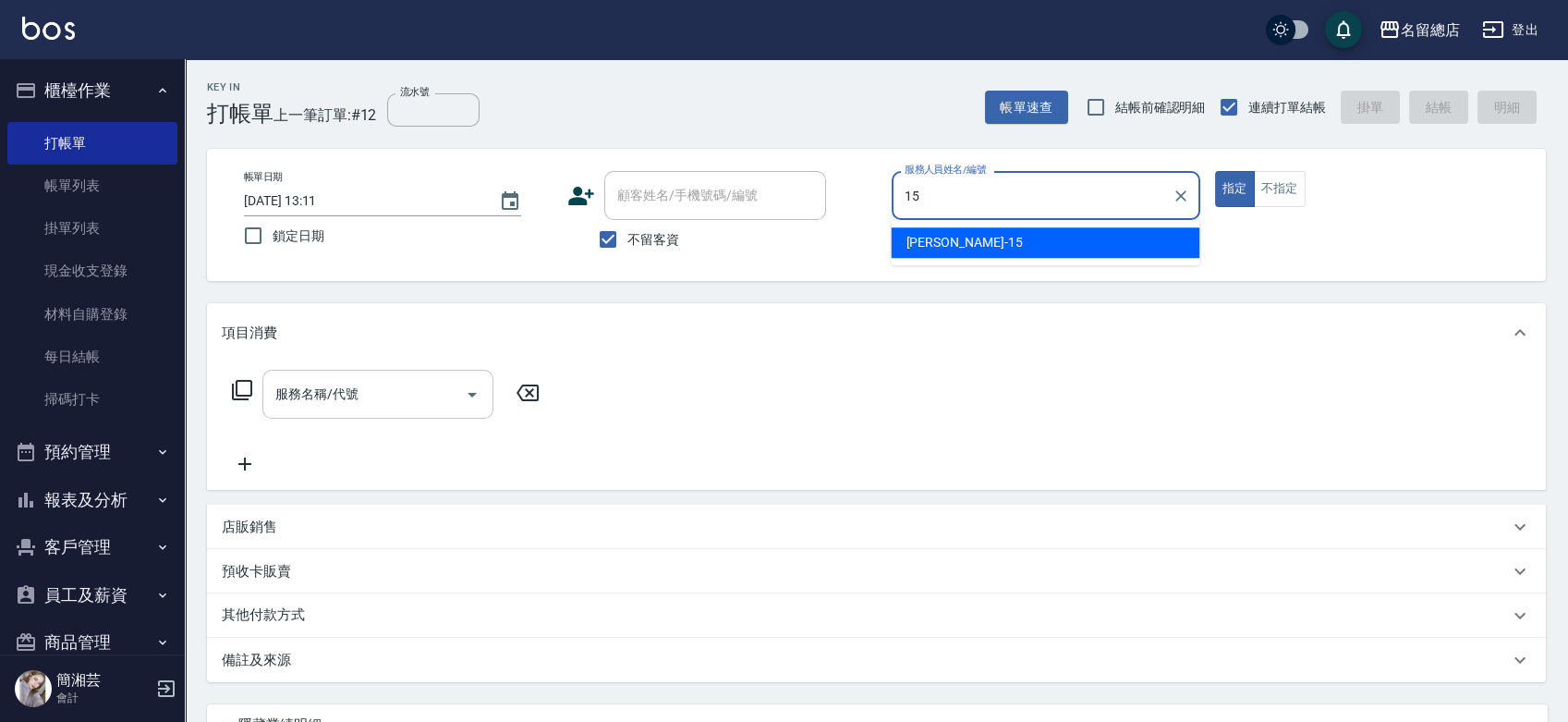
type input "[PERSON_NAME]-15"
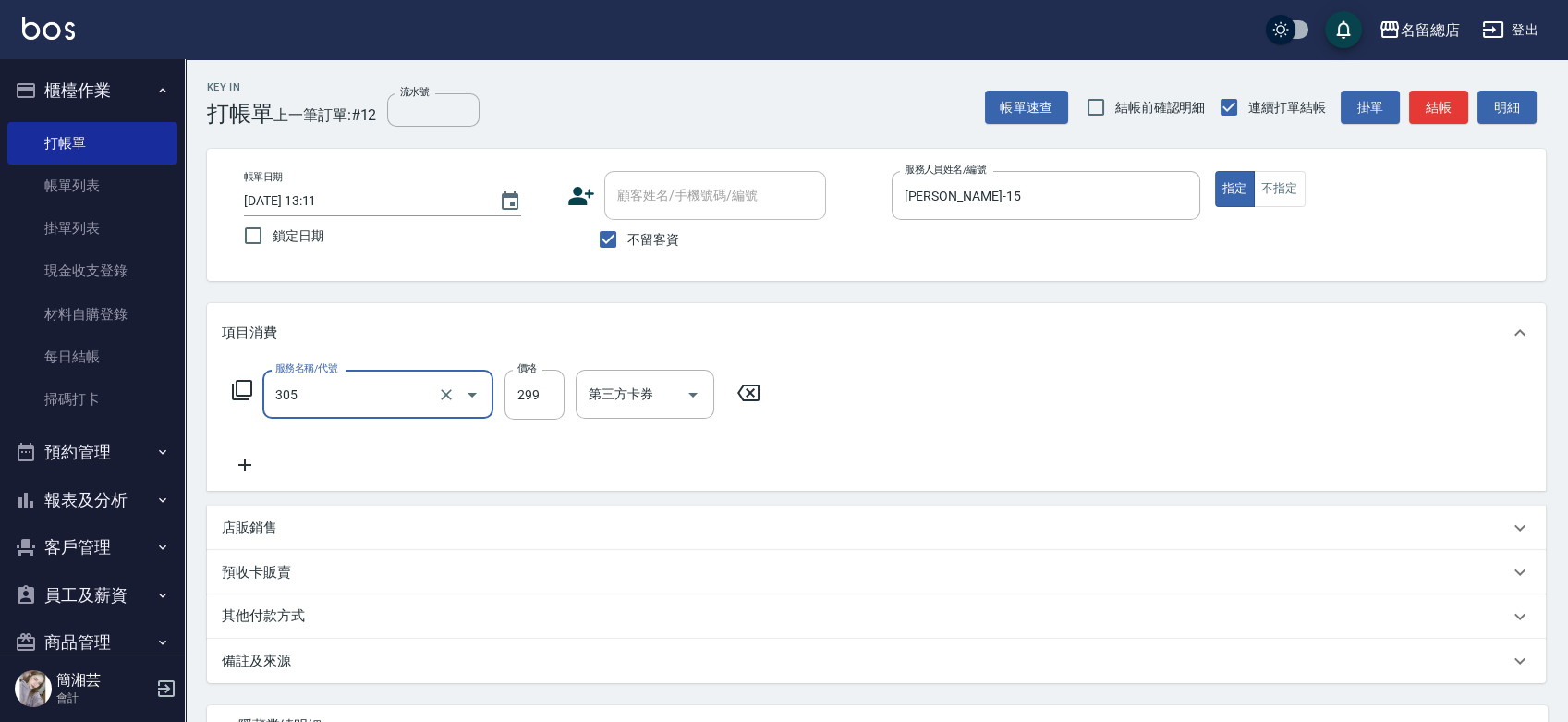
type input "剪髮(305)"
type input "600"
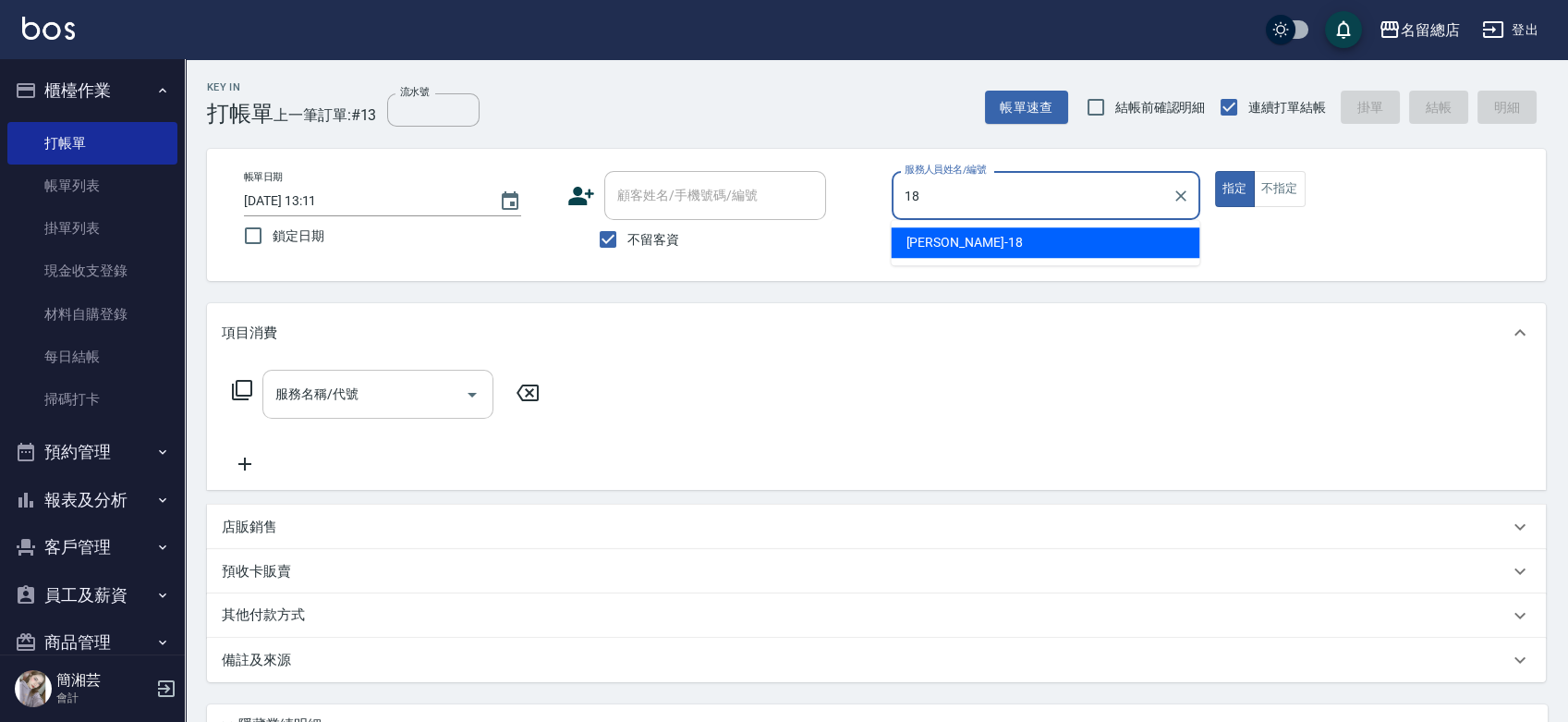
type input "[PERSON_NAME]-18"
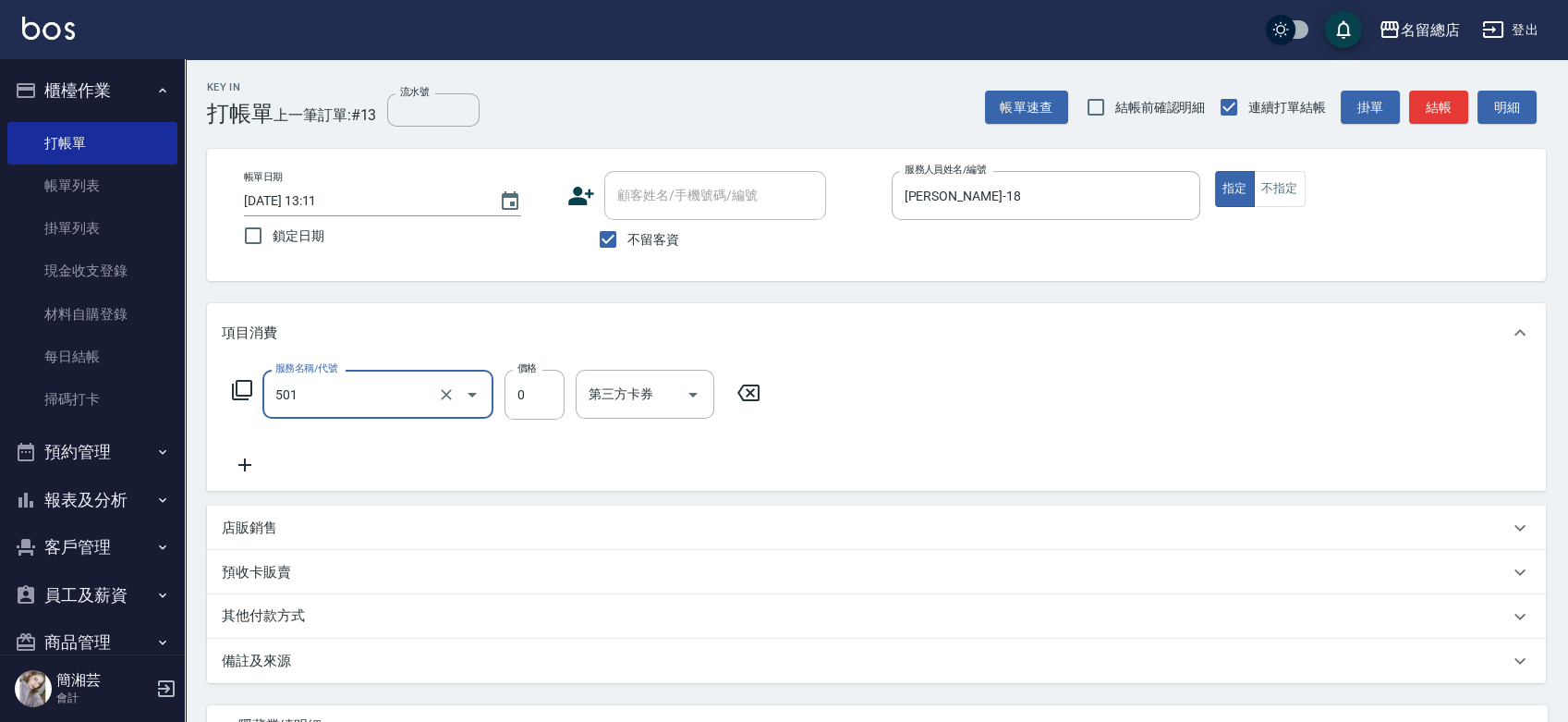
type input "2段蓋卡1300以上(501)"
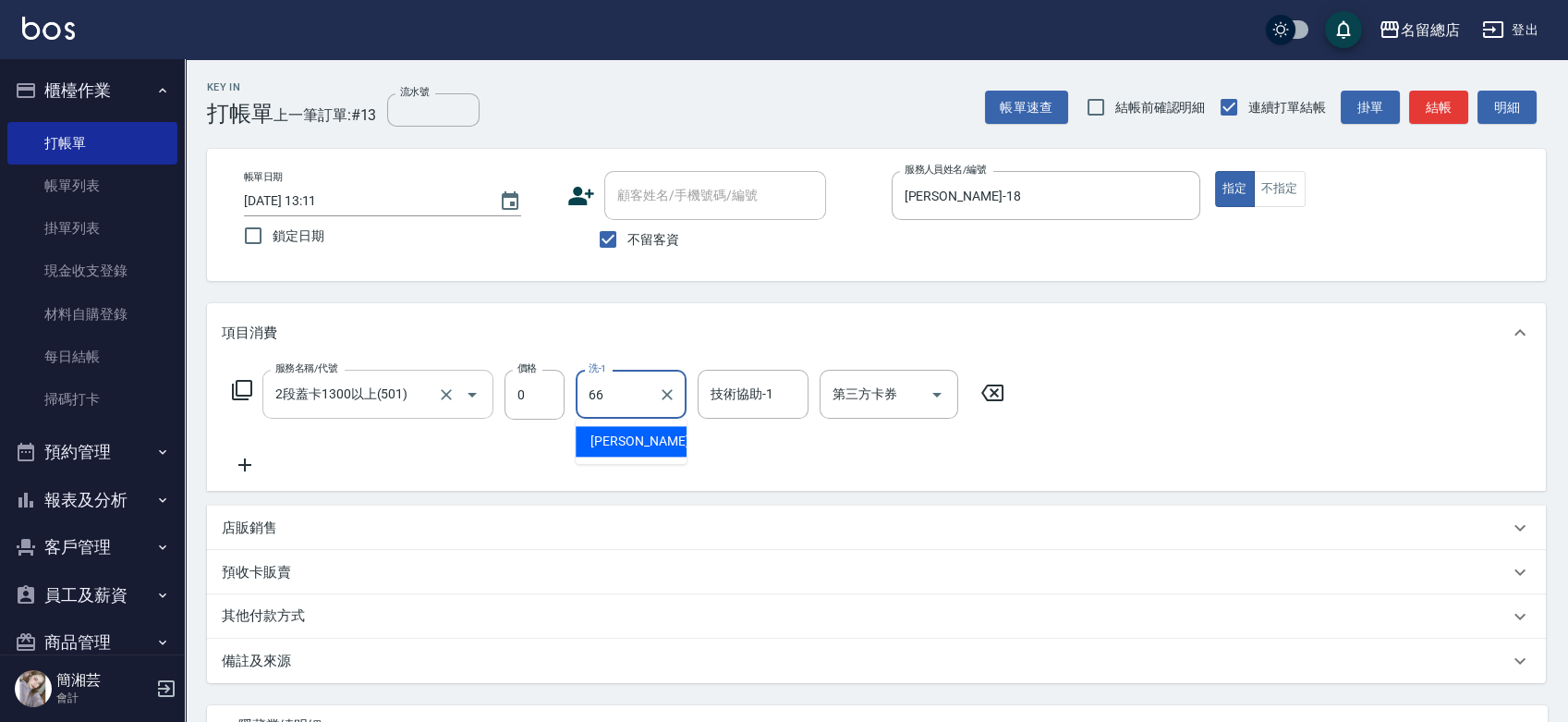
type input "[PERSON_NAME]-66"
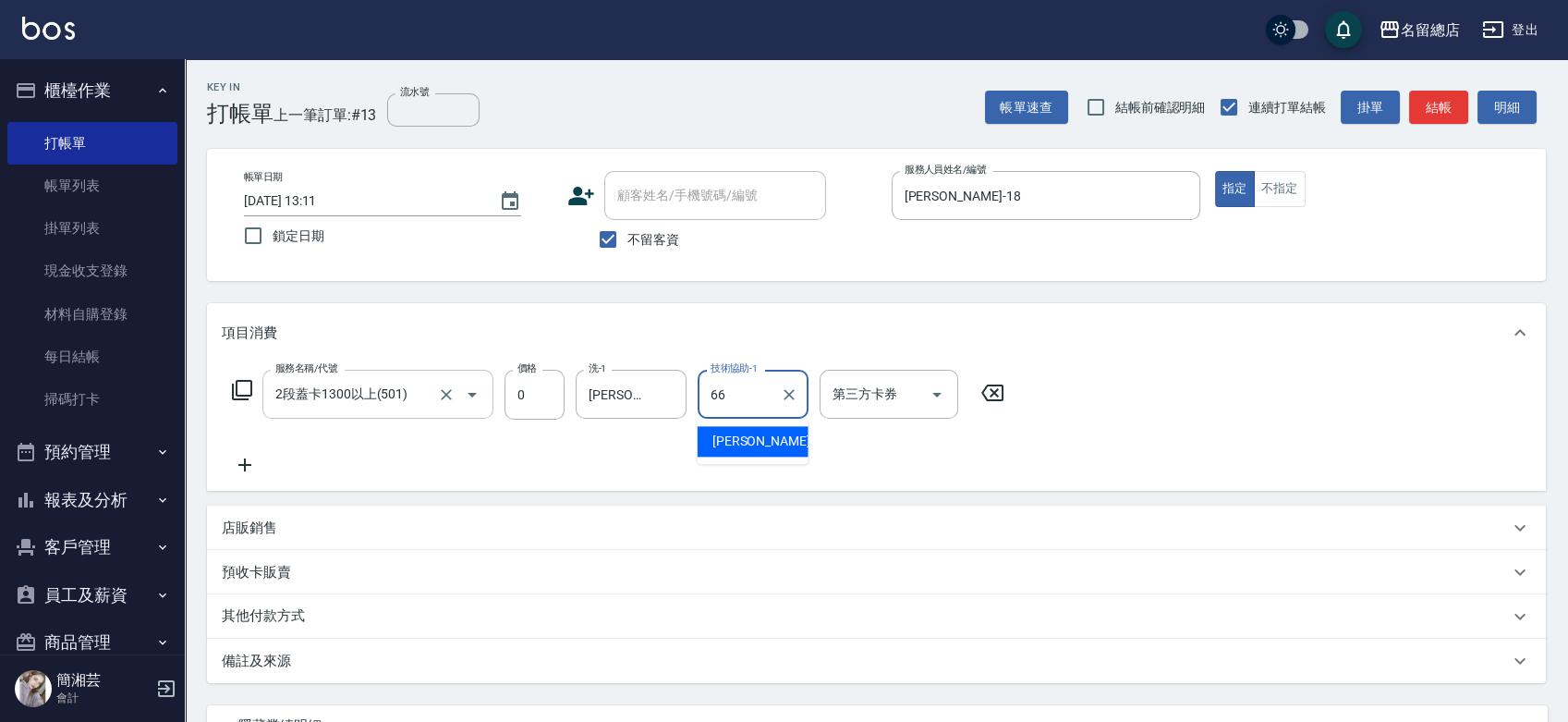
type input "[PERSON_NAME]-66"
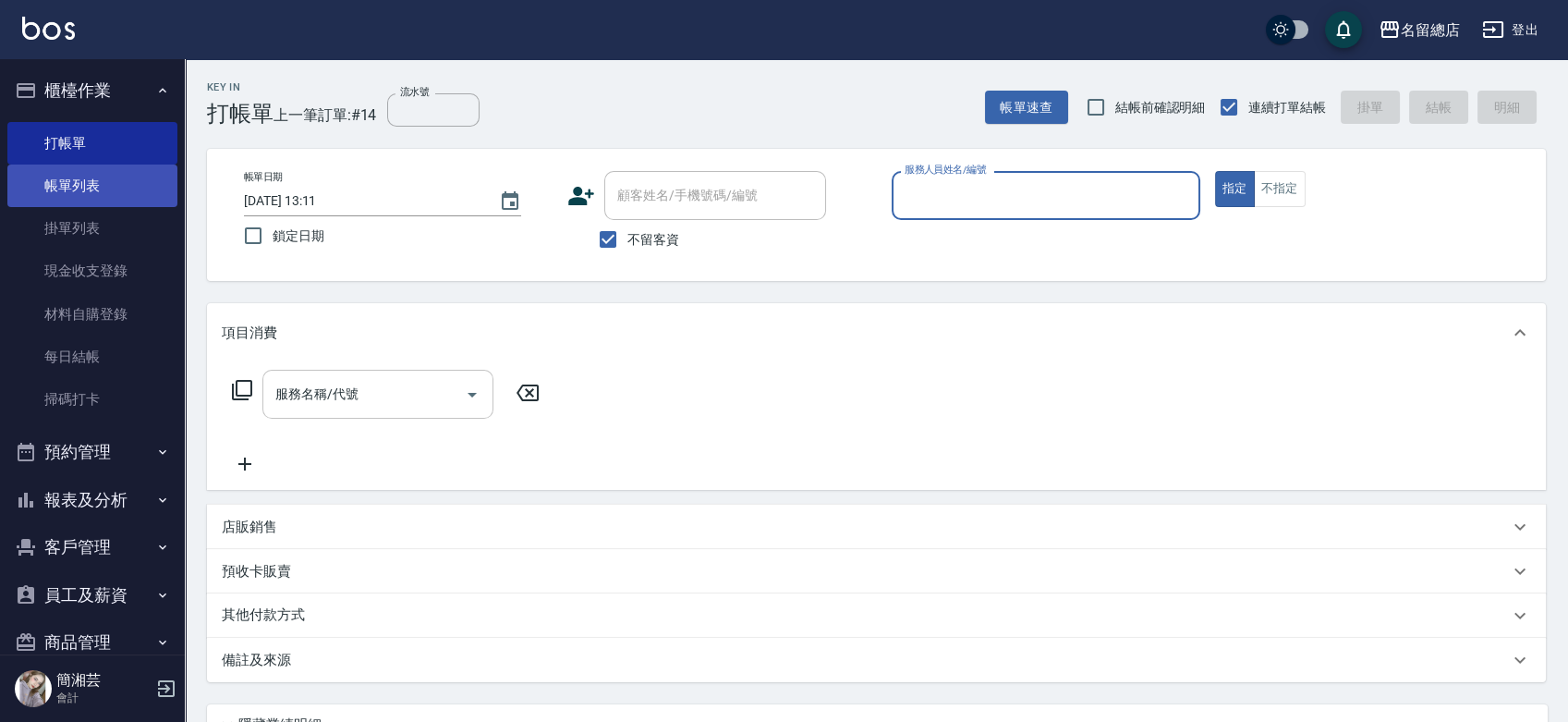
click at [126, 182] on link "帳單列表" at bounding box center [92, 186] width 170 height 42
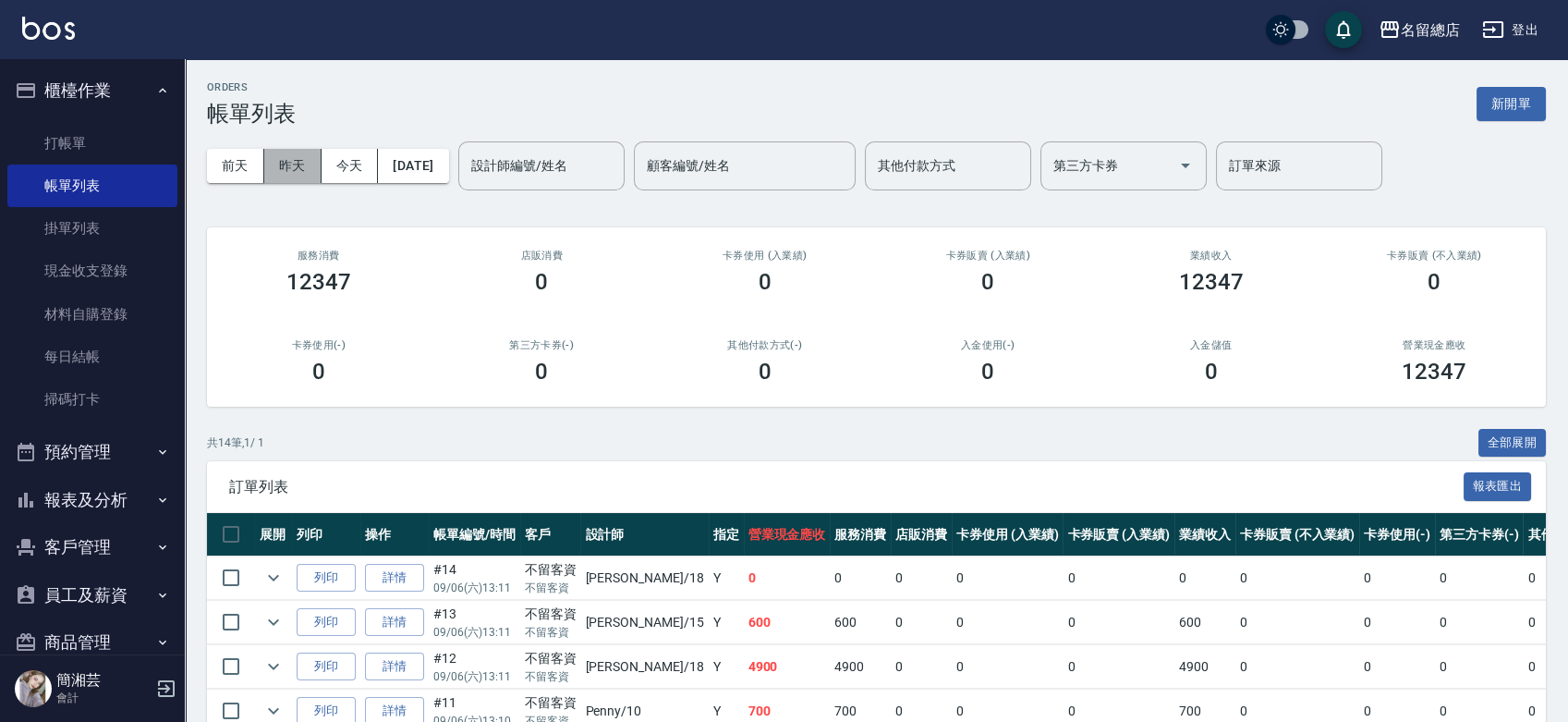
drag, startPoint x: 300, startPoint y: 158, endPoint x: 524, endPoint y: 182, distance: 225.3
click at [300, 159] on button "昨天" at bounding box center [293, 166] width 57 height 35
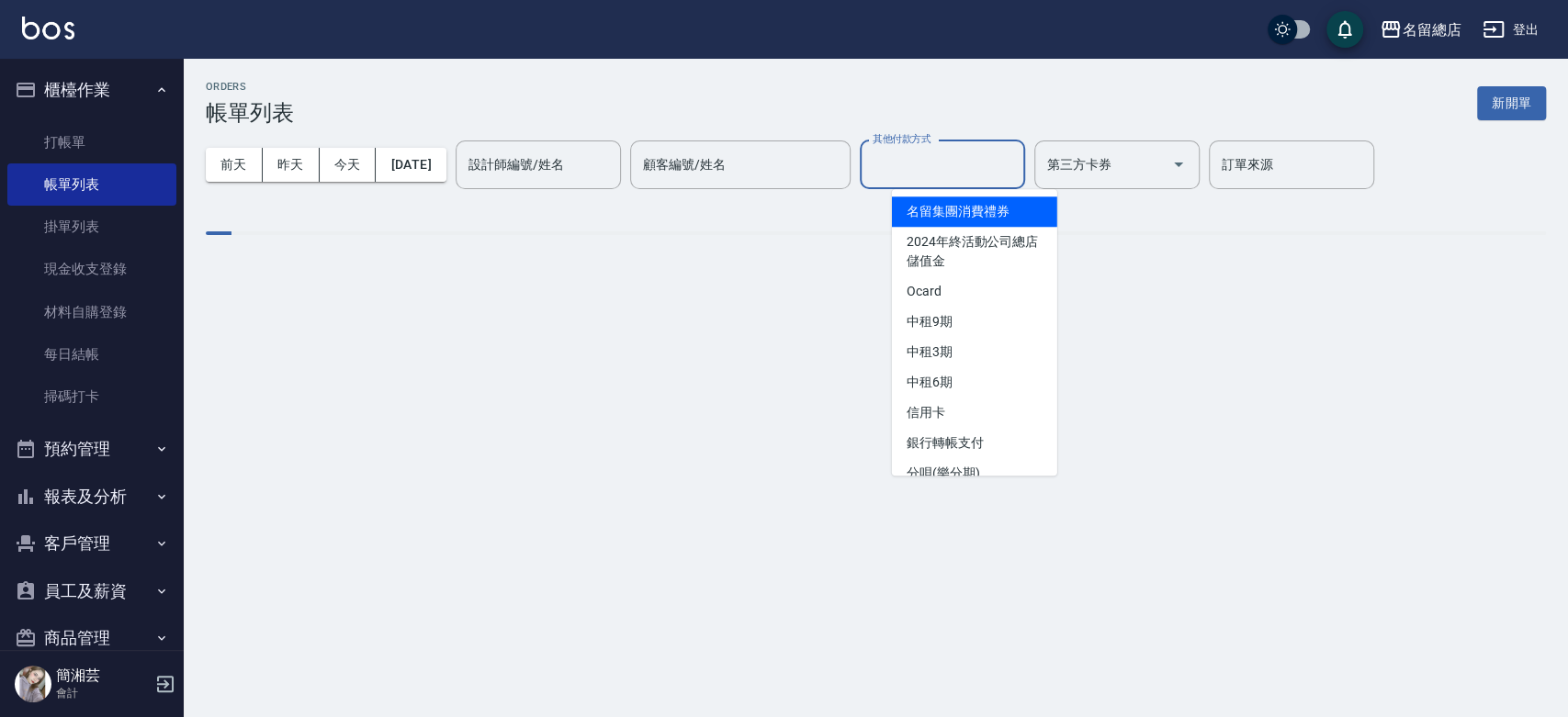
click at [957, 160] on input "其他付款方式" at bounding box center [943, 165] width 149 height 32
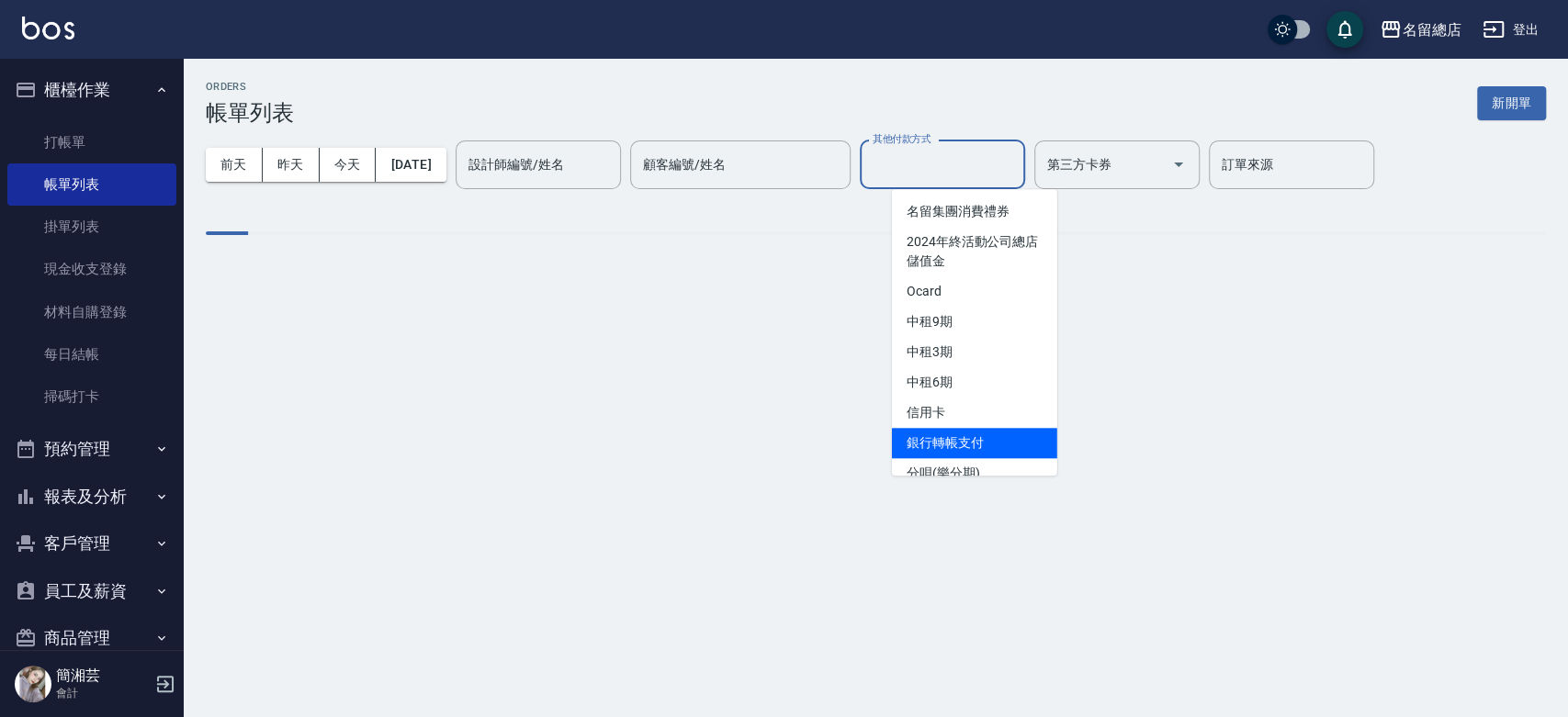
click at [968, 443] on span "銀行轉帳支付" at bounding box center [974, 442] width 165 height 30
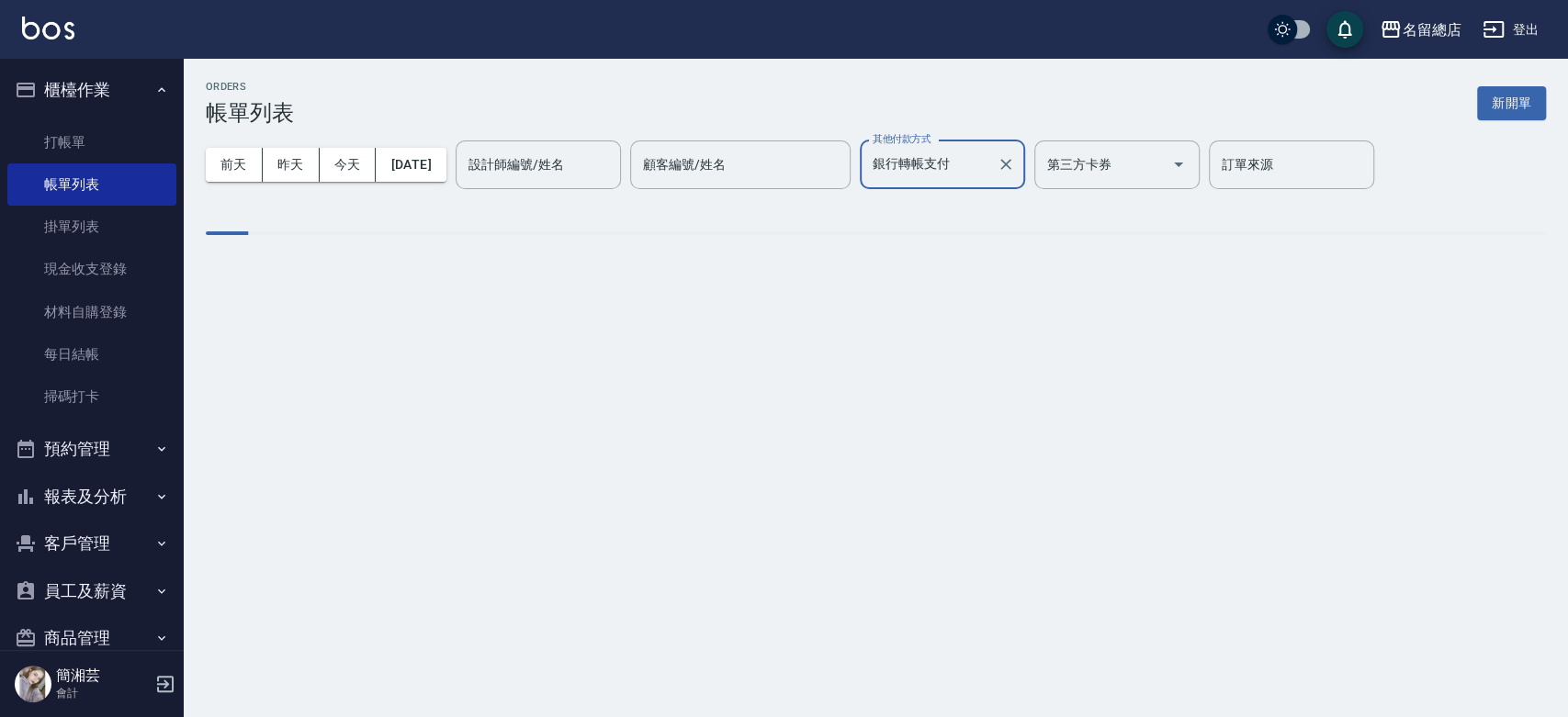
type input "銀行轉帳支付"
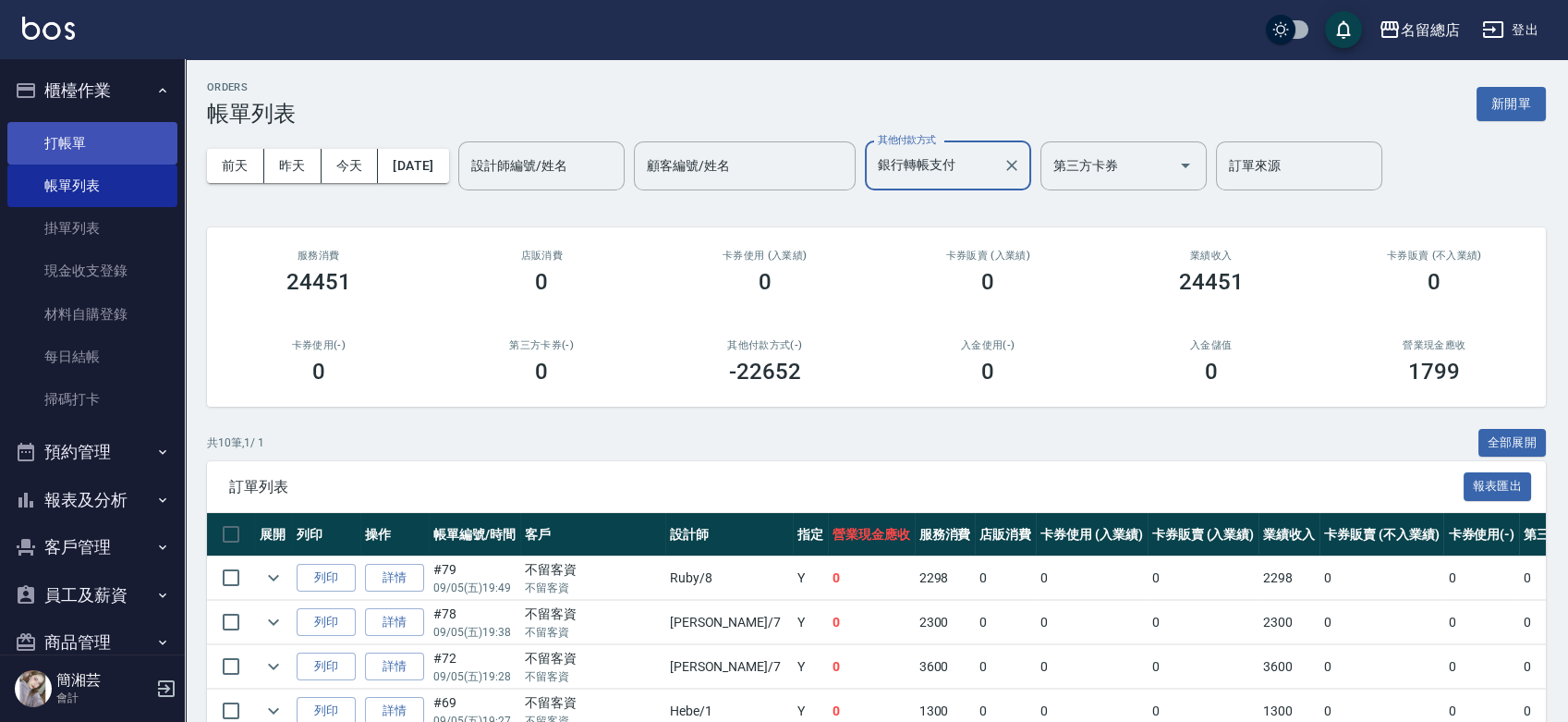
click at [57, 134] on link "打帳單" at bounding box center [92, 143] width 170 height 42
